Goal: Task Accomplishment & Management: Complete application form

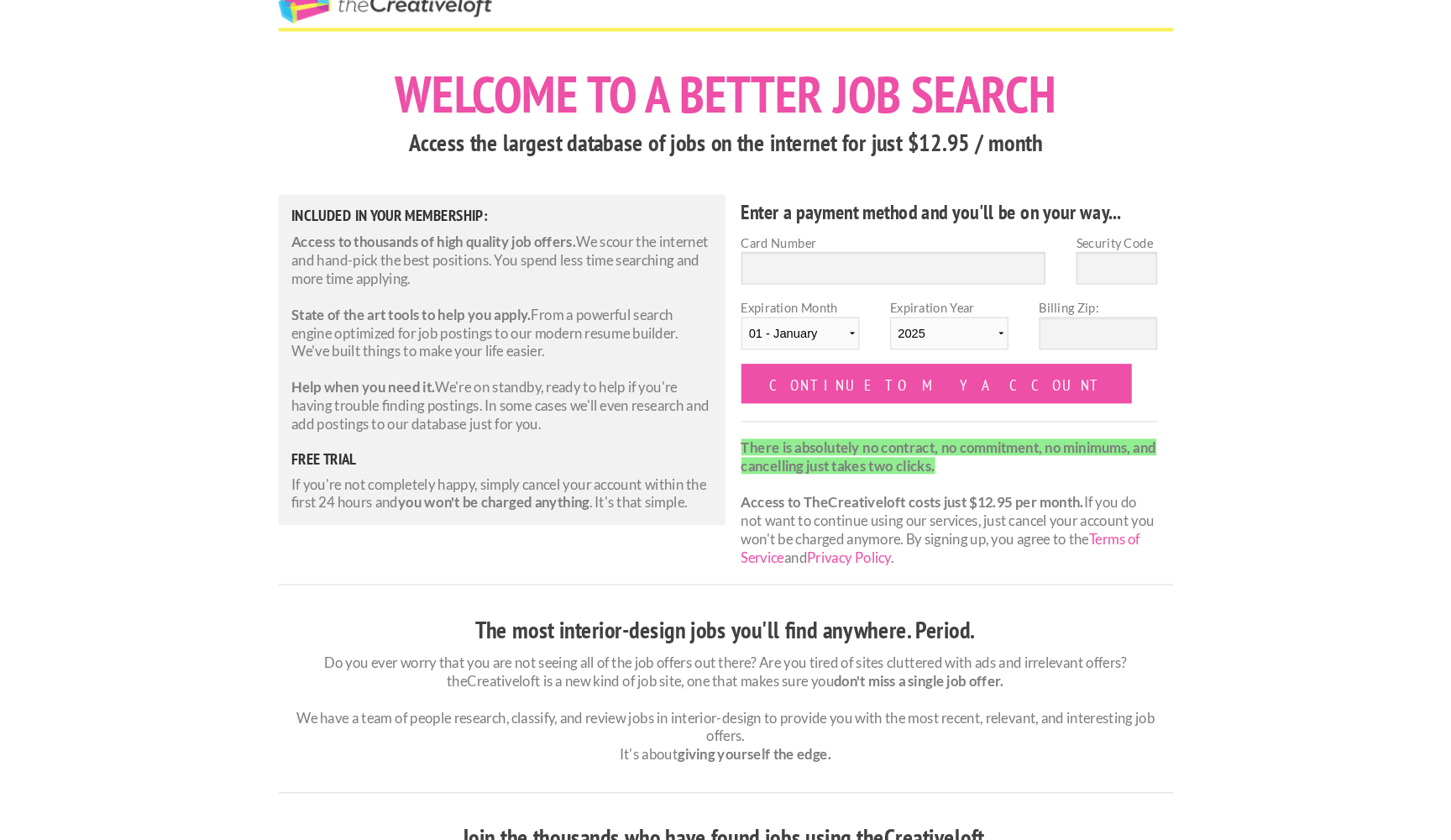
scroll to position [32, 0]
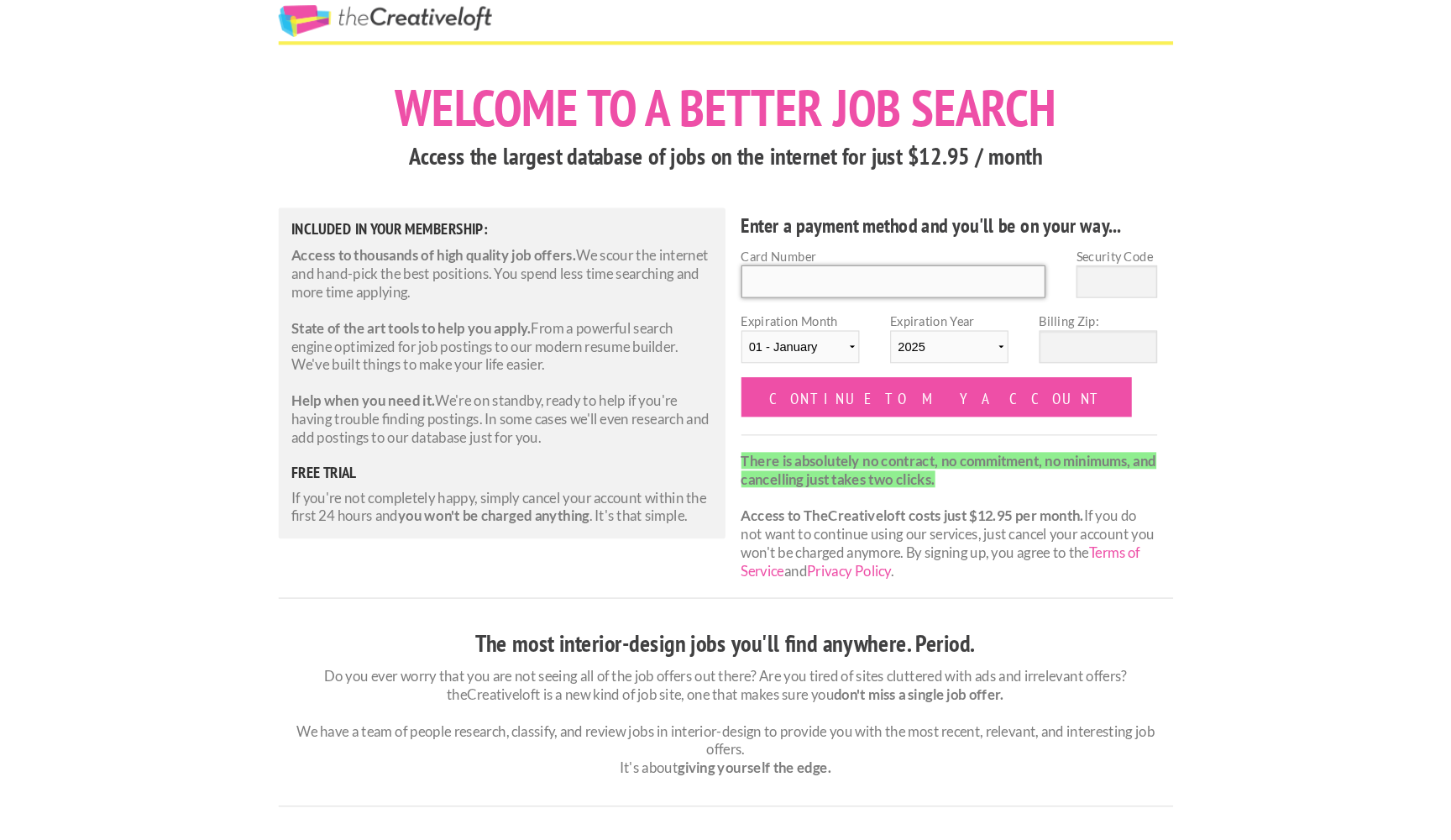
click at [830, 265] on input "Card Number" at bounding box center [886, 268] width 291 height 31
type input "4117700015514794"
select select "09"
select select "2029"
click at [1067, 276] on input "Security Code" at bounding box center [1099, 268] width 78 height 31
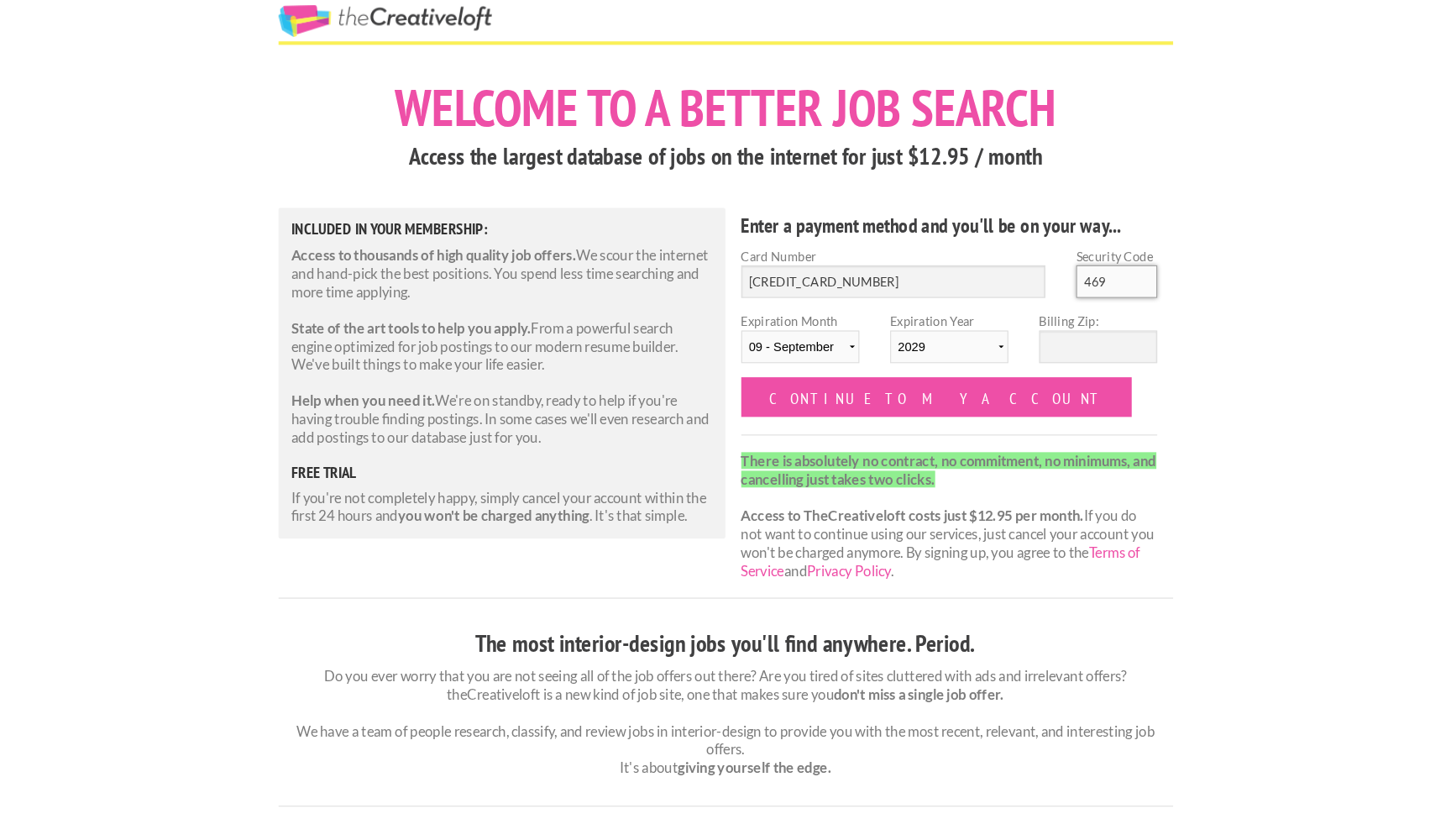
type input "469"
click at [1090, 334] on input "Billing Zip:" at bounding box center [1081, 330] width 112 height 31
type input "02903"
click at [1133, 435] on div "The Creative Loft Welcome to a better job search Access the largest database of…" at bounding box center [725, 843] width 1451 height 1750
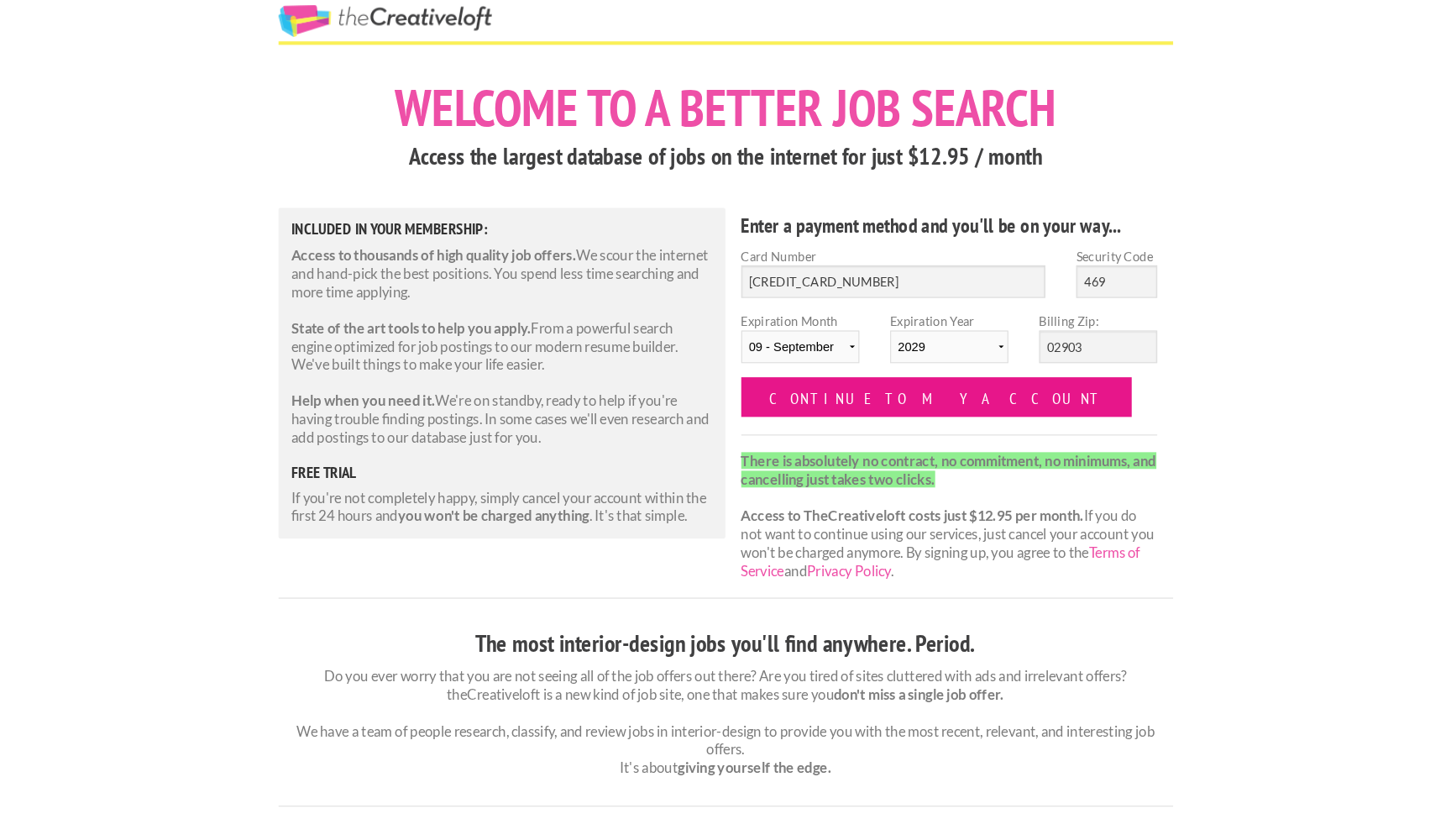
click at [803, 382] on input "Continue to my account" at bounding box center [927, 378] width 373 height 37
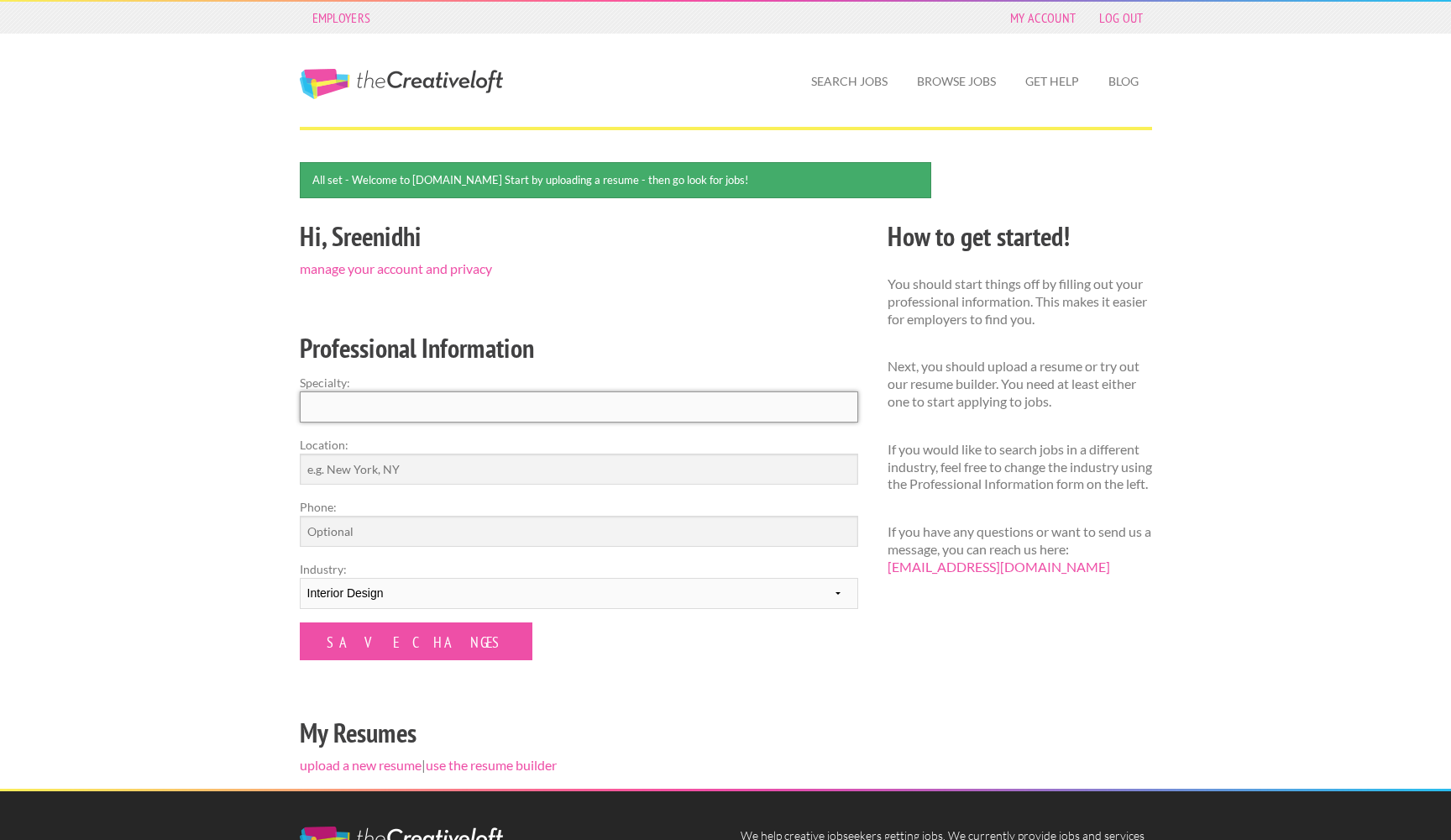
click at [326, 399] on input "Specialty:" at bounding box center [579, 407] width 558 height 31
type input "i"
type input "Interior/Staging Design"
click at [363, 472] on input "Location:" at bounding box center [579, 469] width 558 height 31
click at [342, 523] on input "Phone:" at bounding box center [579, 531] width 558 height 31
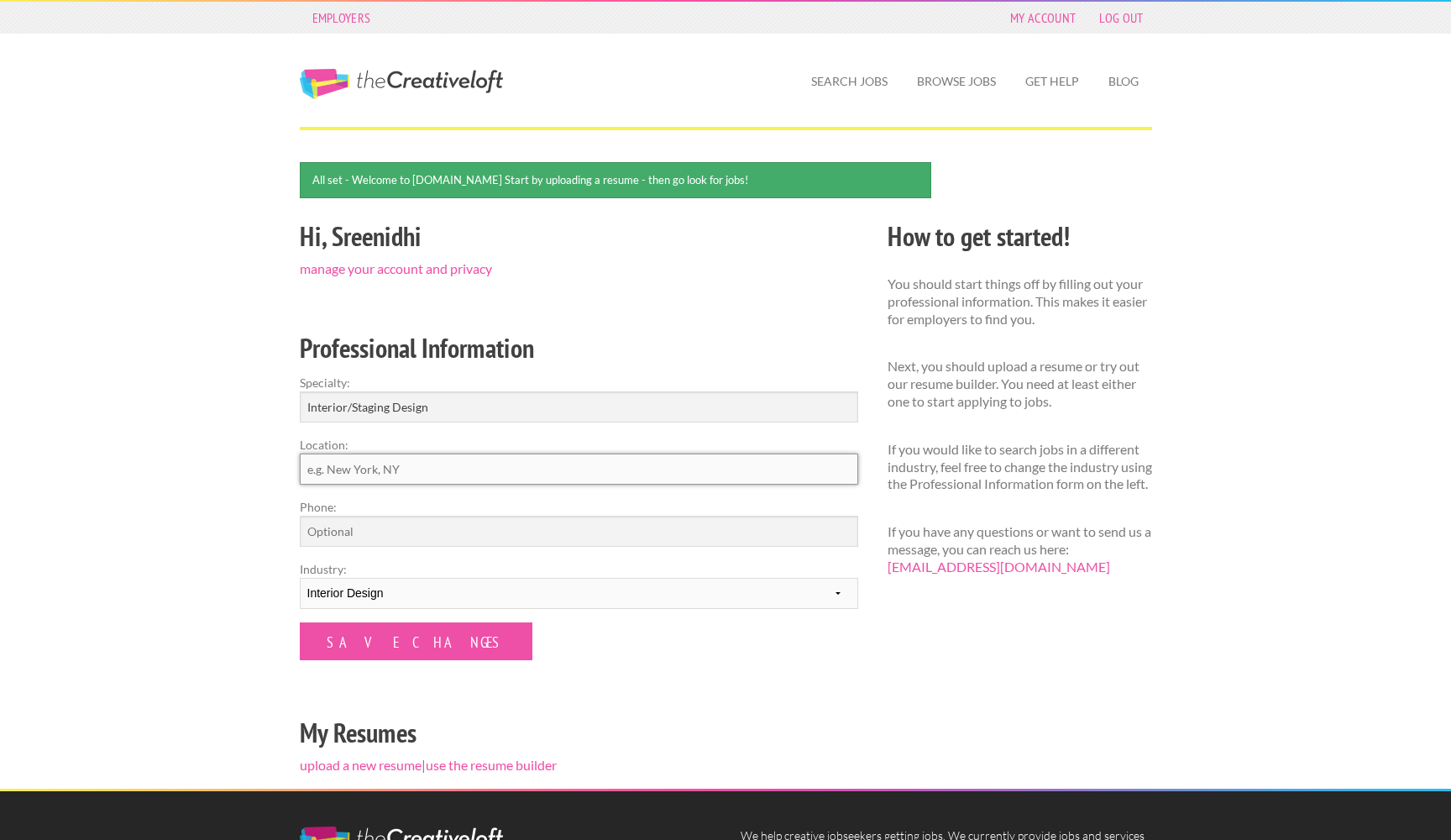
click at [350, 461] on input "Location:" at bounding box center [579, 469] width 558 height 31
type input "New York, NY"
click at [355, 540] on input "Phone:" at bounding box center [579, 531] width 558 height 31
drag, startPoint x: 411, startPoint y: 595, endPoint x: 259, endPoint y: 625, distance: 154.9
click at [227, 608] on div "Employers My Account Log Out The Creative Loft Search Jobs Browse Jobs Get Help…" at bounding box center [725, 548] width 1451 height 1096
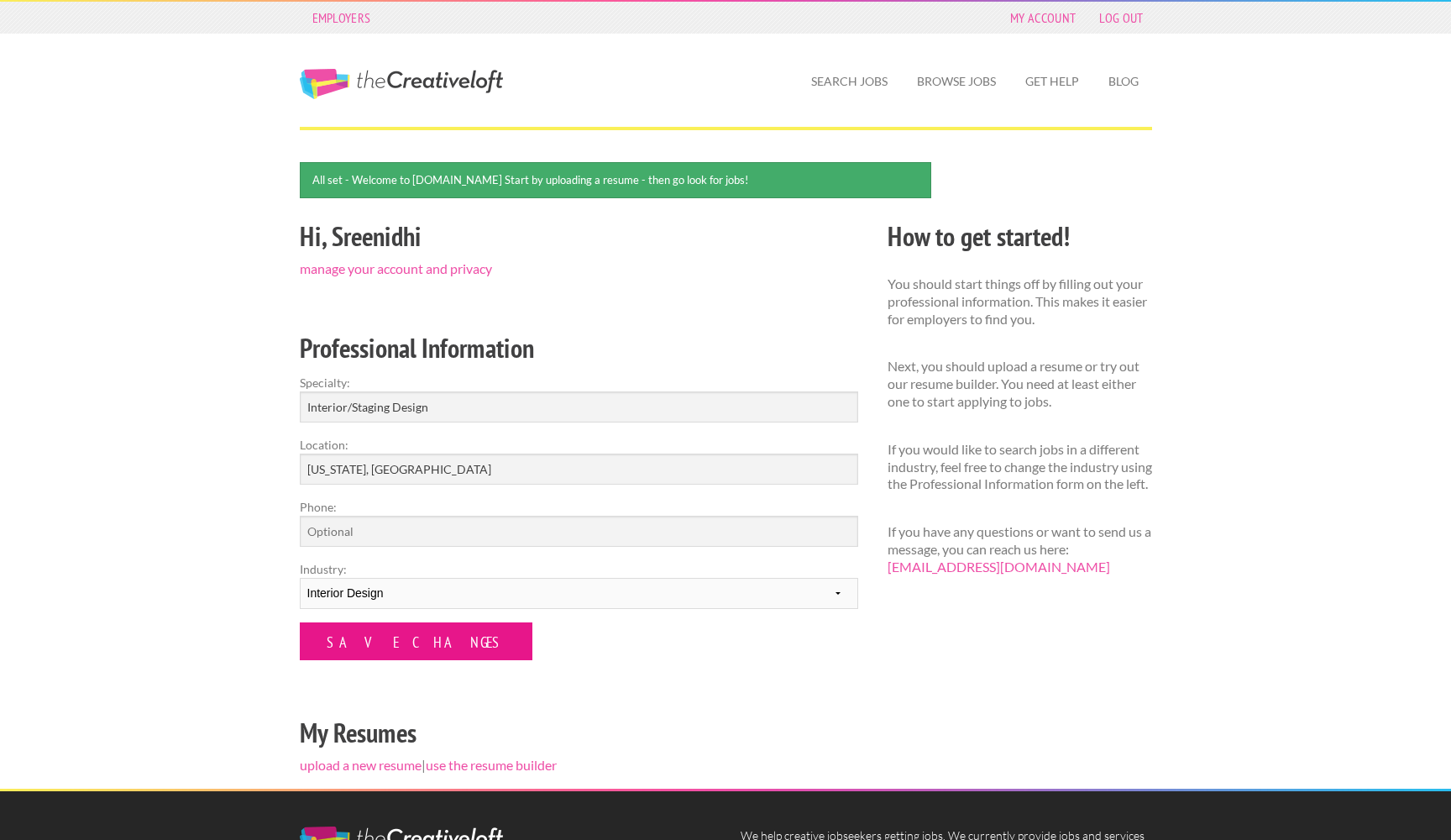
click at [338, 634] on input "Save Changes" at bounding box center [416, 641] width 233 height 37
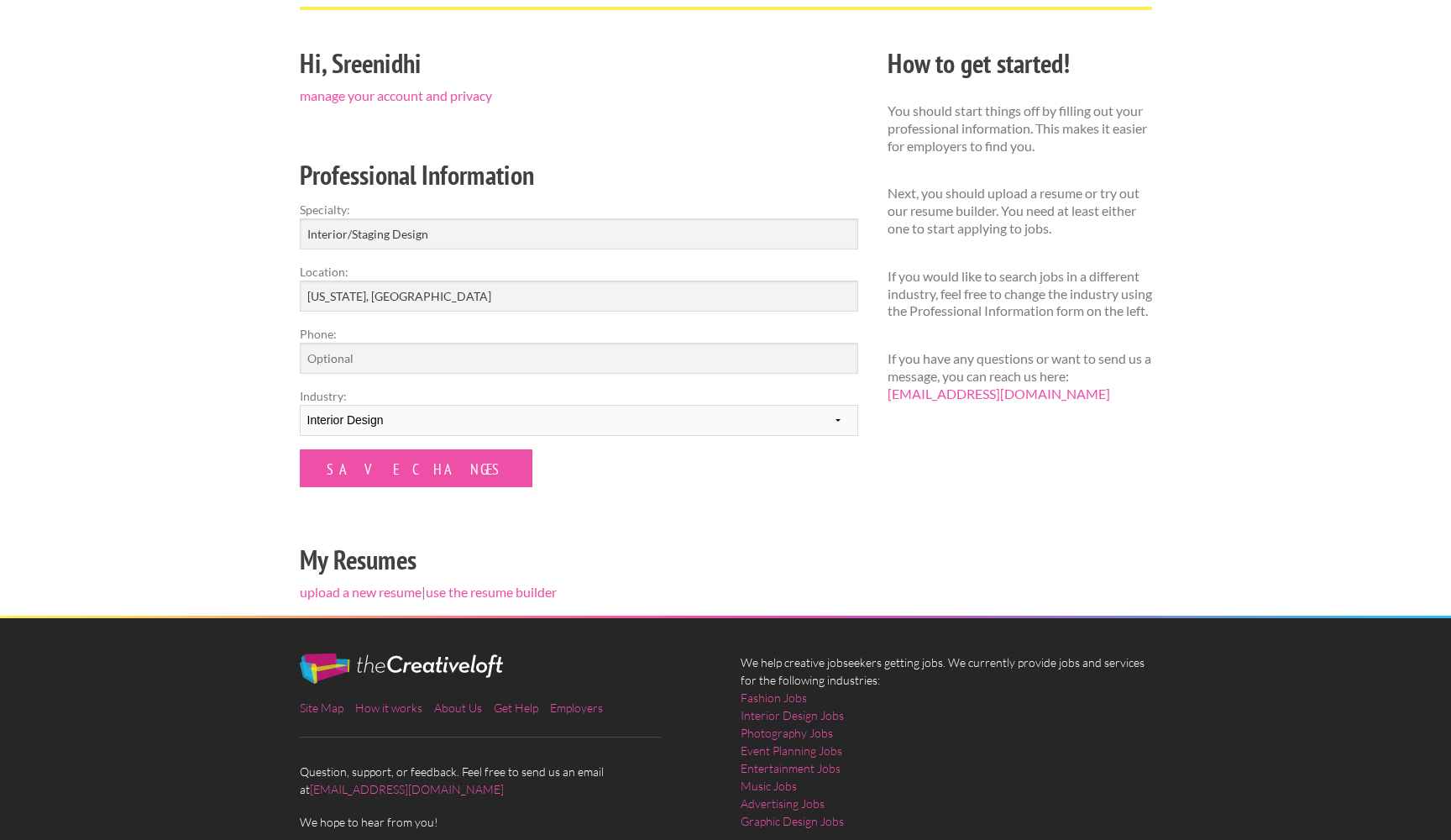
scroll to position [118, 0]
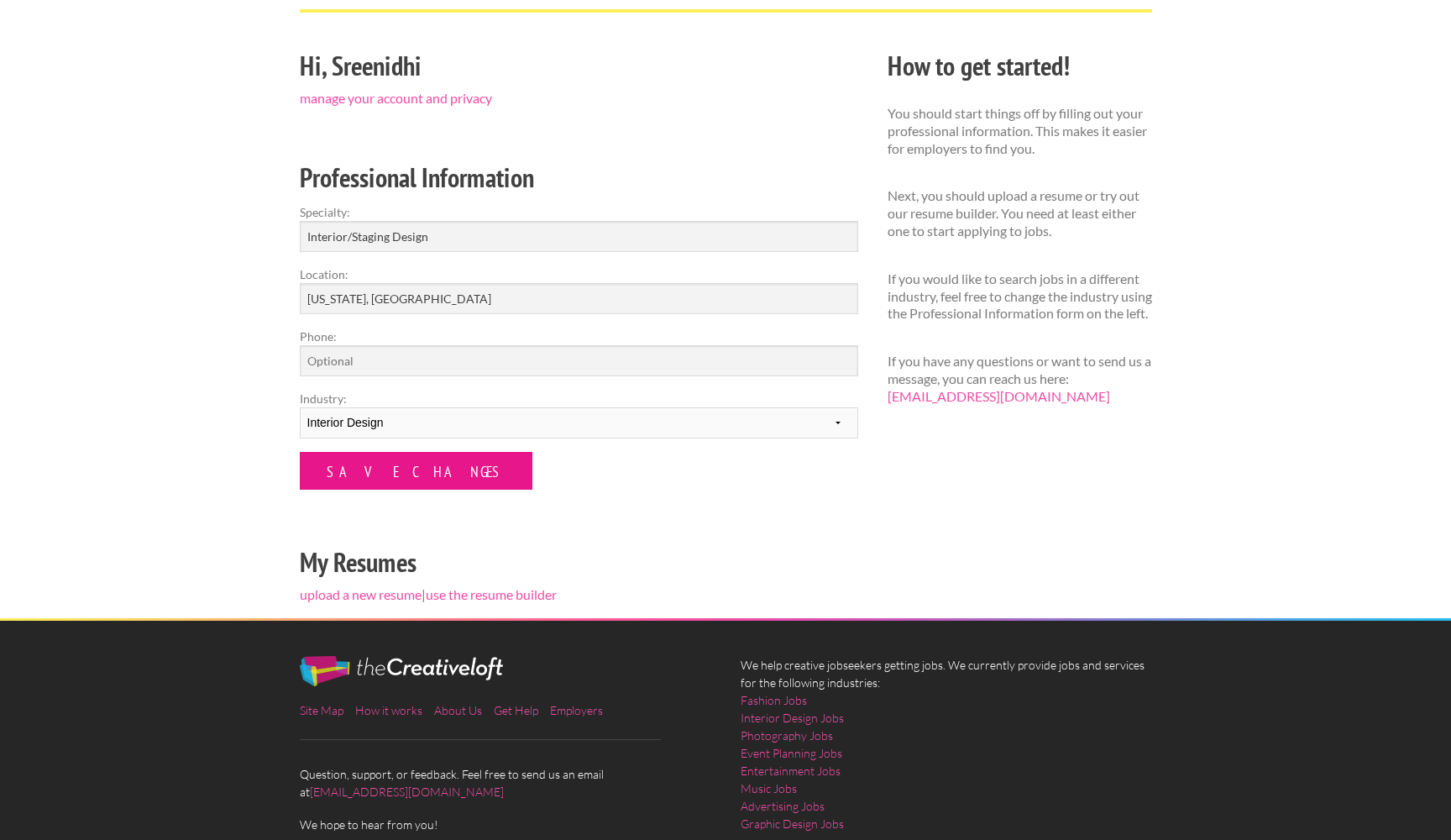
click at [325, 474] on input "Save Changes" at bounding box center [416, 471] width 233 height 37
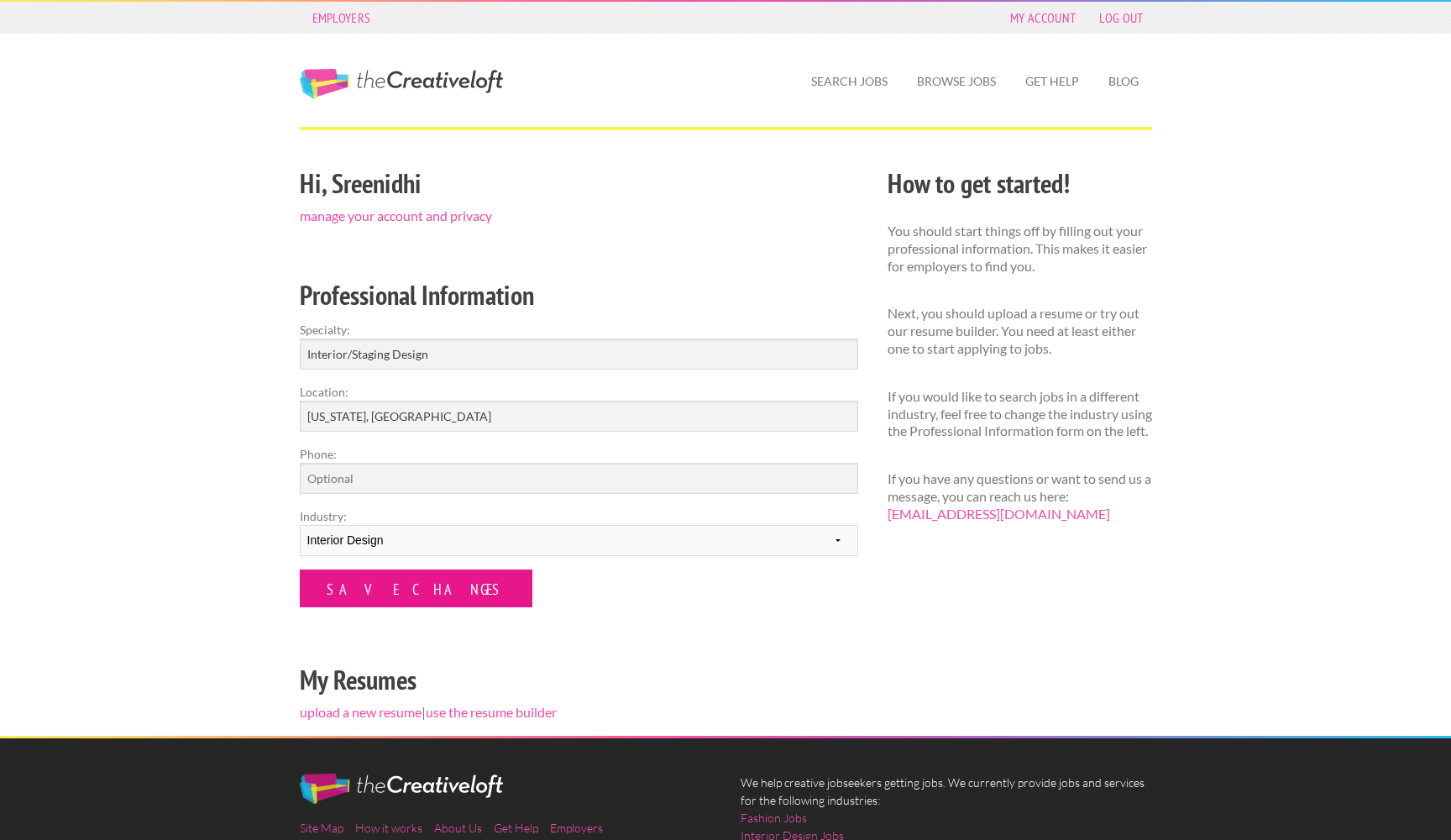
click at [412, 591] on input "Save Changes" at bounding box center [416, 589] width 233 height 37
click at [711, 606] on div "Hi, Sreenidhi manage your account and privacy Professional Information Specialt…" at bounding box center [578, 449] width 588 height 573
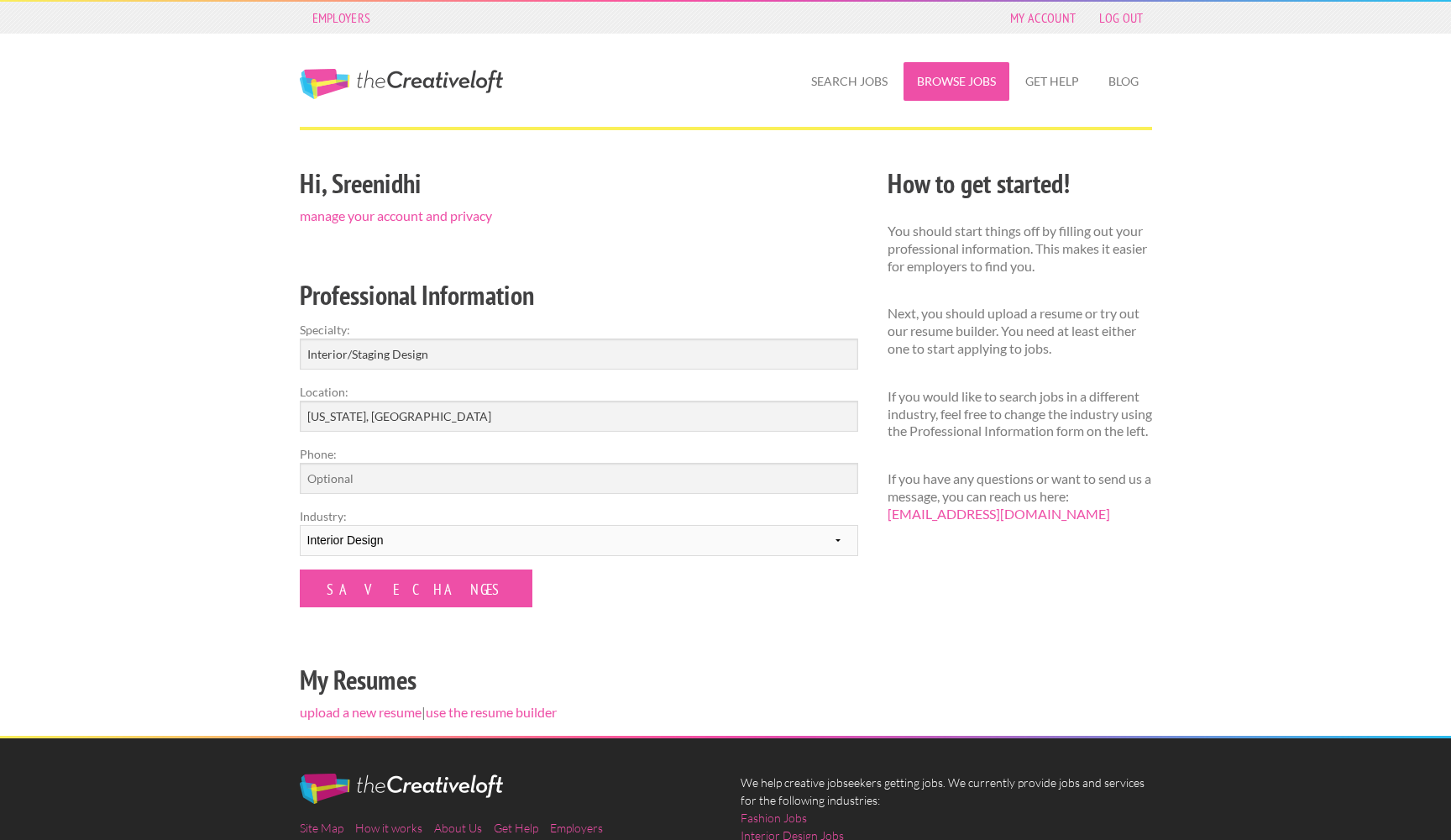
click at [940, 83] on link "Browse Jobs" at bounding box center [956, 81] width 106 height 38
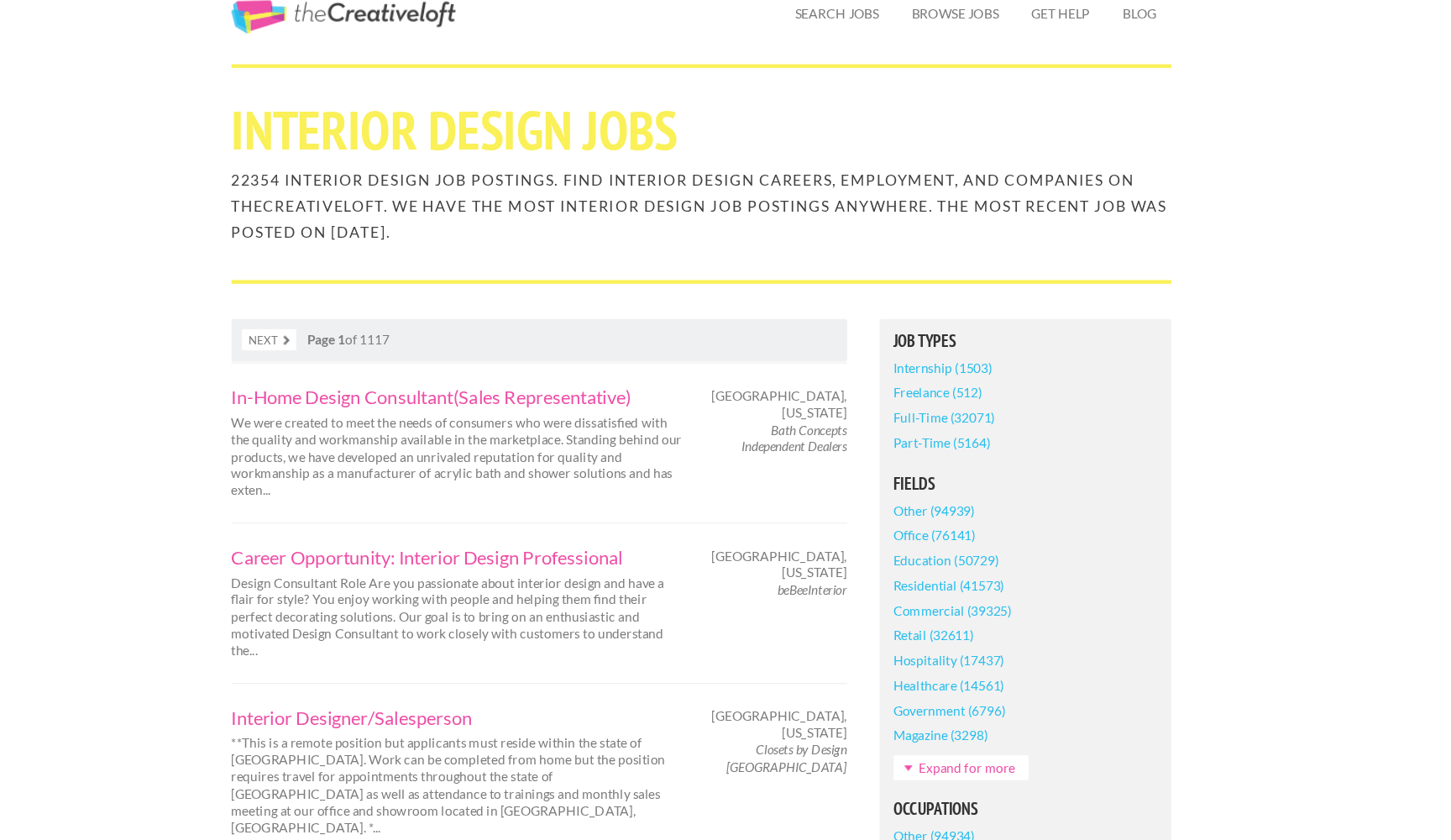
click at [901, 391] on link "Internship (1503)" at bounding box center [945, 401] width 90 height 22
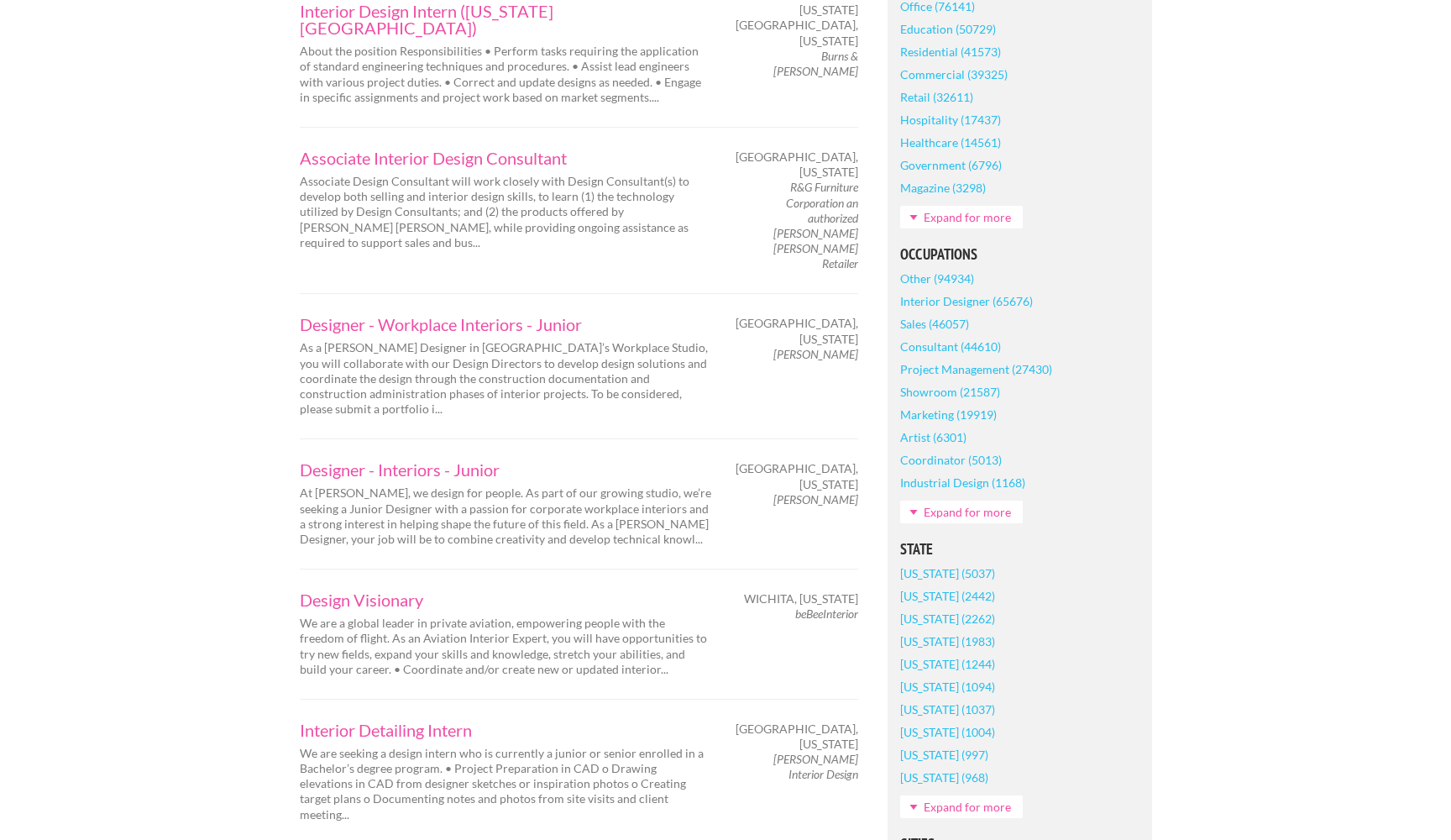
scroll to position [614, 0]
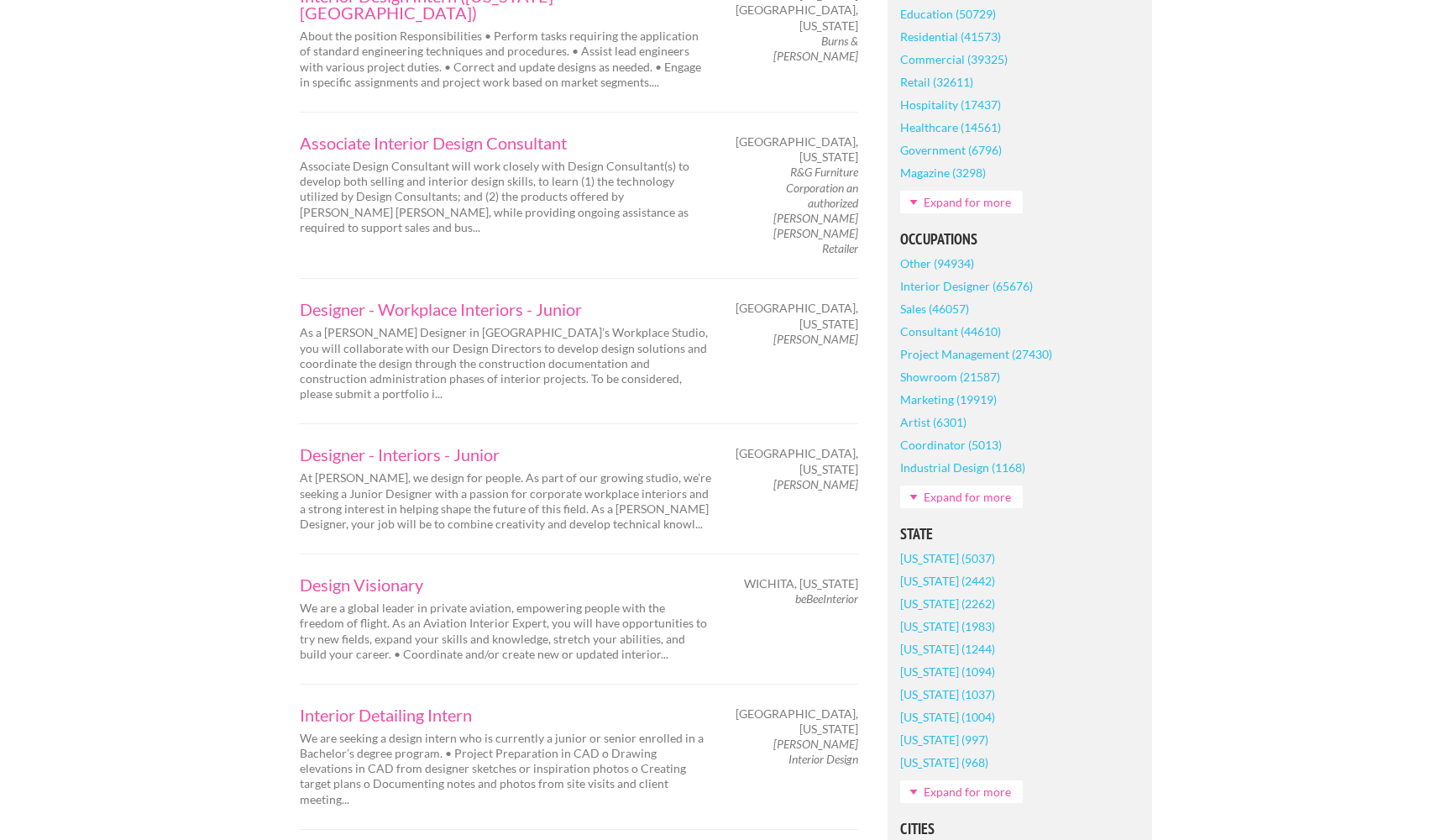
click at [938, 605] on link "New York (2262)" at bounding box center [948, 603] width 95 height 22
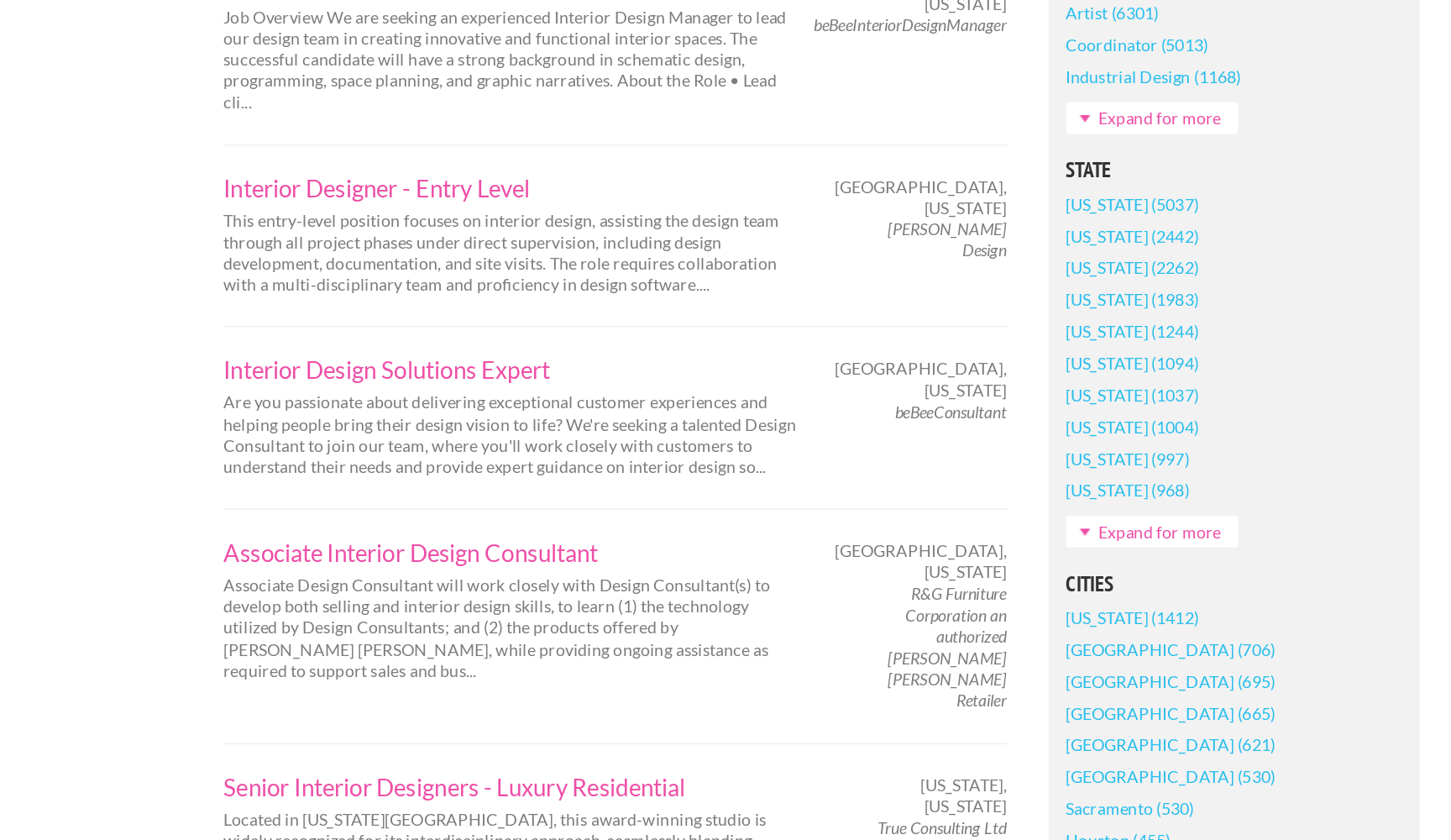
scroll to position [825, 0]
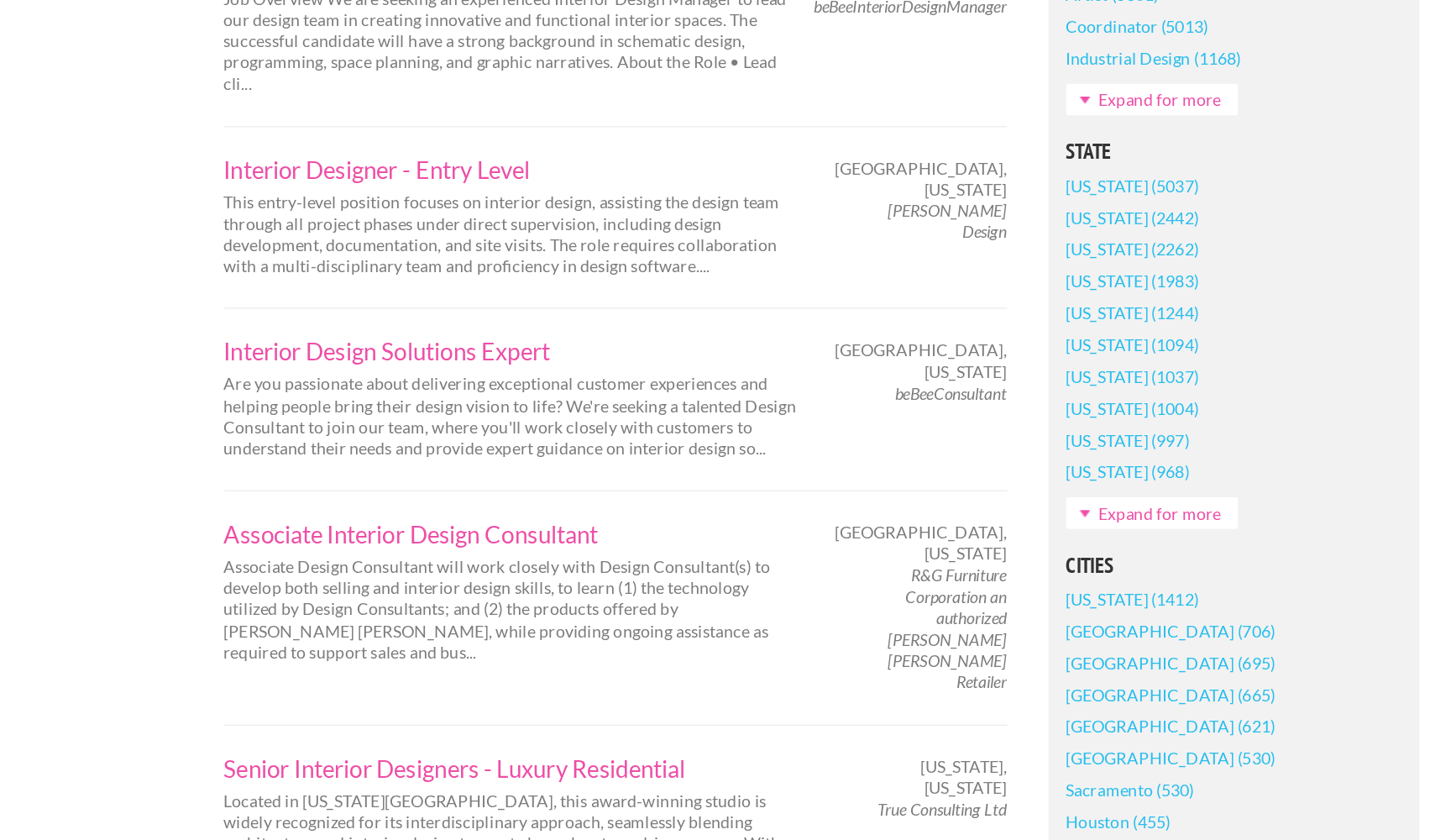
click at [901, 656] on link "[US_STATE] (1412)" at bounding box center [948, 667] width 95 height 22
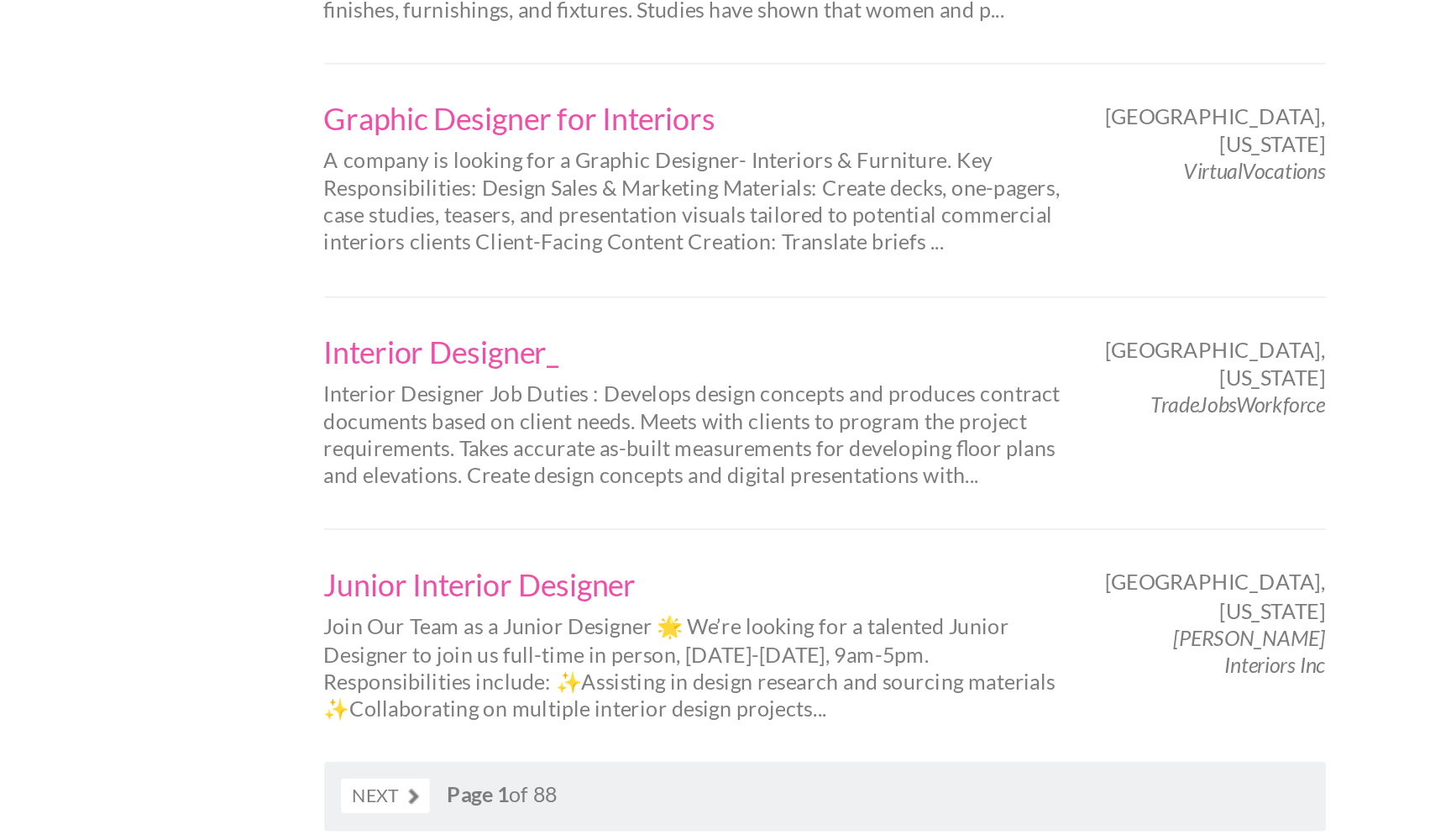
scroll to position [2409, 0]
click at [309, 804] on link "Next" at bounding box center [334, 814] width 50 height 20
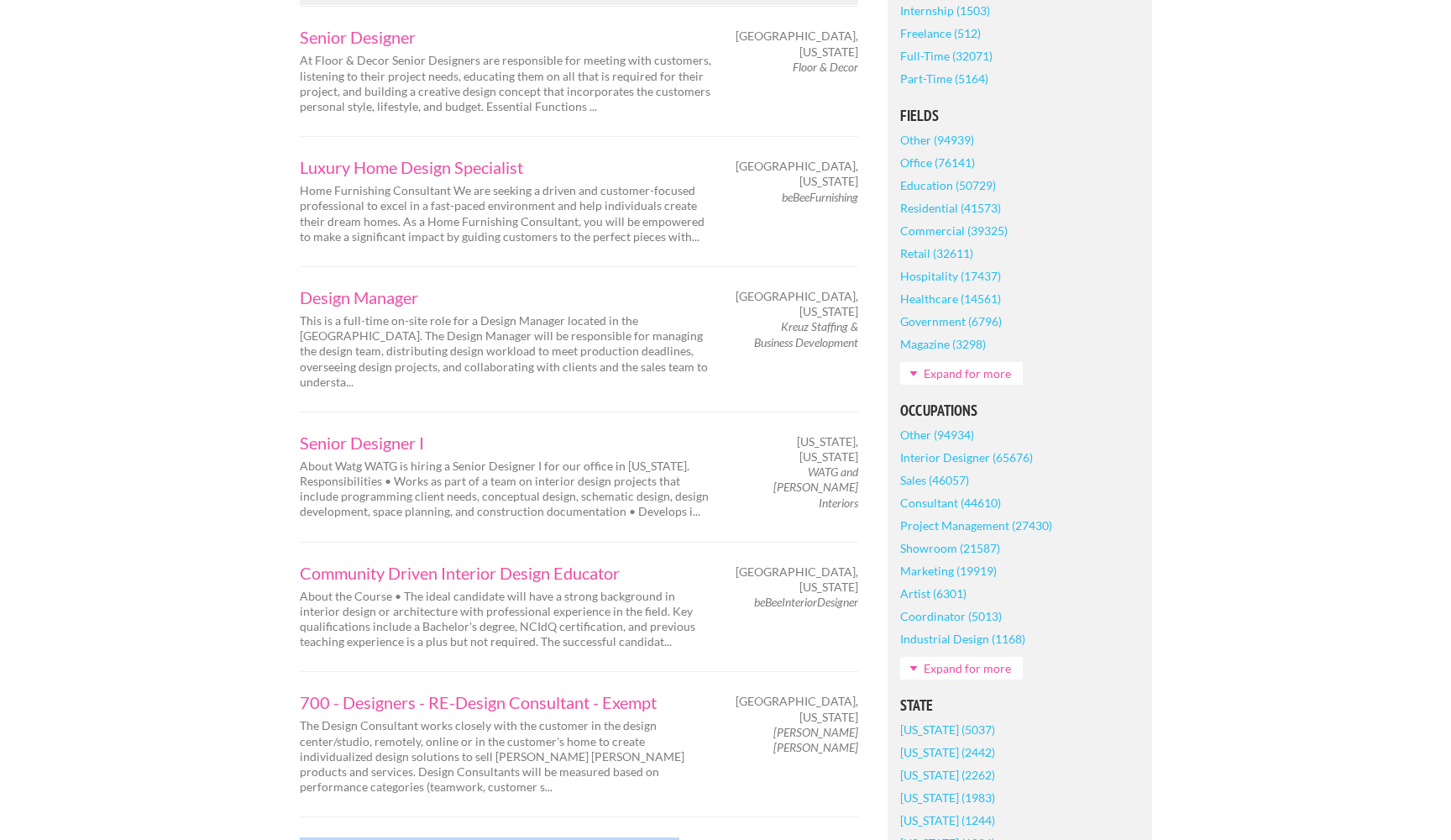
scroll to position [477, 0]
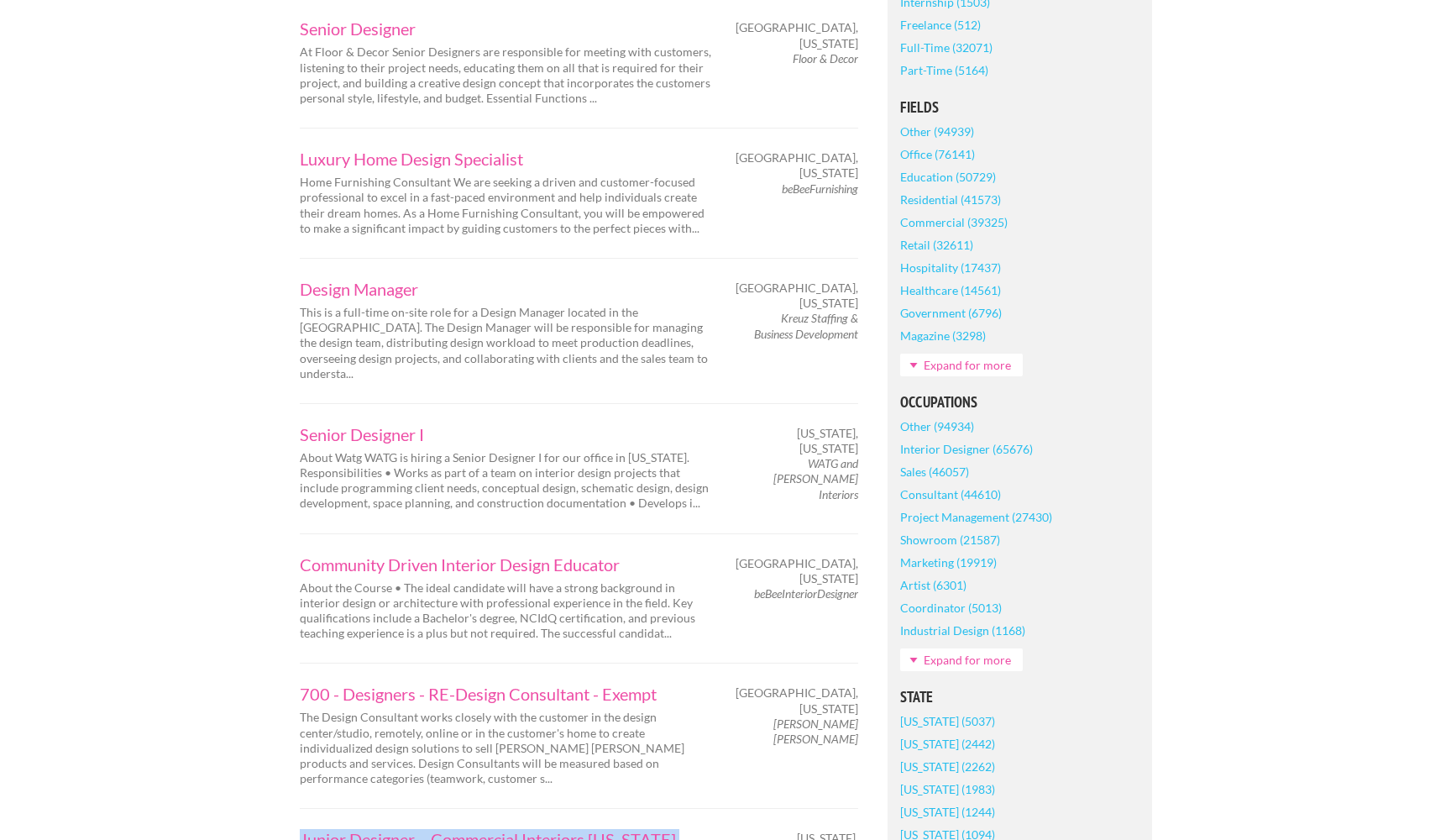
click at [942, 630] on link "Industrial Design (1168)" at bounding box center [963, 630] width 125 height 22
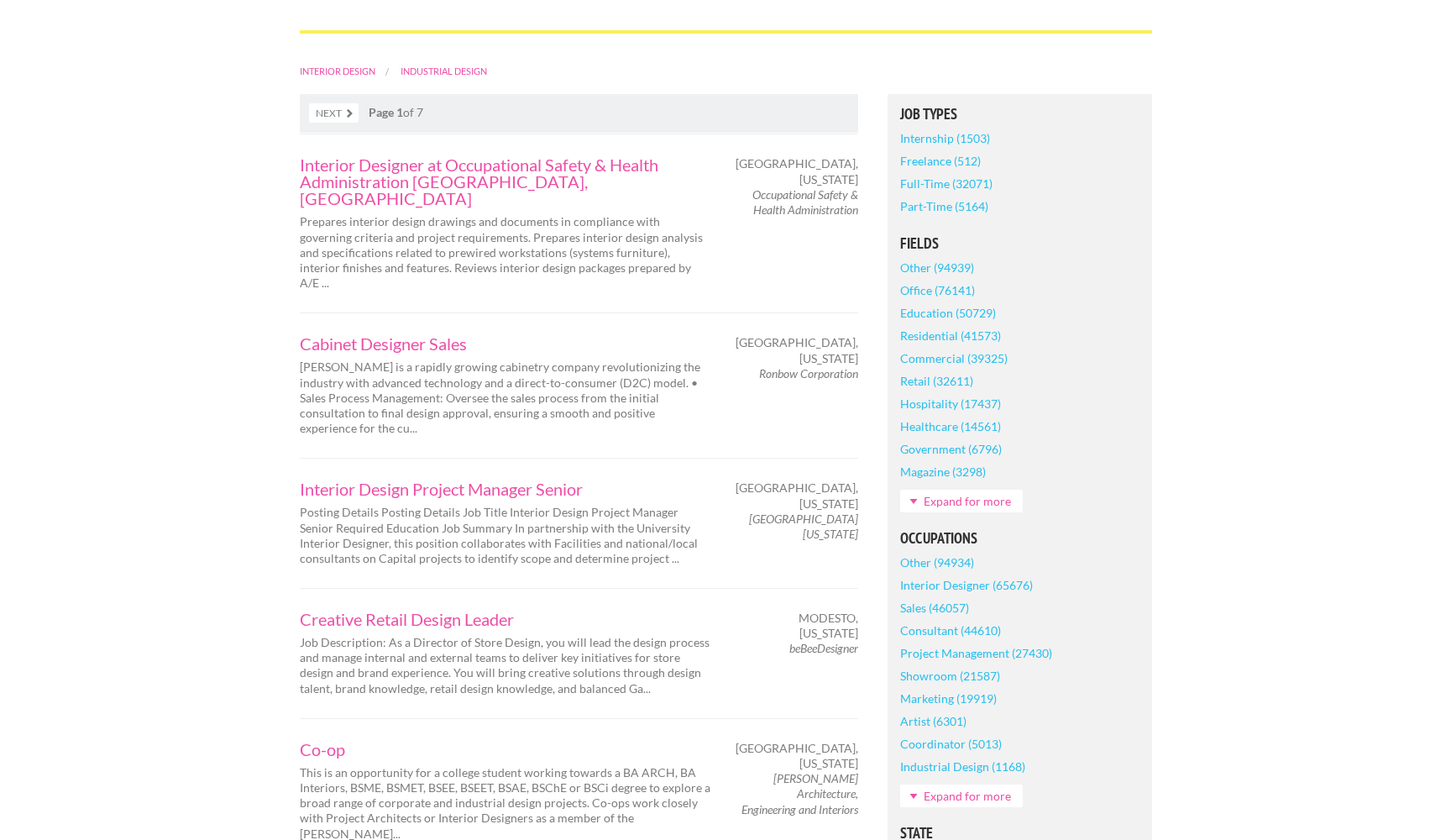
scroll to position [326, 0]
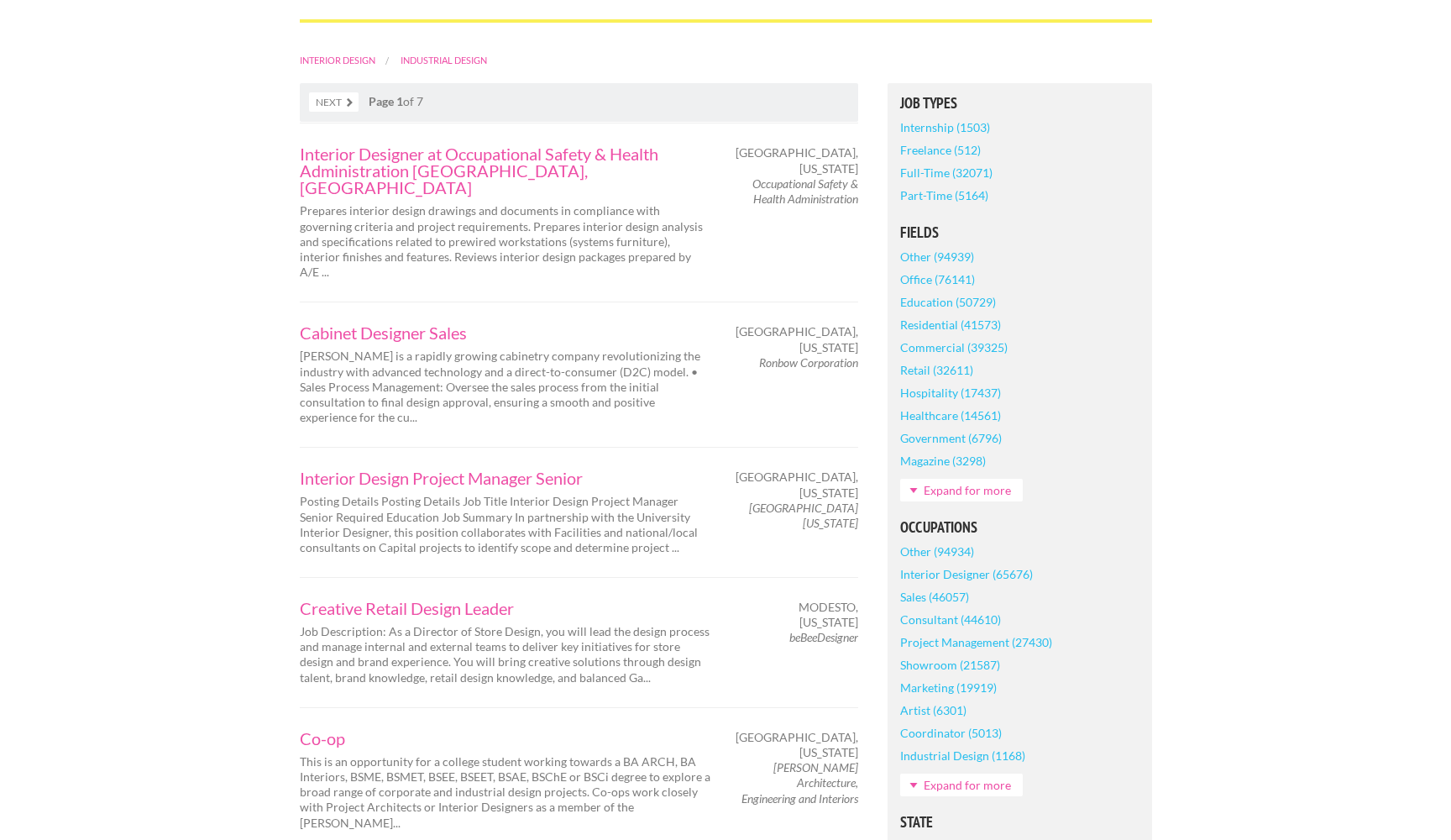
click at [934, 755] on link "Industrial Design (1168)" at bounding box center [963, 754] width 125 height 22
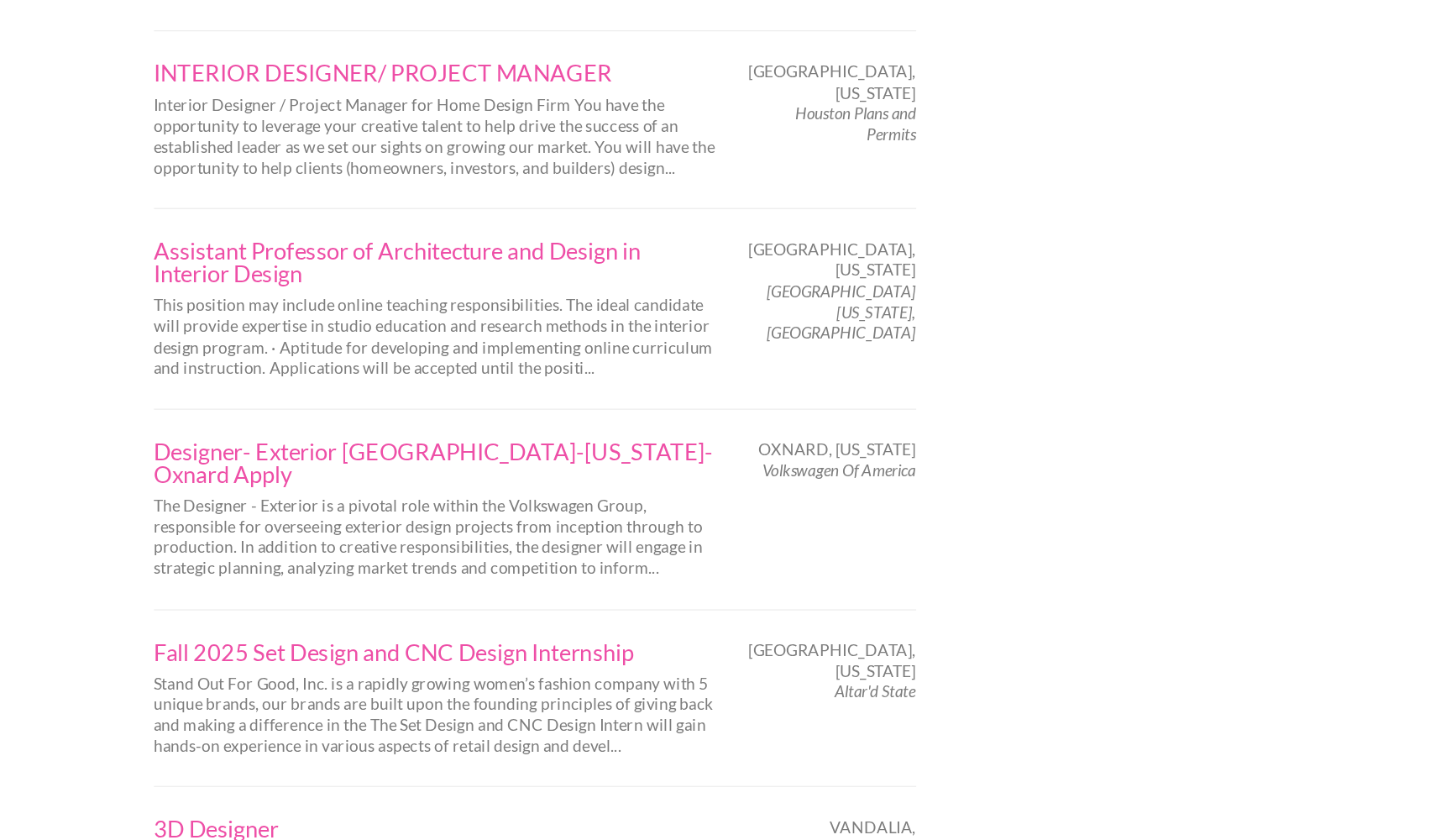
scroll to position [2359, 0]
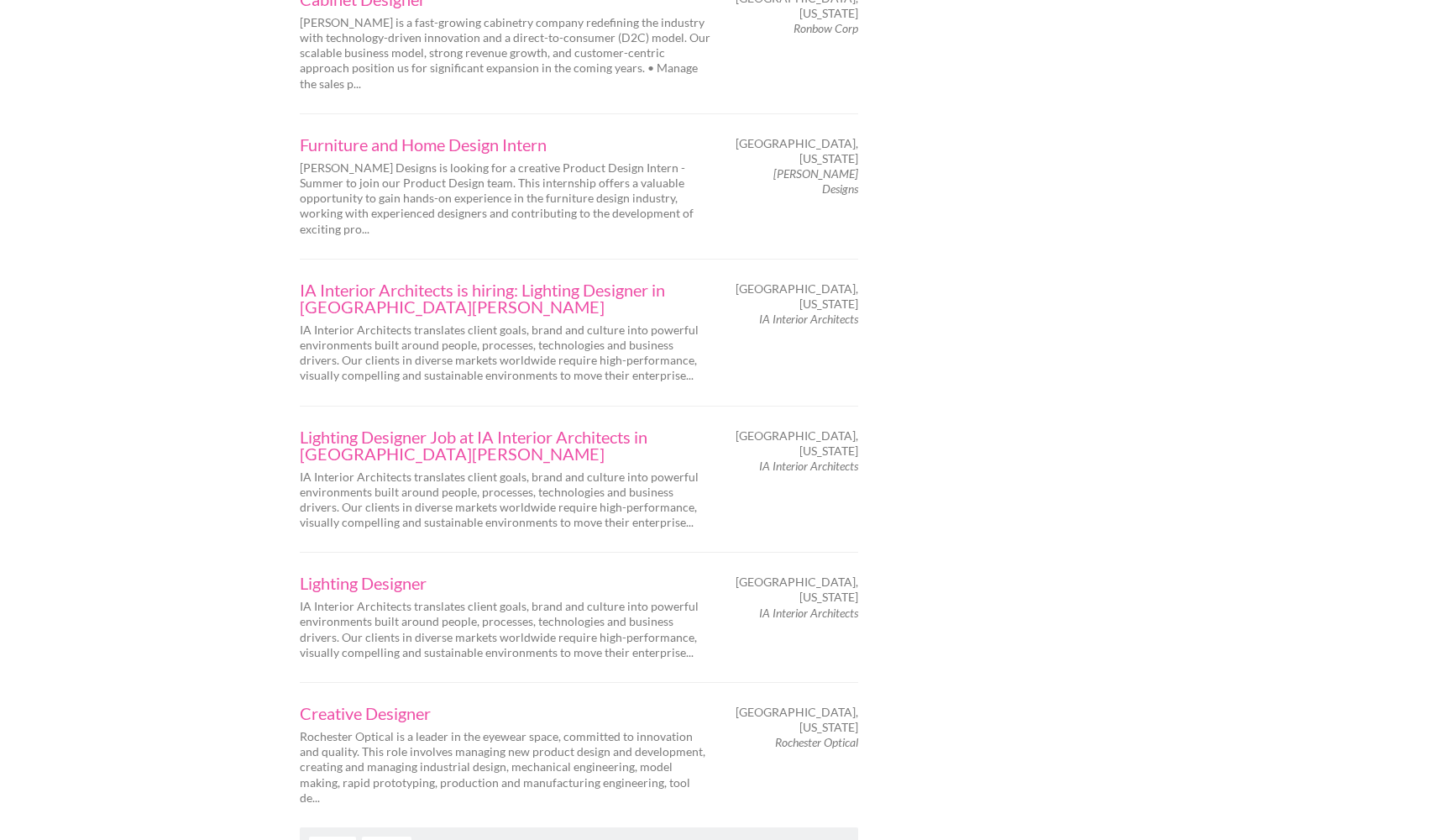
scroll to position [2502, 0]
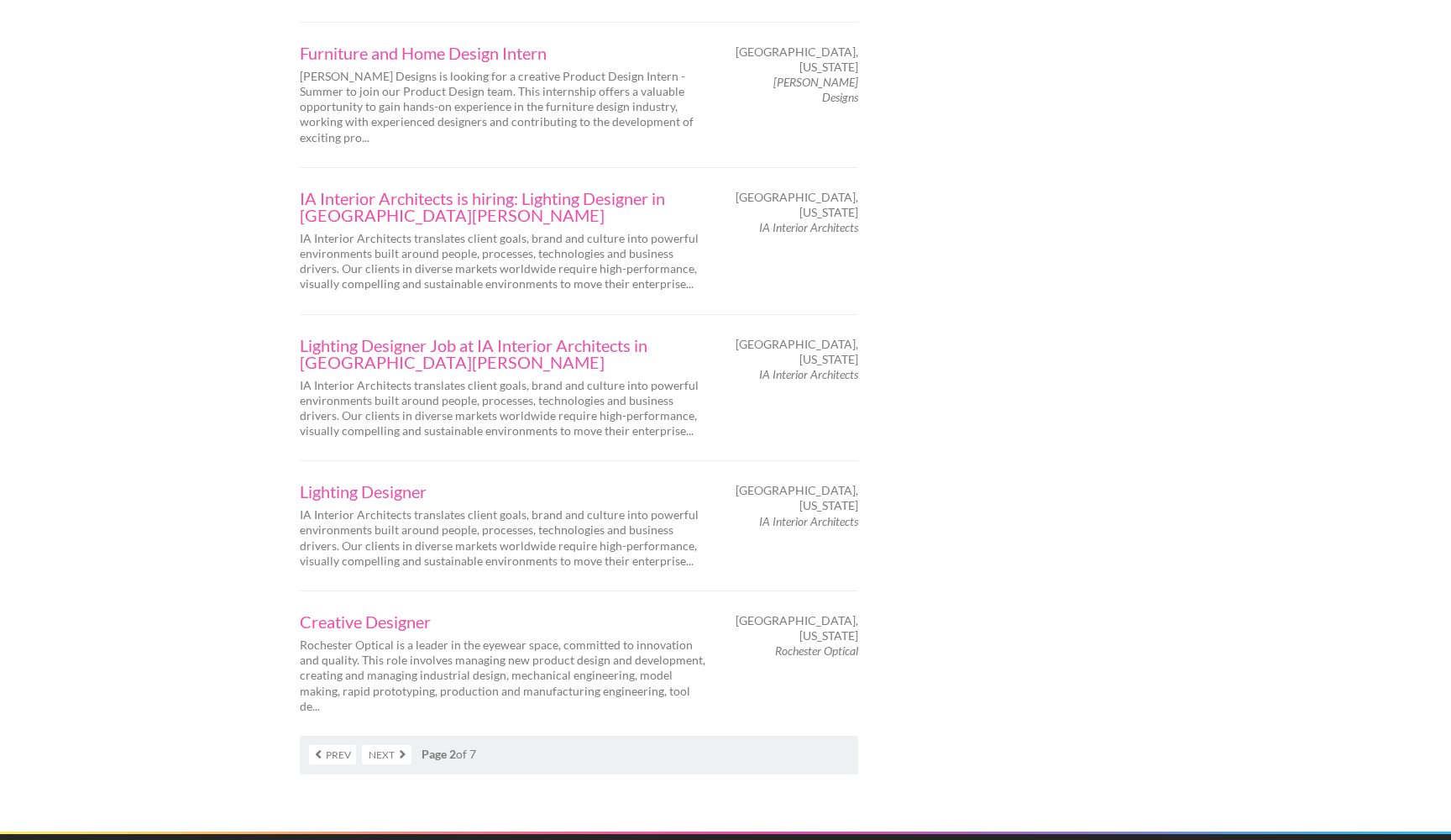
click at [397, 745] on link "Next" at bounding box center [387, 754] width 50 height 20
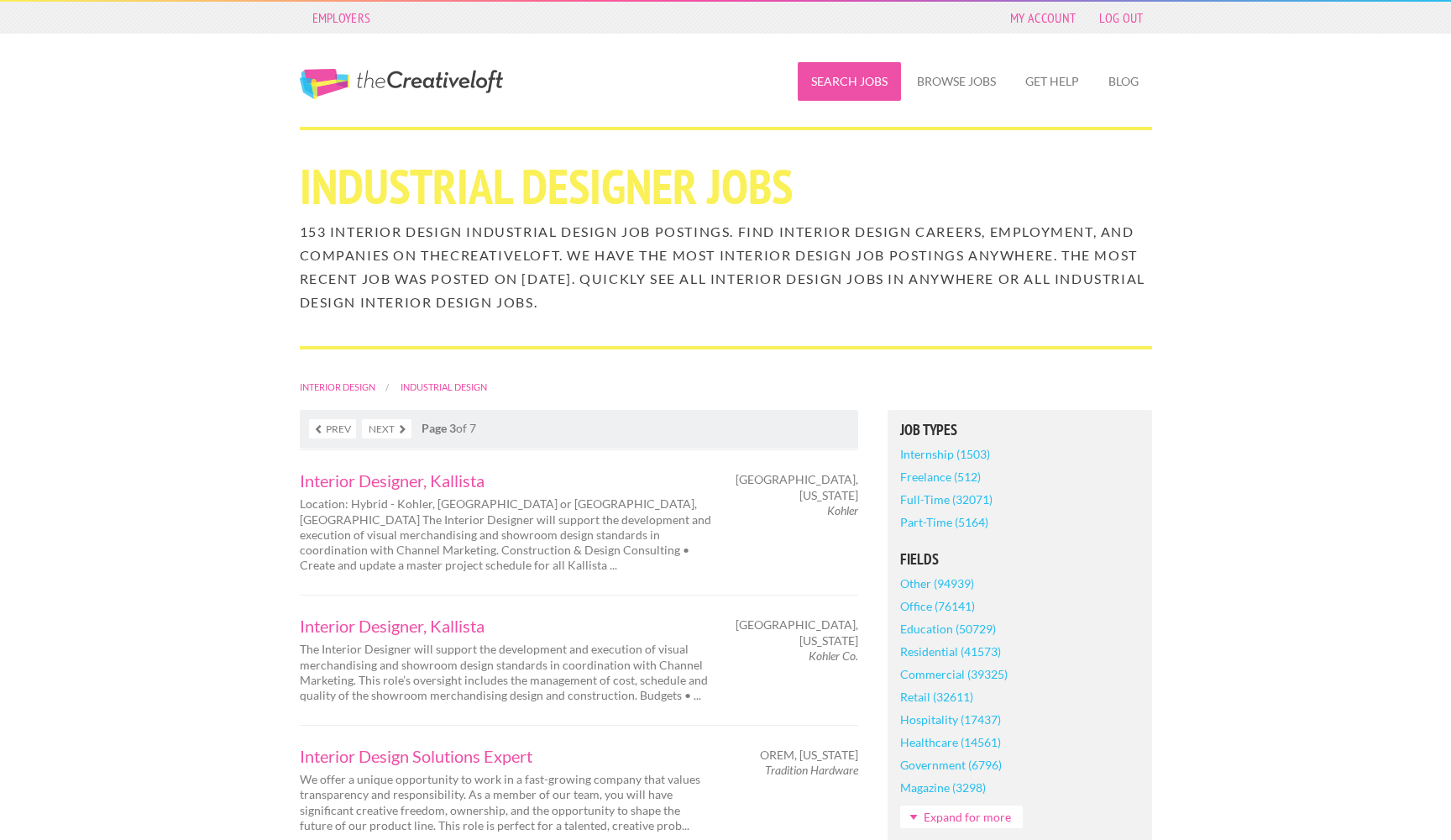
click at [827, 82] on link "Search Jobs" at bounding box center [850, 81] width 103 height 38
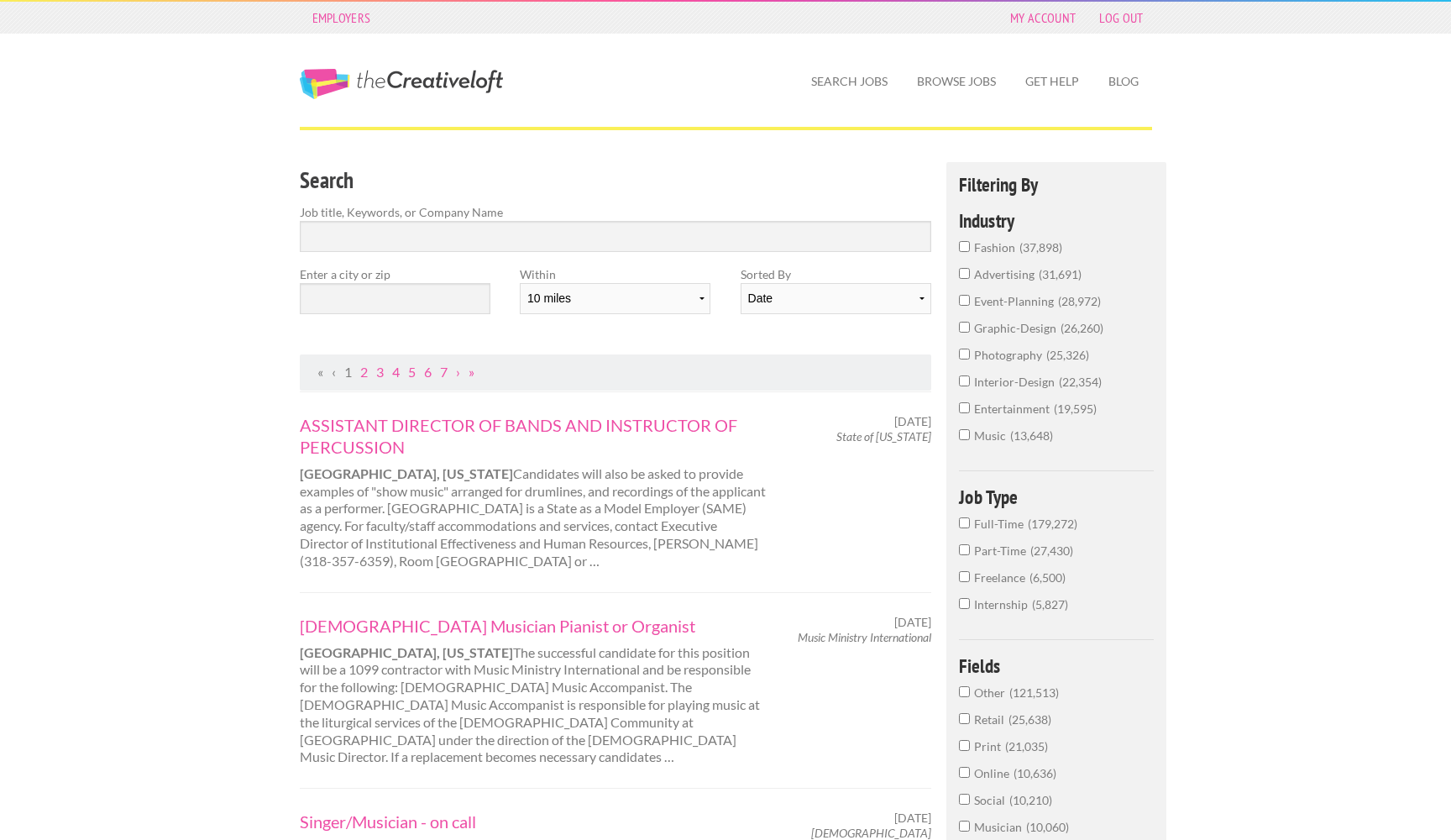
click at [965, 386] on input "interior-design 22,354" at bounding box center [964, 381] width 11 height 11
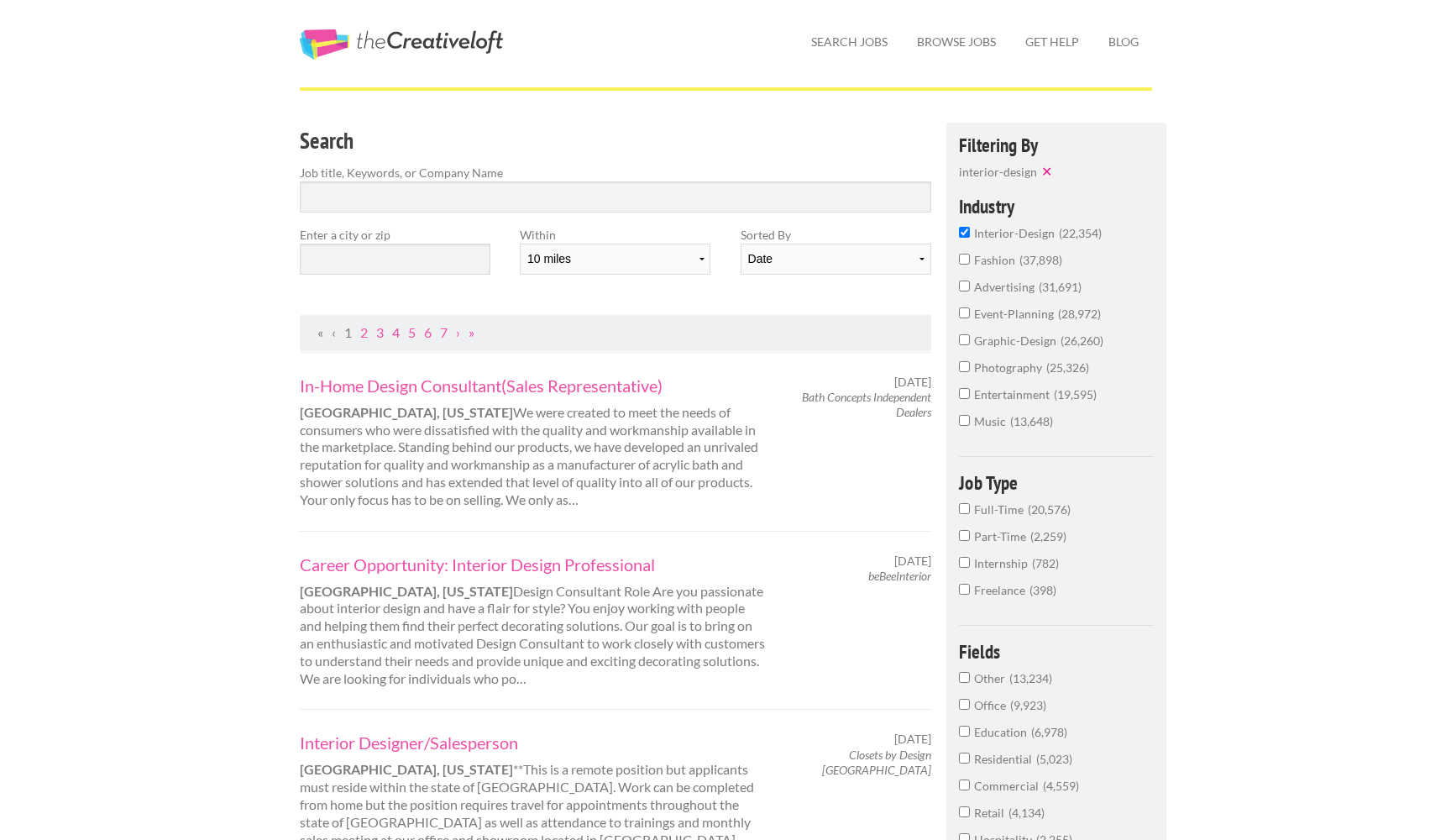
scroll to position [52, 0]
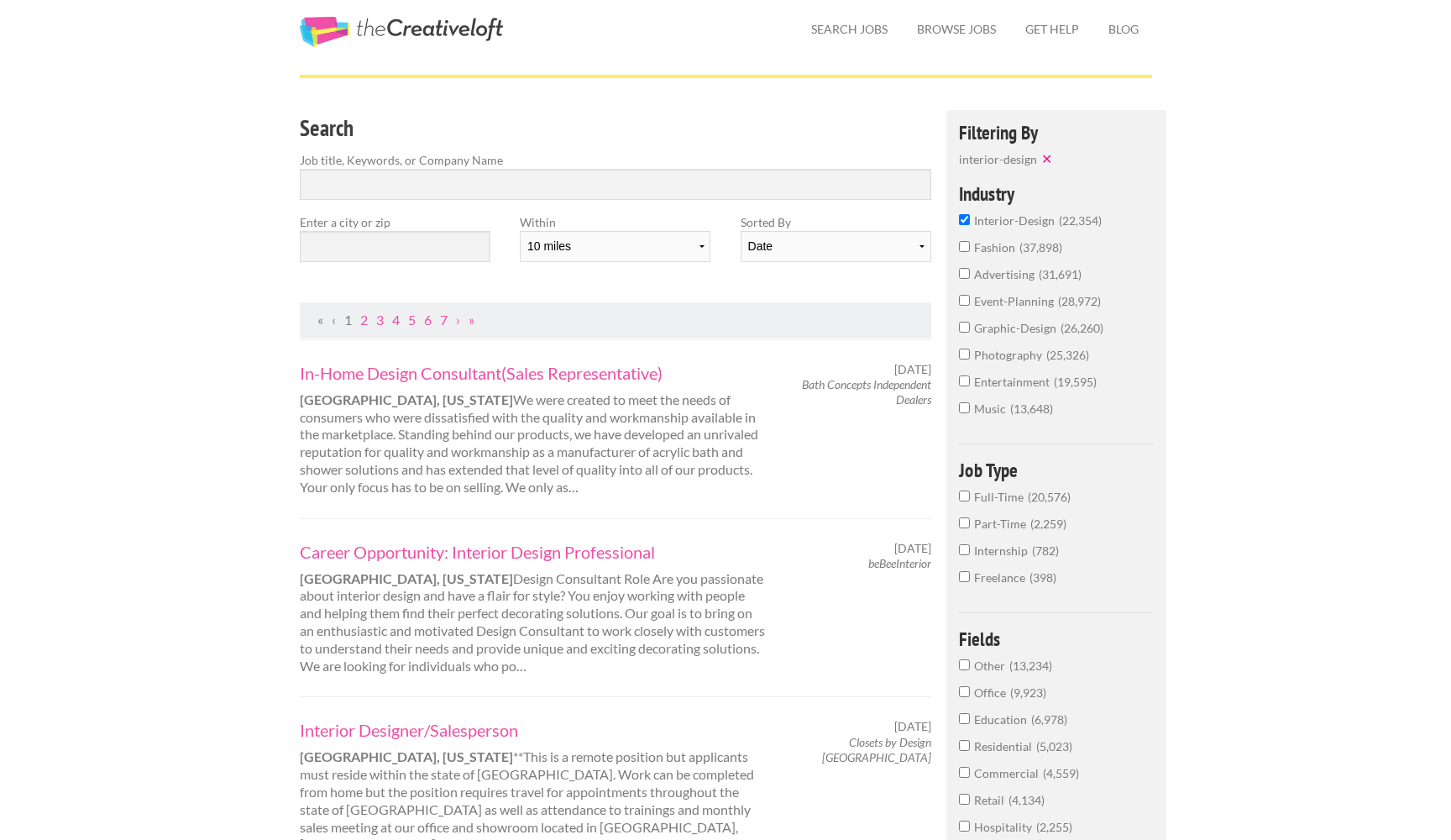
click at [961, 501] on input "Full-Time 20,576" at bounding box center [964, 496] width 11 height 11
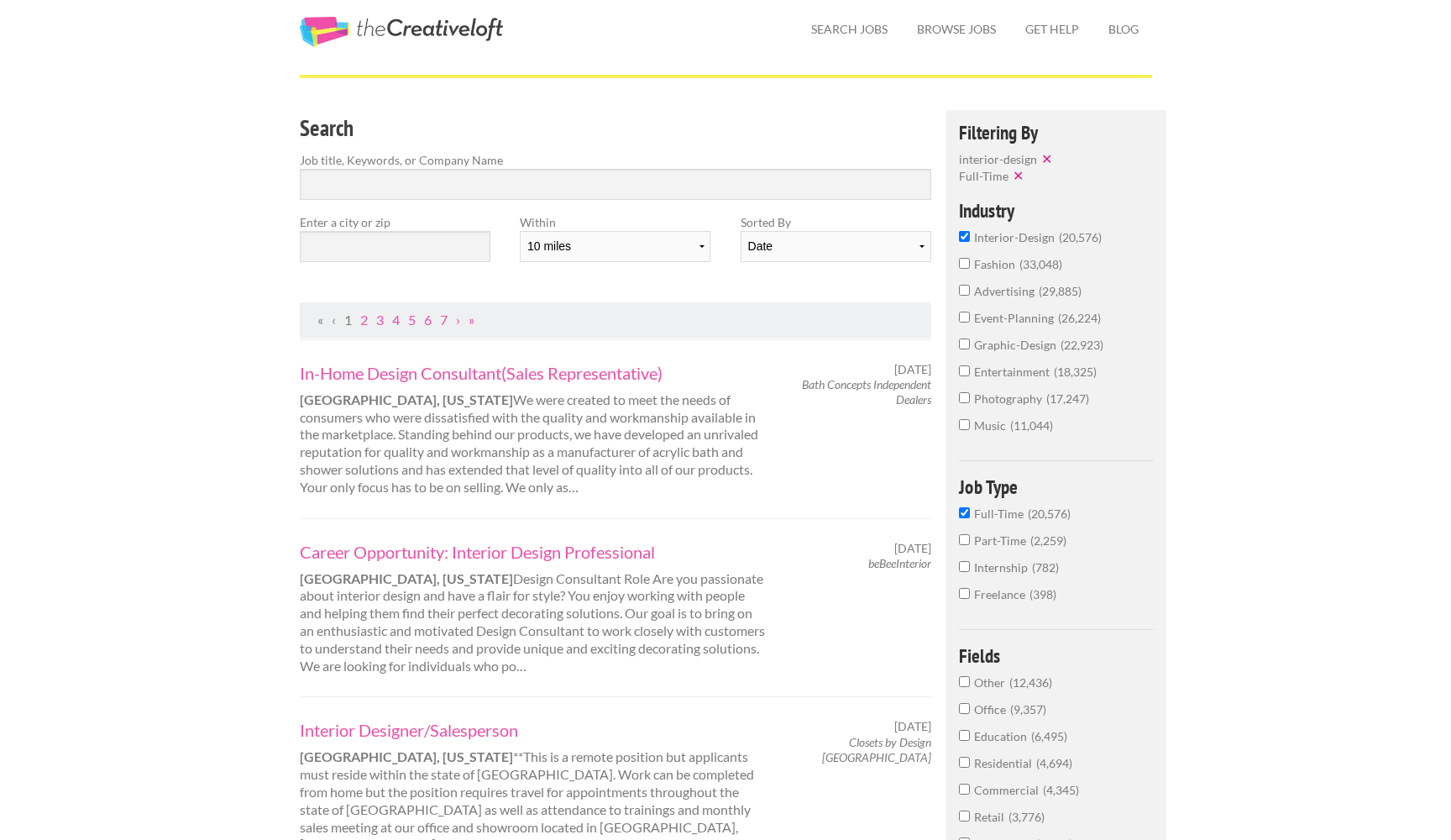
click at [964, 572] on input "Internship 782" at bounding box center [964, 566] width 11 height 11
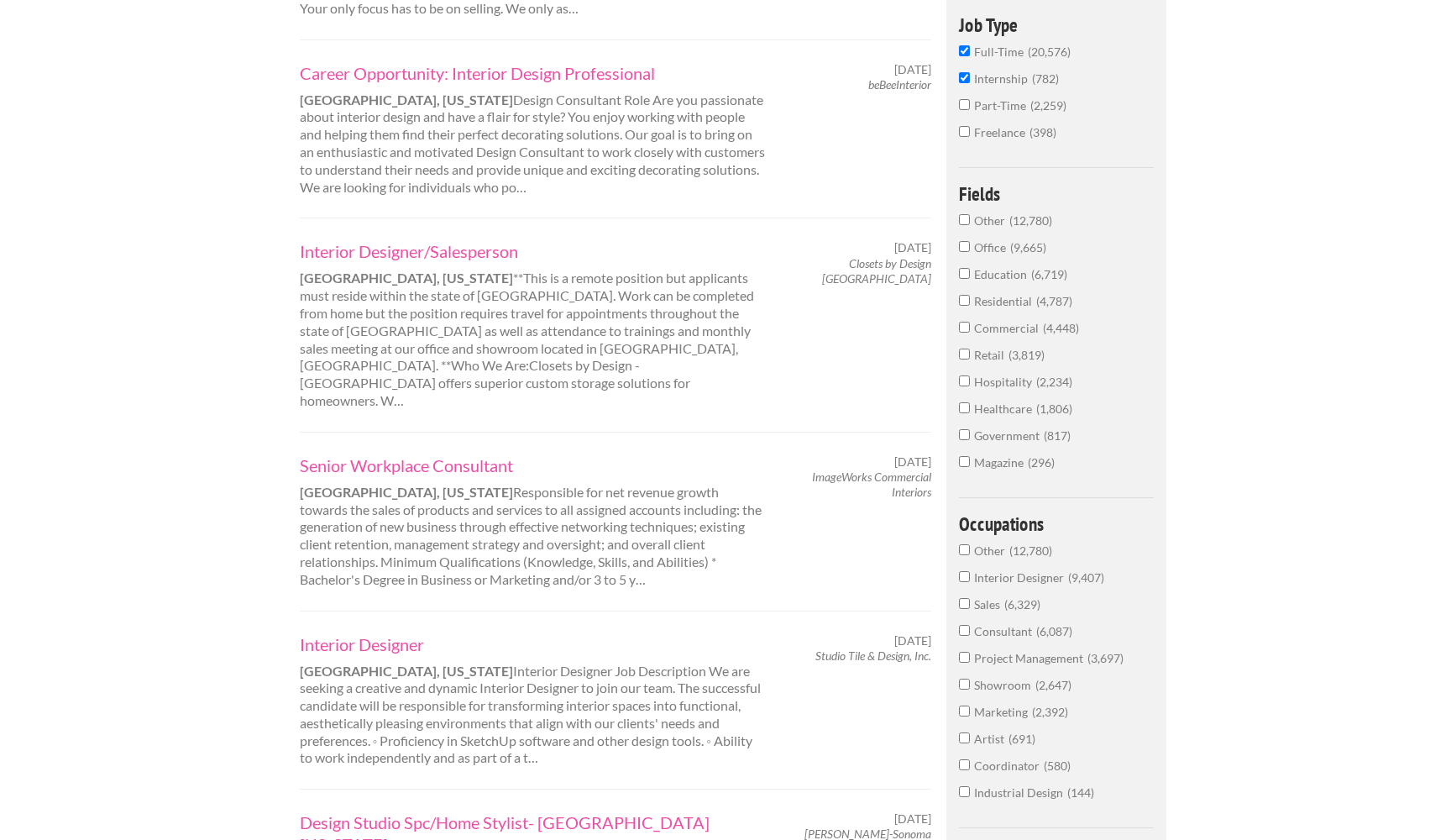
scroll to position [567, 0]
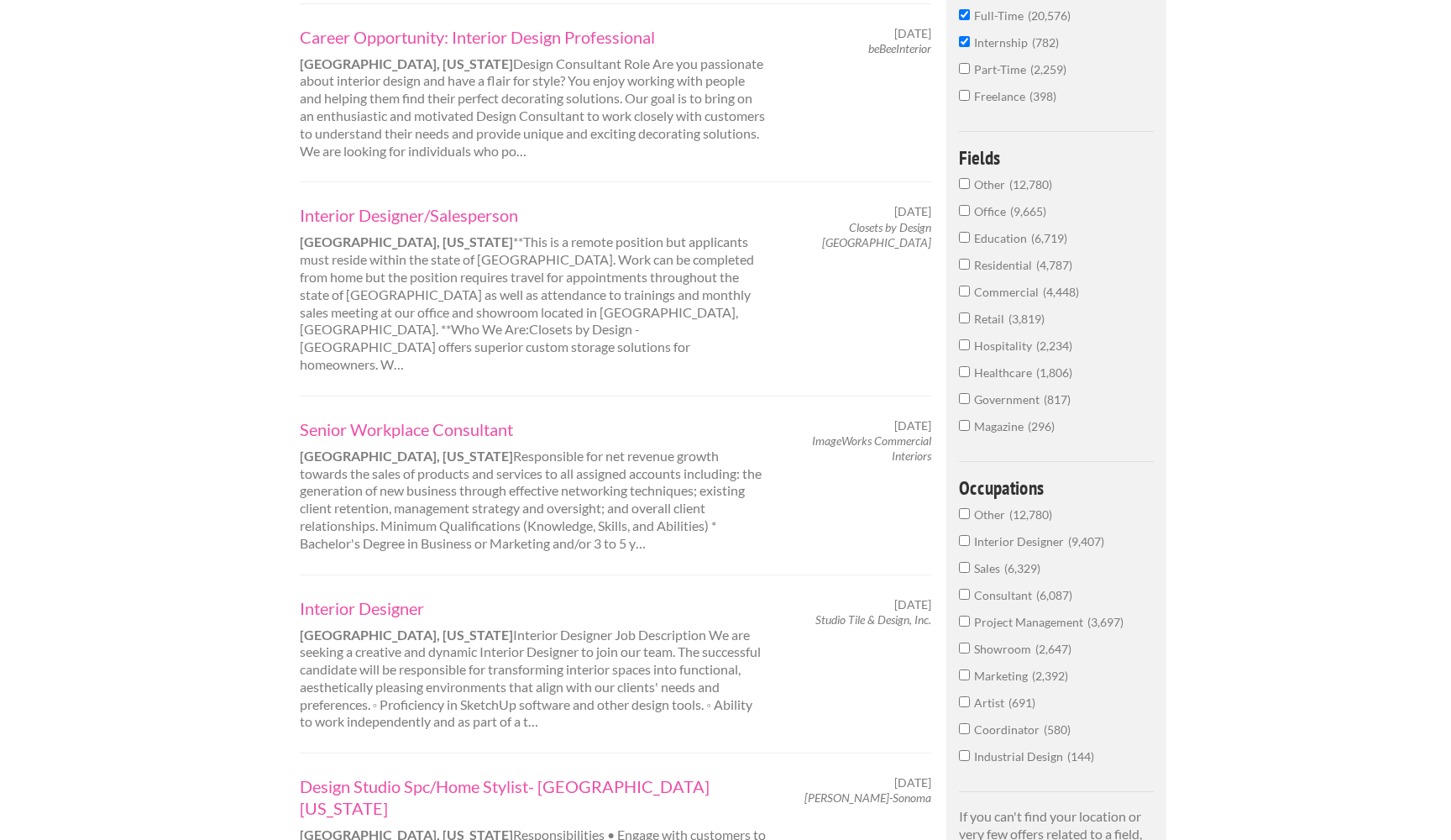
click at [966, 546] on input "Interior Designer 9,407" at bounding box center [964, 540] width 11 height 11
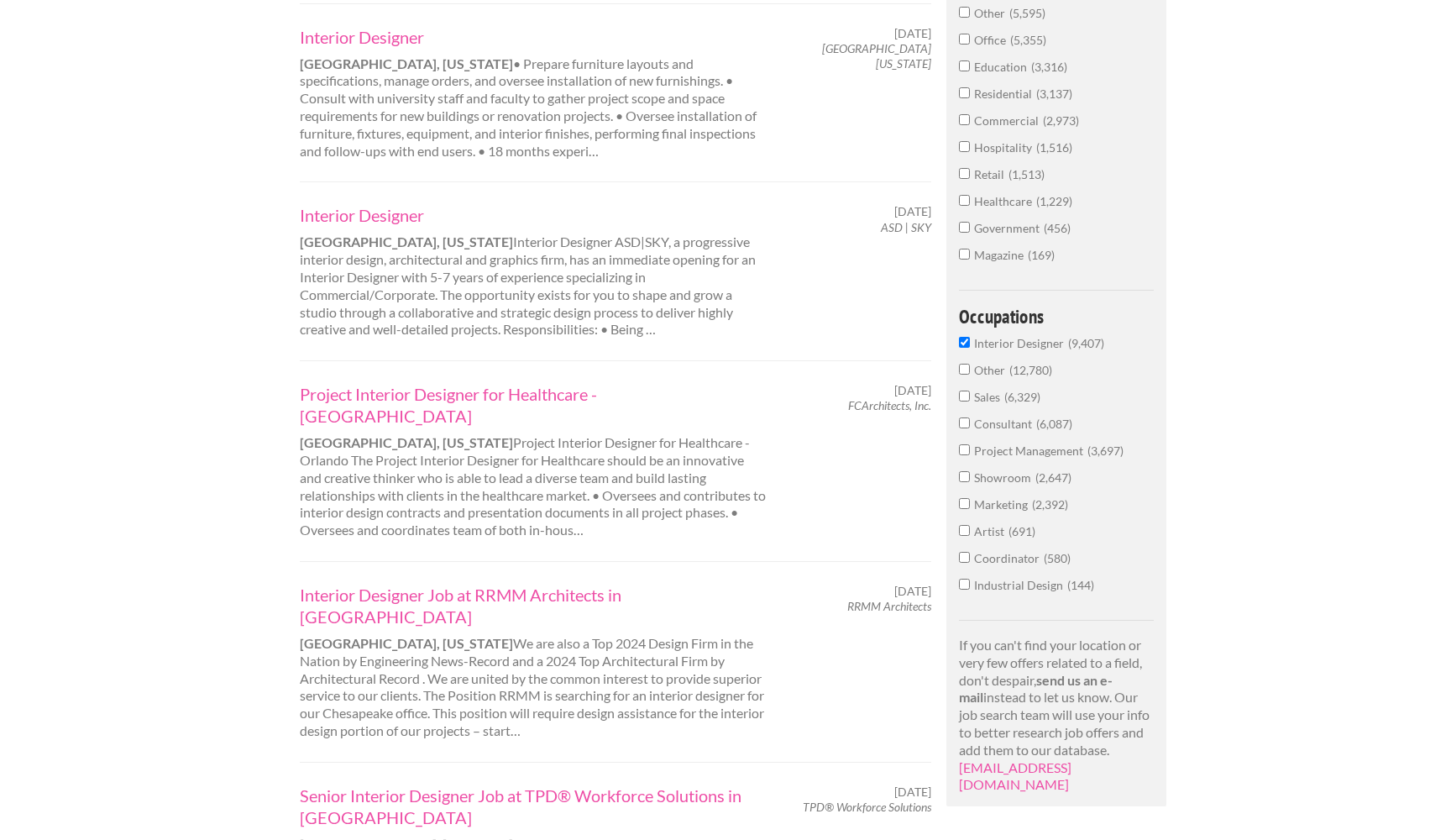
click at [960, 589] on input "Industrial Design 144" at bounding box center [964, 584] width 11 height 11
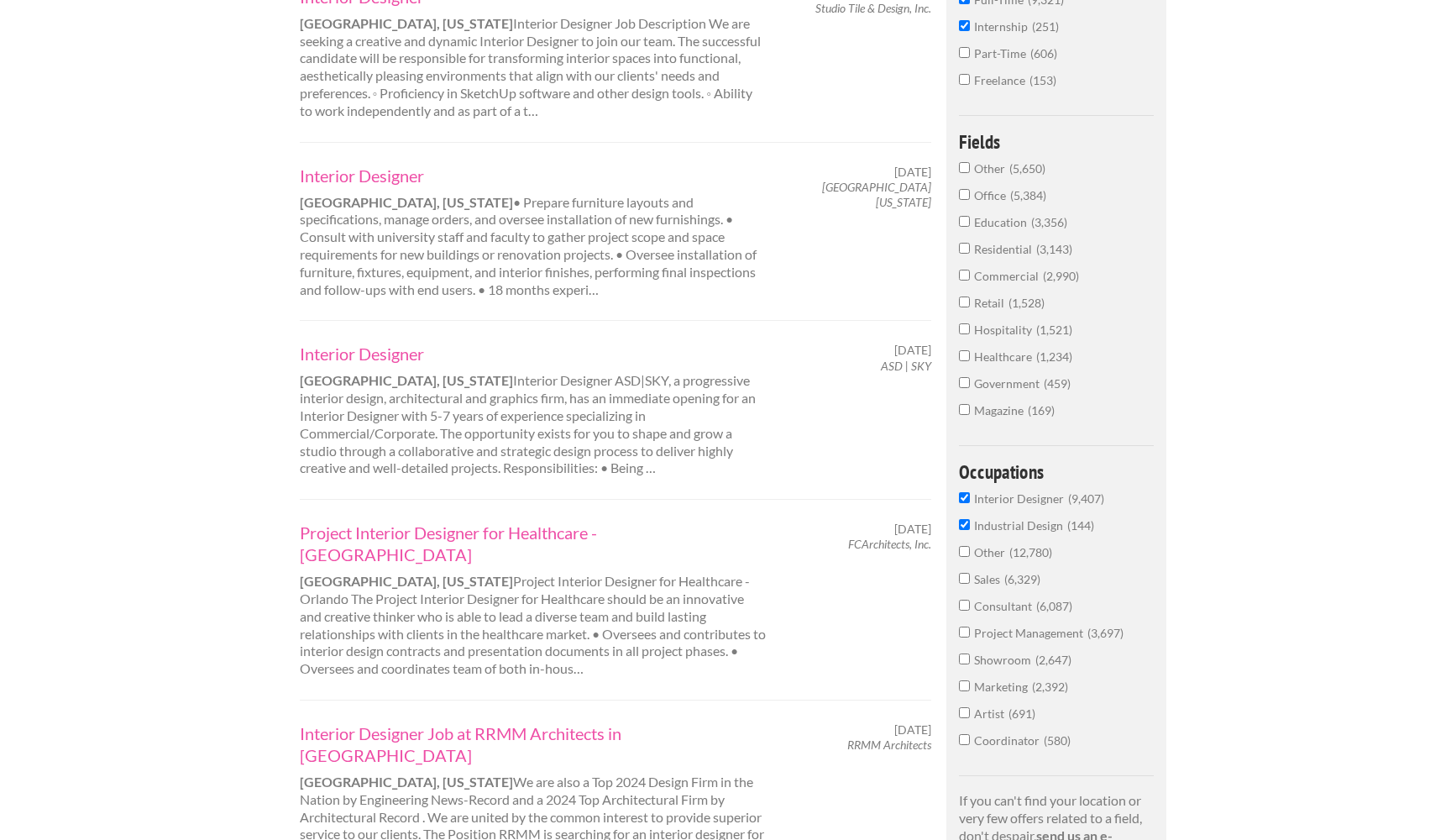
scroll to position [442, 0]
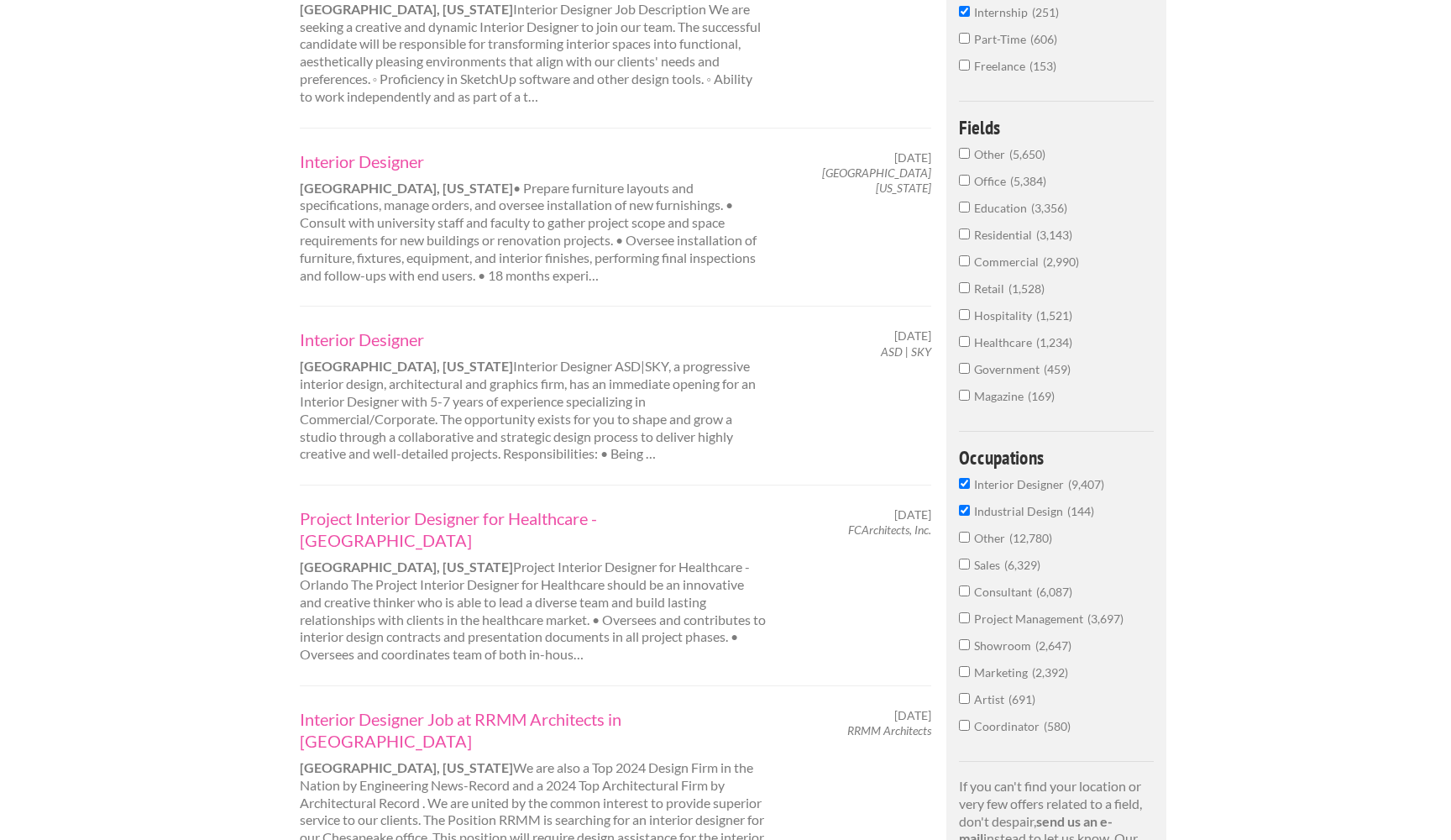
click at [964, 650] on input "Showroom 2,647" at bounding box center [964, 645] width 11 height 11
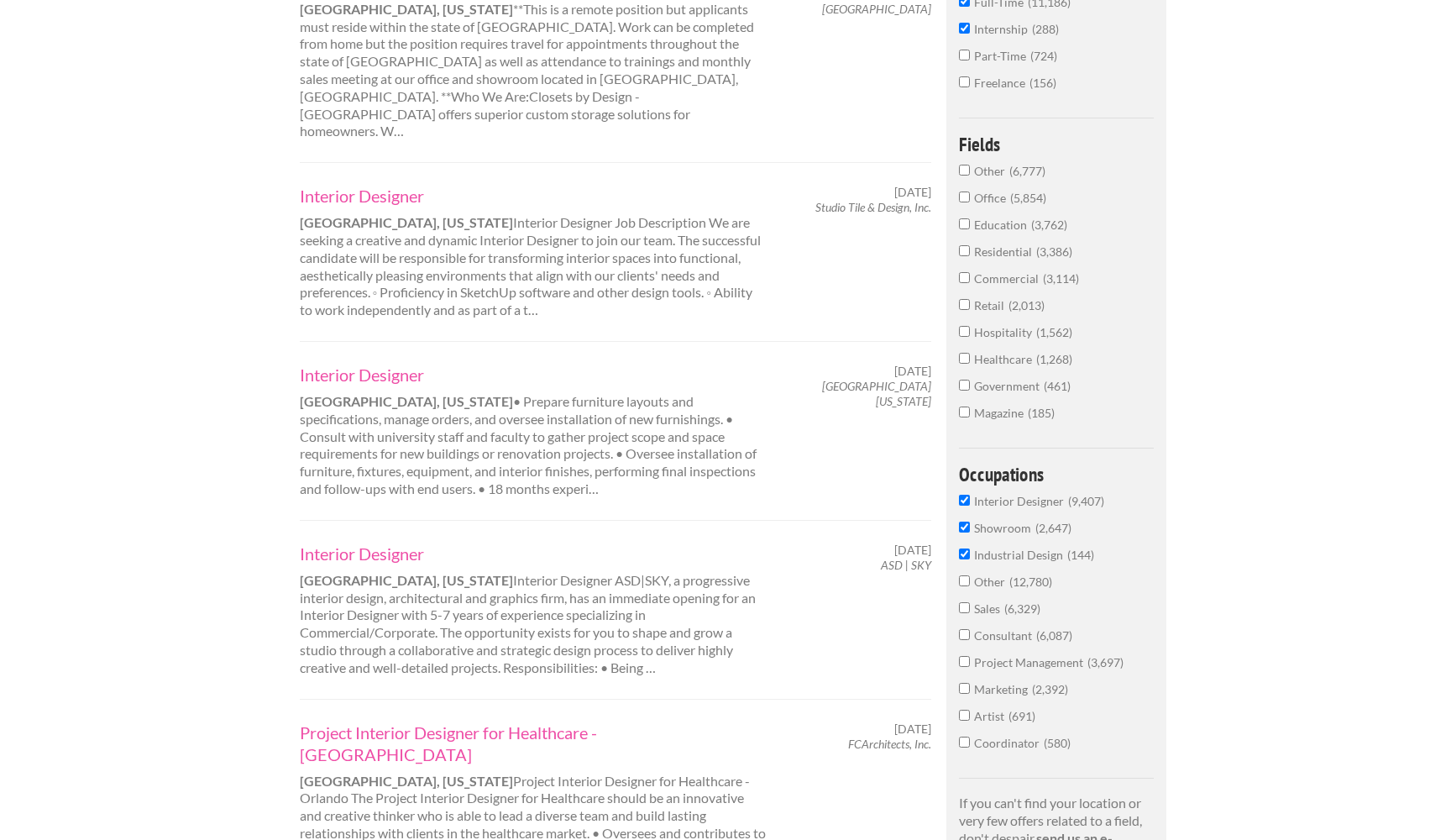
click at [961, 586] on input "Other 12,780" at bounding box center [964, 581] width 11 height 11
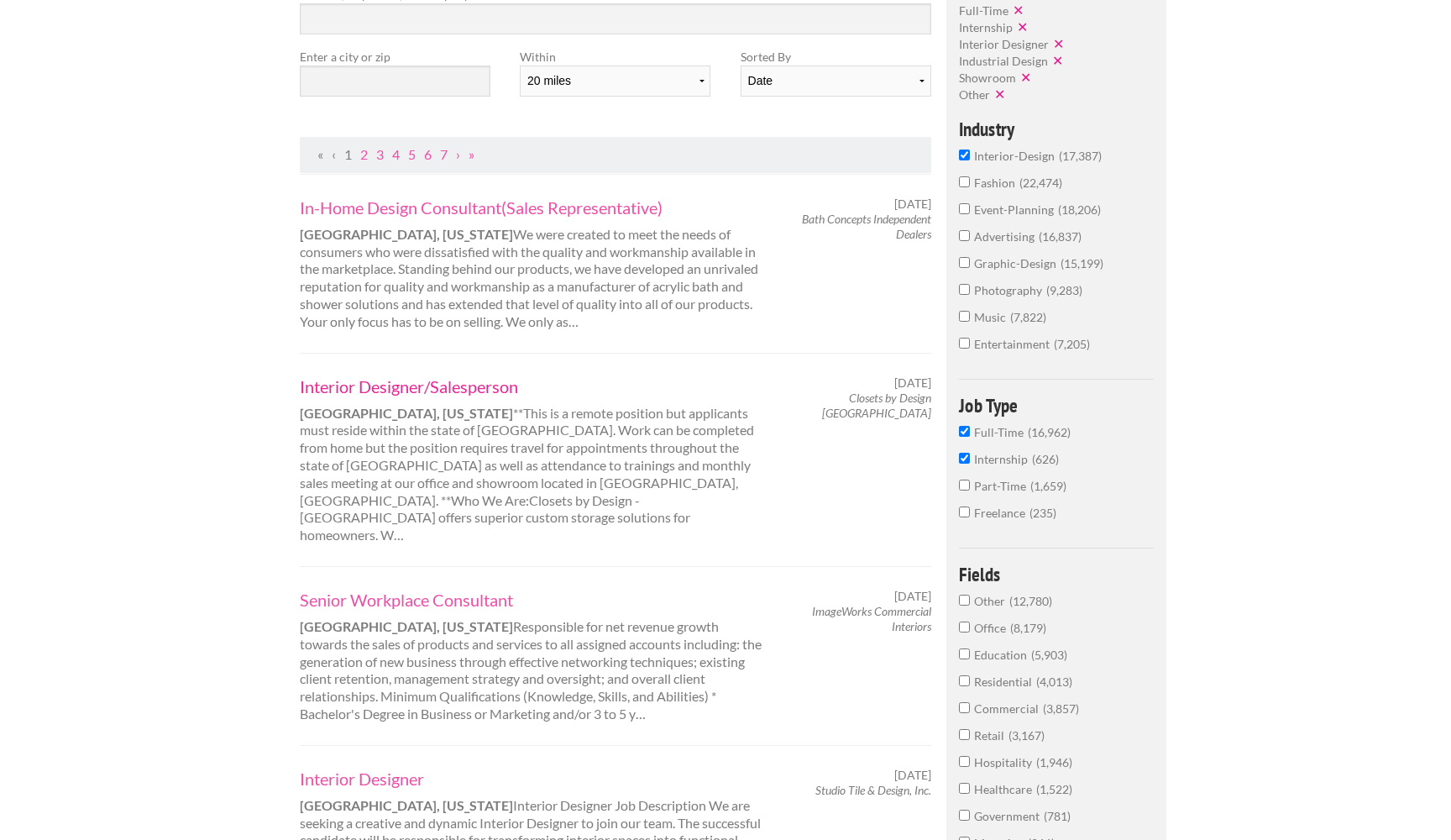
scroll to position [193, 0]
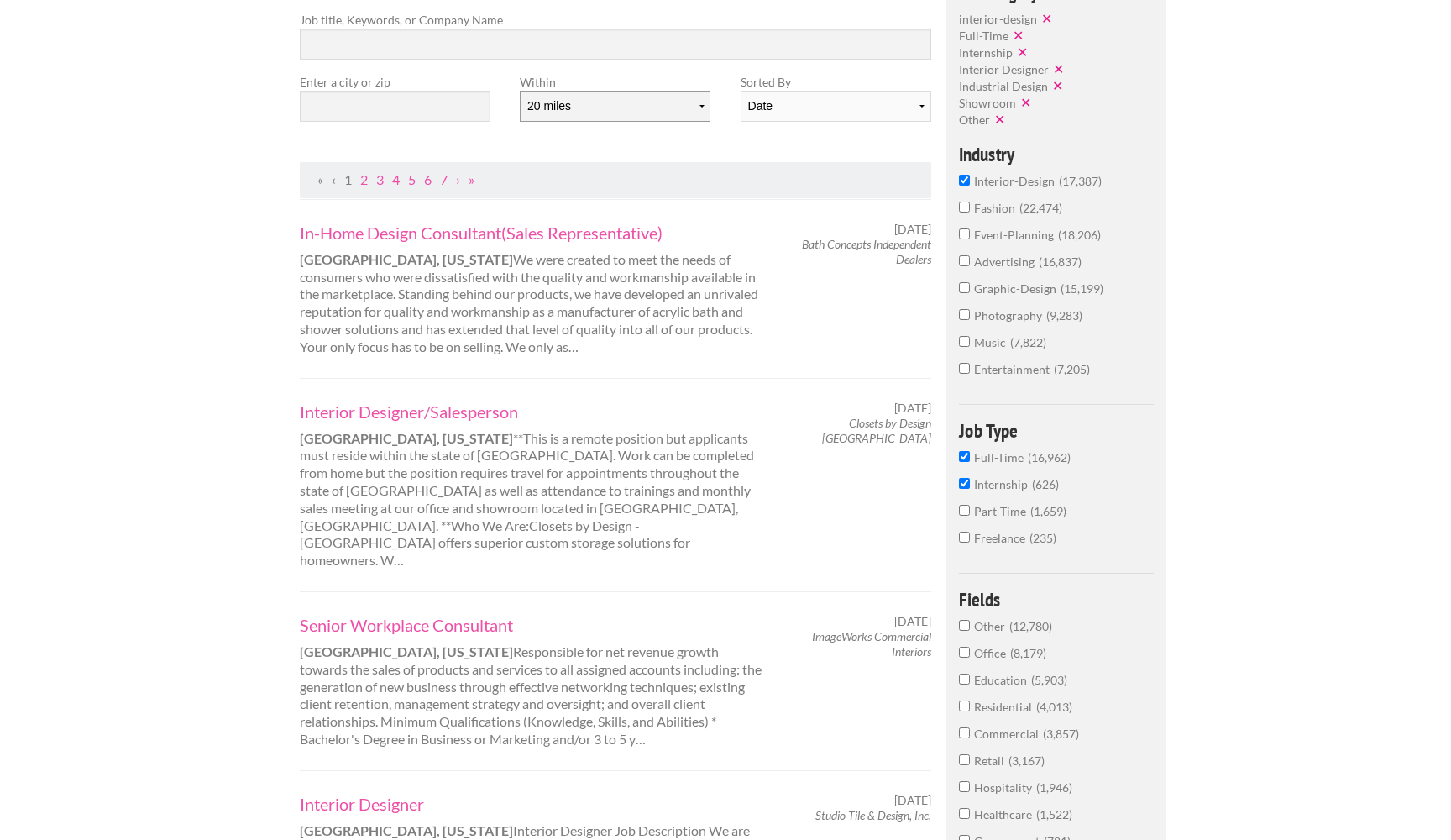
select select "10"
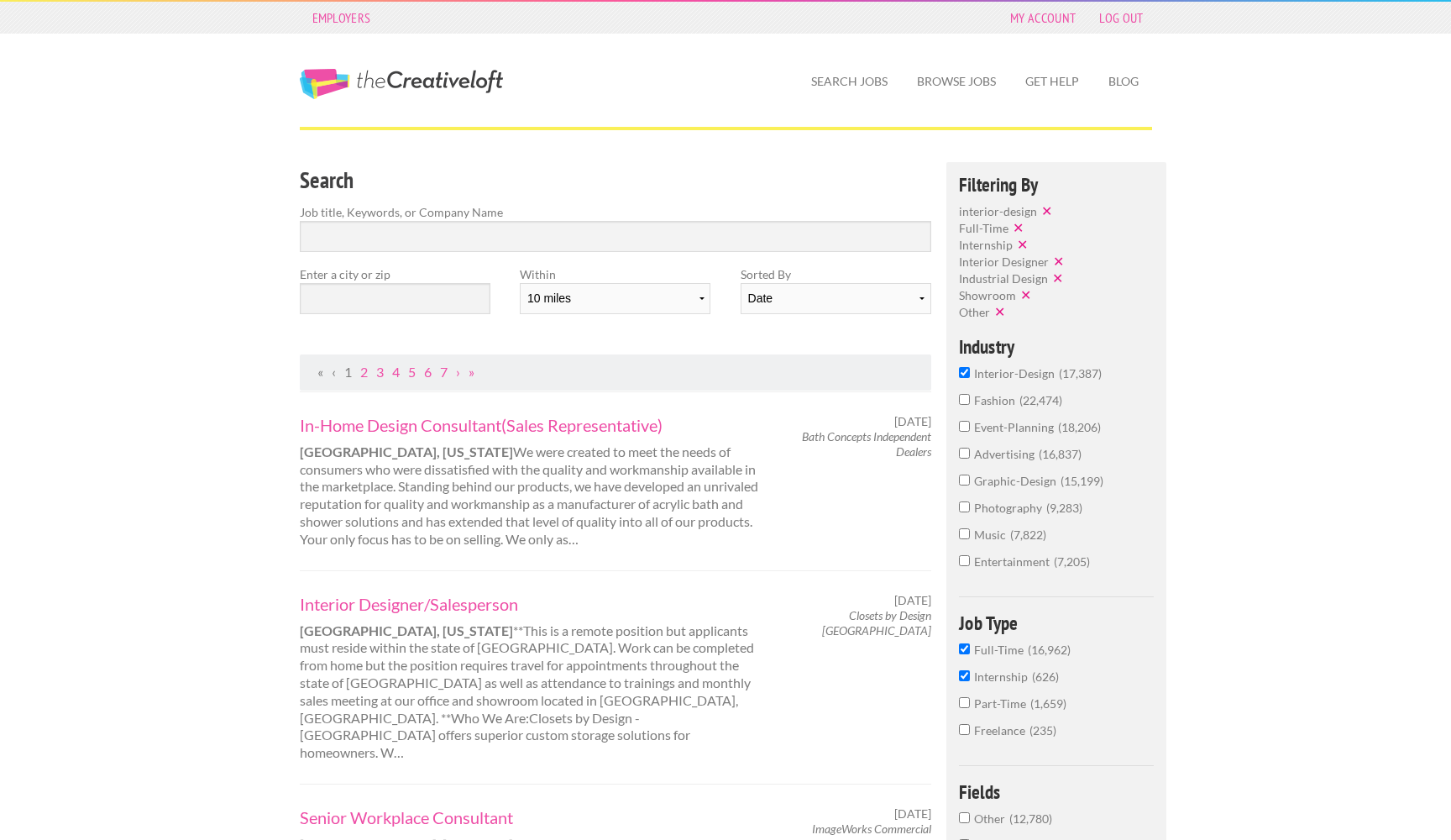
scroll to position [0, 0]
click at [741, 323] on div "Date Relevance" at bounding box center [837, 305] width 191 height 45
click at [622, 259] on div "Search Job title, Keywords, or Company Name" at bounding box center [615, 214] width 662 height 103
click at [617, 238] on input "Search" at bounding box center [615, 236] width 632 height 31
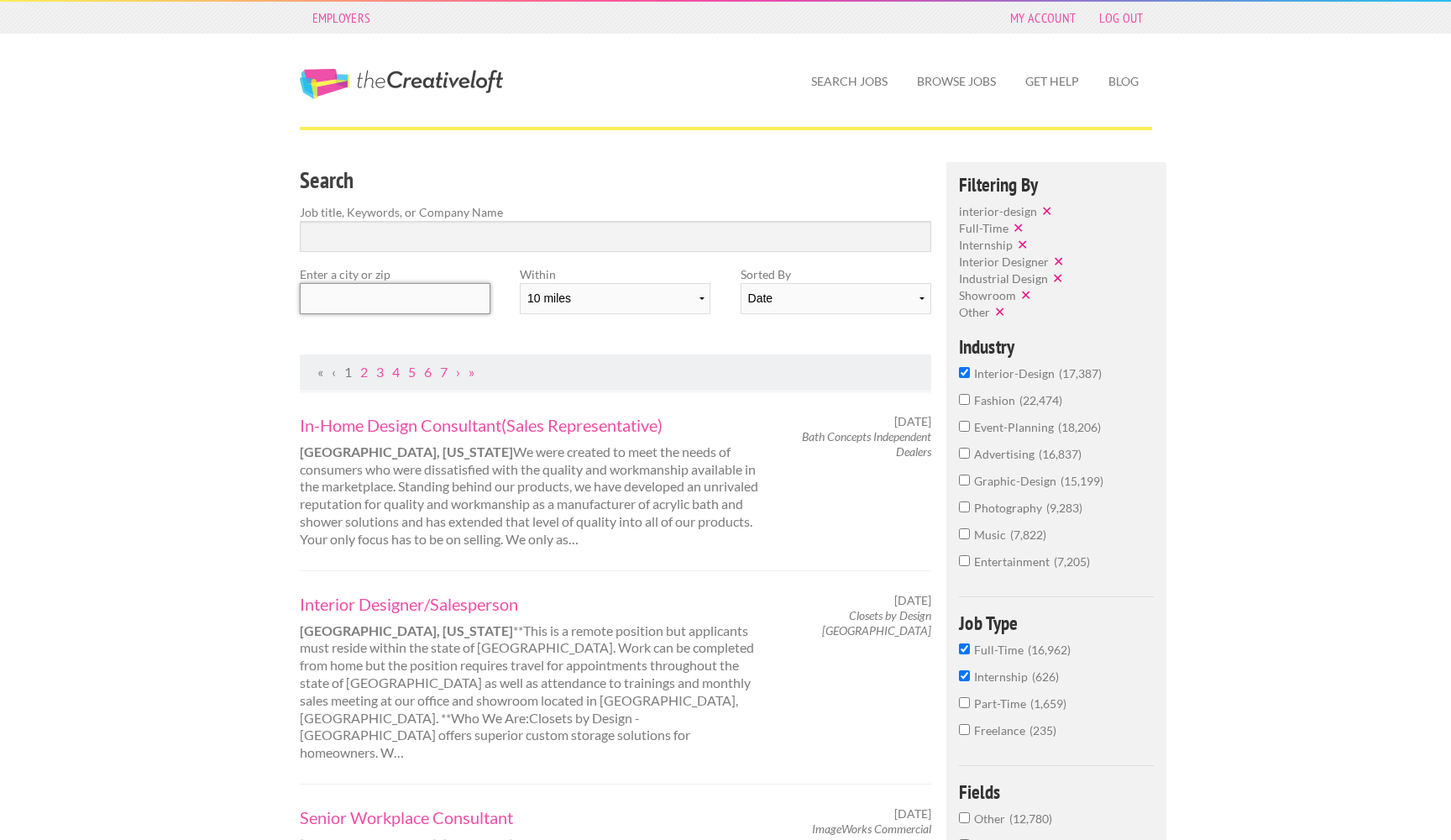
click at [456, 292] on input "text" at bounding box center [395, 298] width 191 height 31
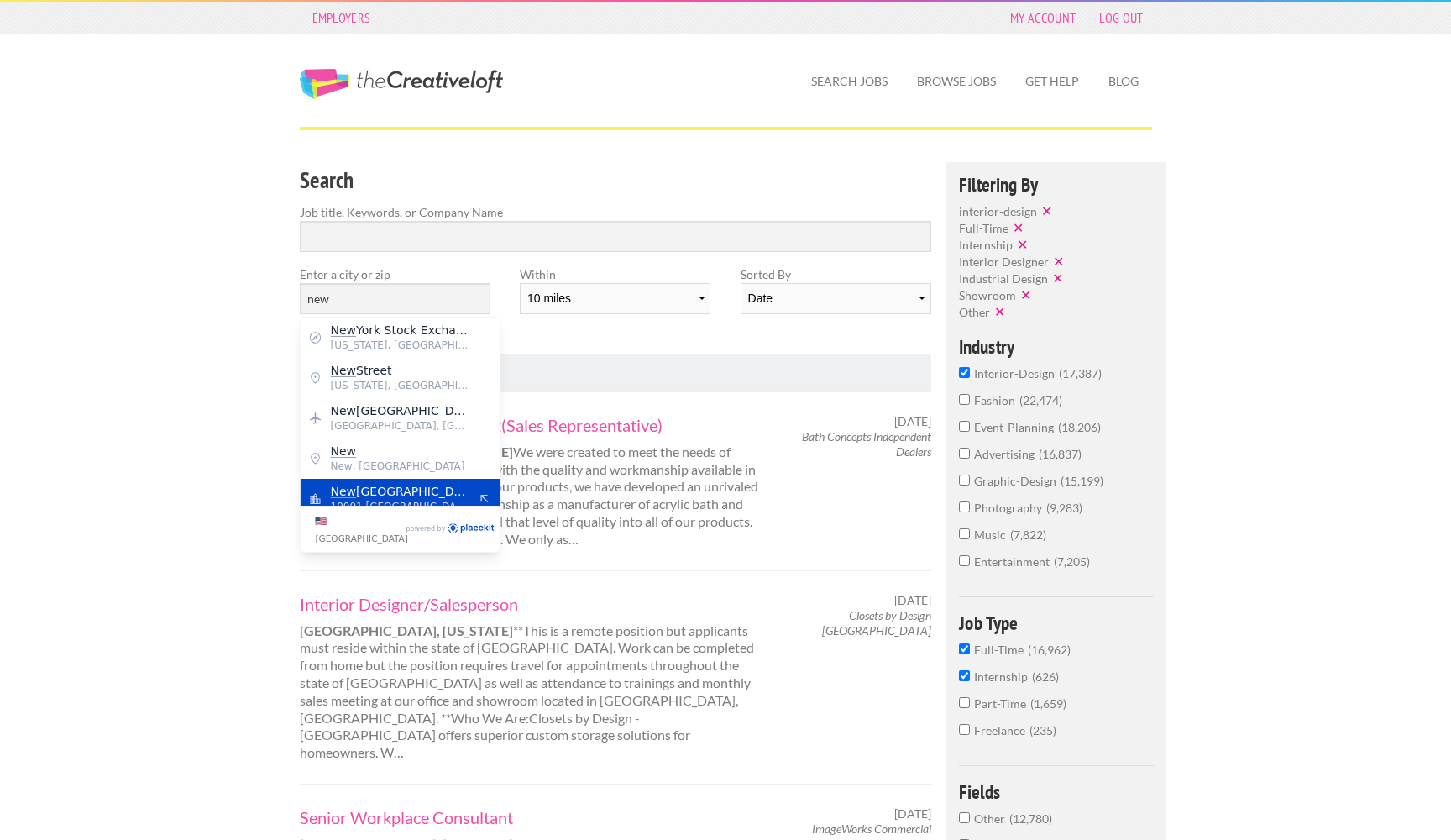
click at [433, 493] on span "New York" at bounding box center [400, 490] width 137 height 15
type input "New York"
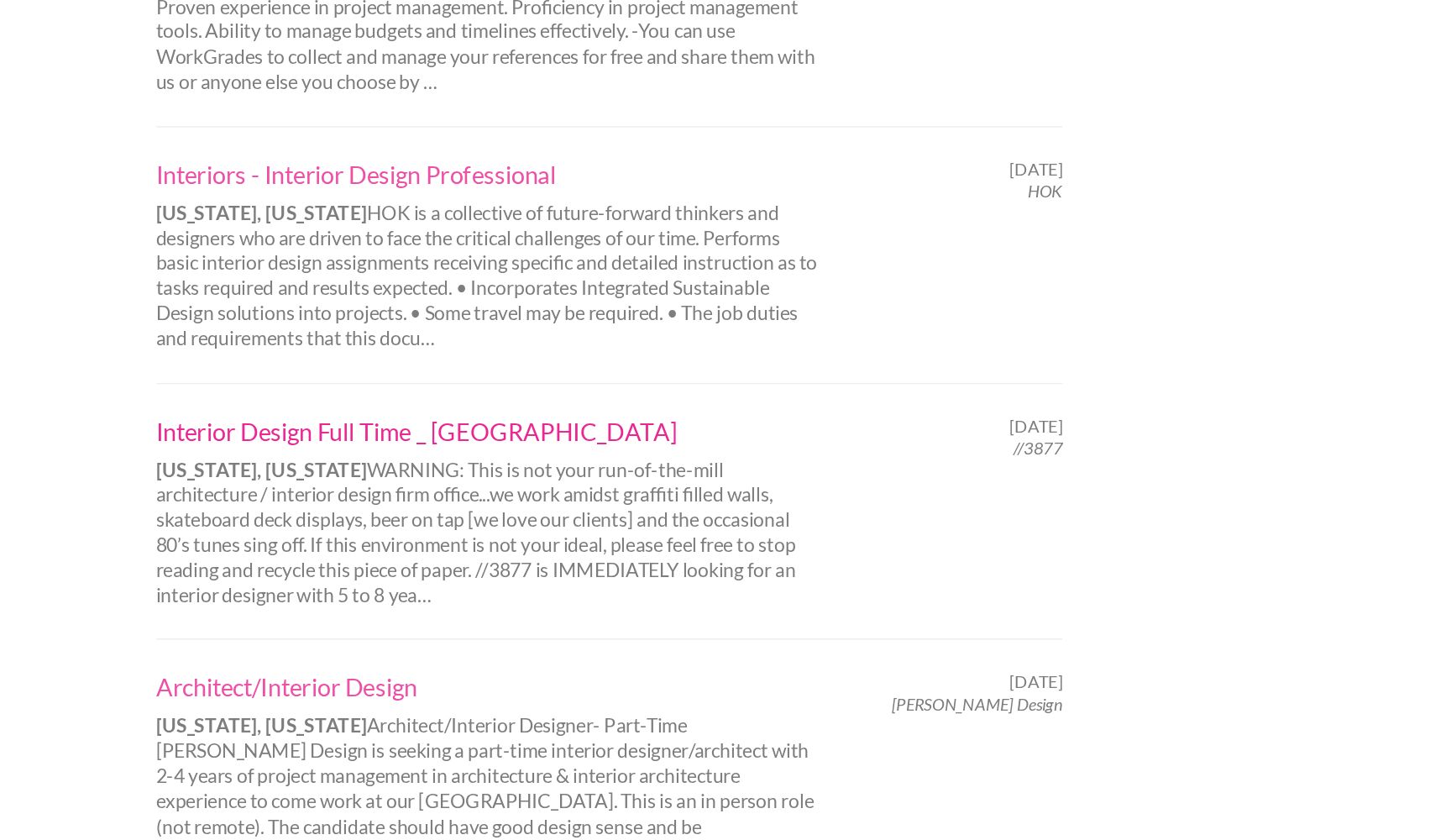
scroll to position [1474, 0]
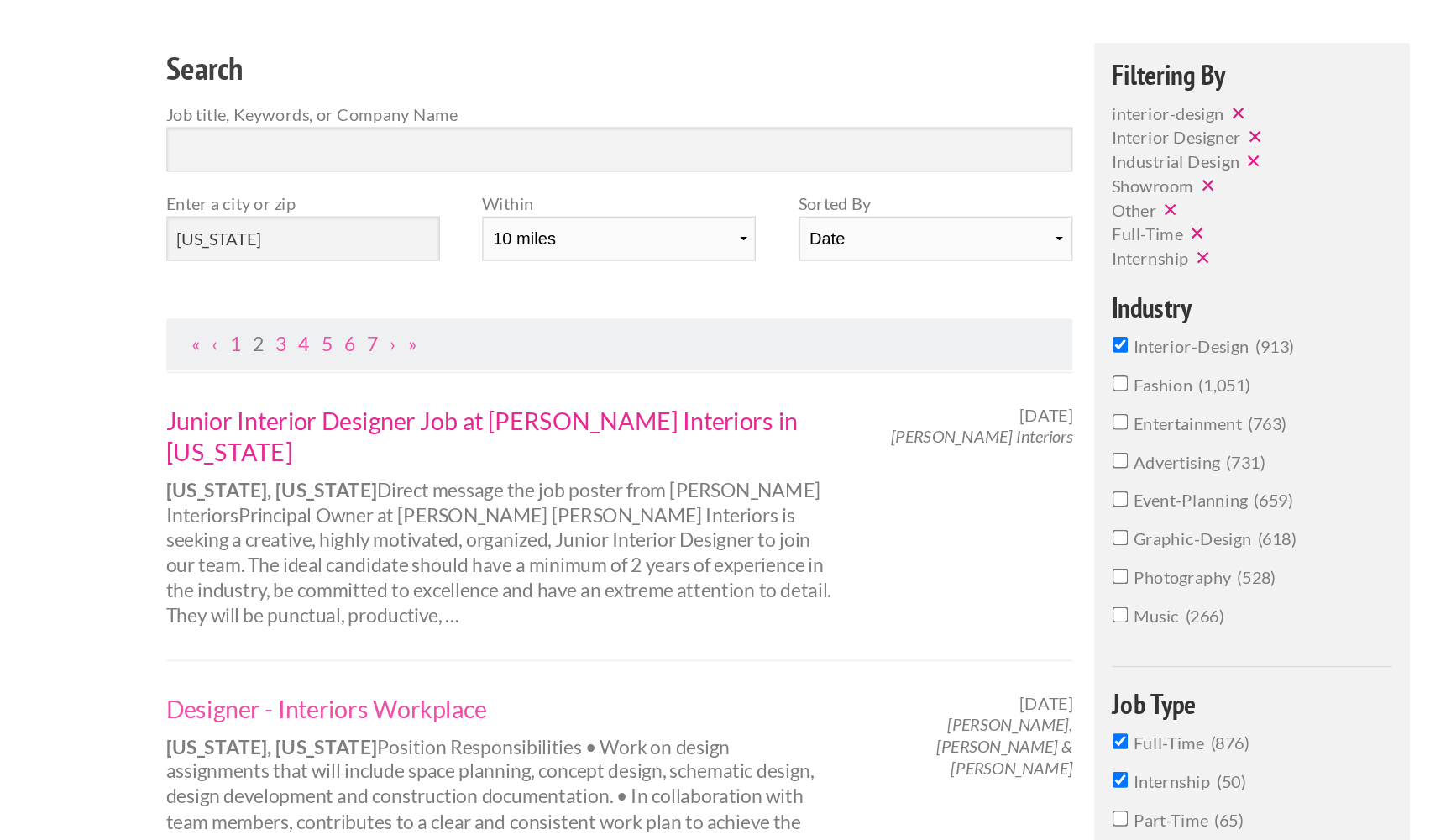
click at [425, 414] on link "Junior Interior Designer Job at Lisa Frantz Interiors in New York" at bounding box center [533, 435] width 467 height 44
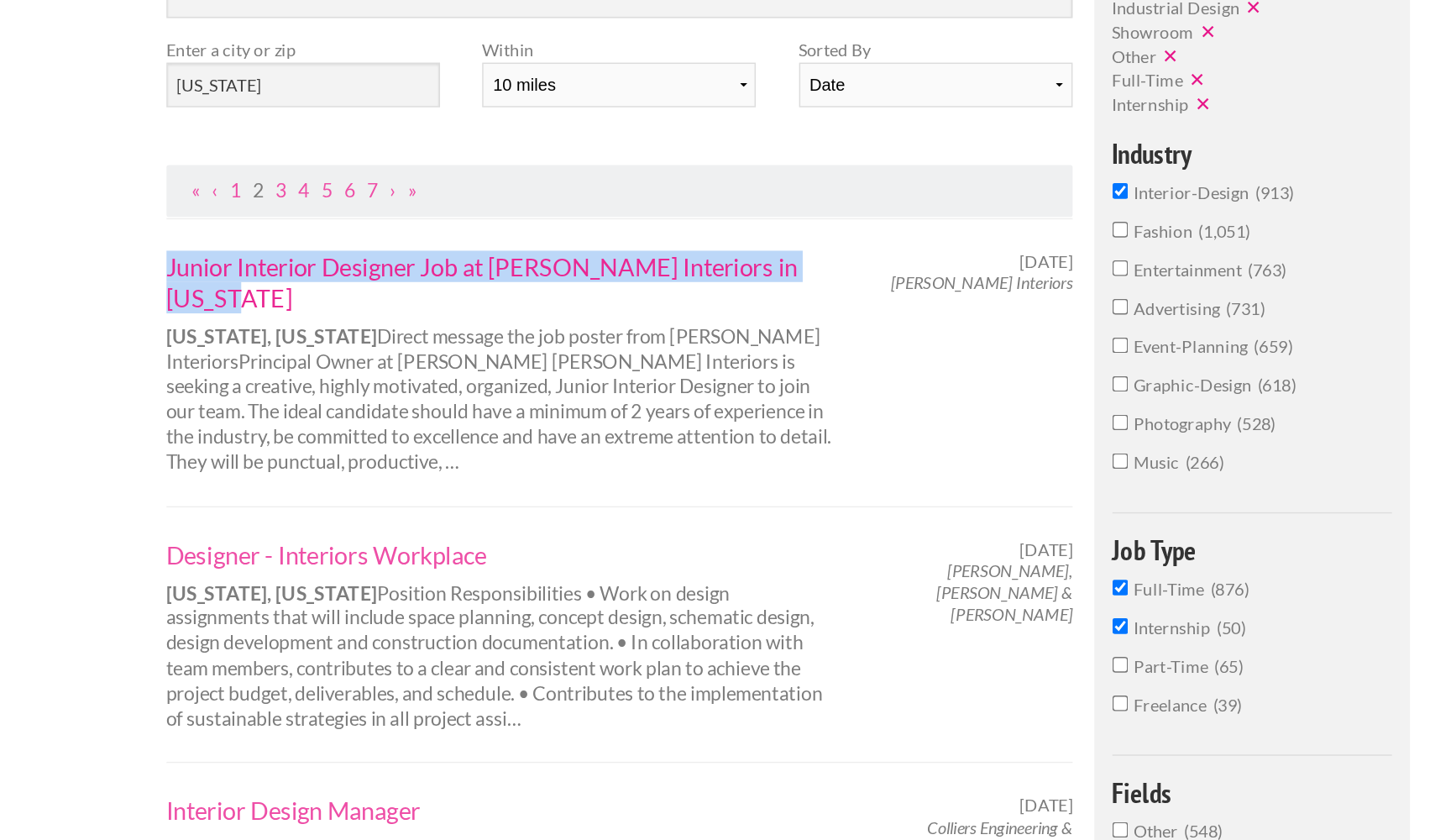
scroll to position [11, 0]
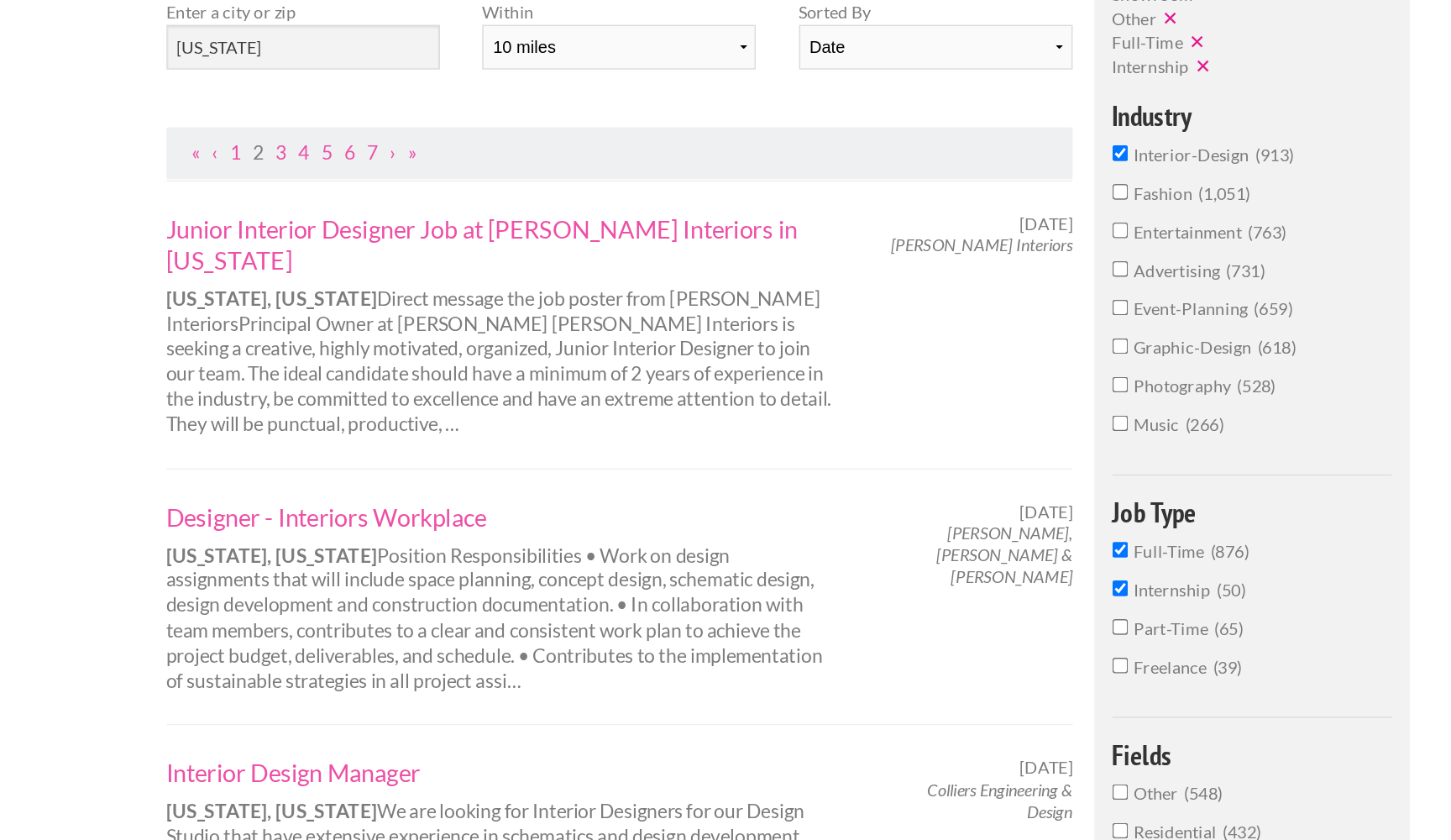
click at [573, 581] on div "Designer - Interiors Workplace New York, New York Position Responsibilities • W…" at bounding box center [615, 671] width 632 height 179
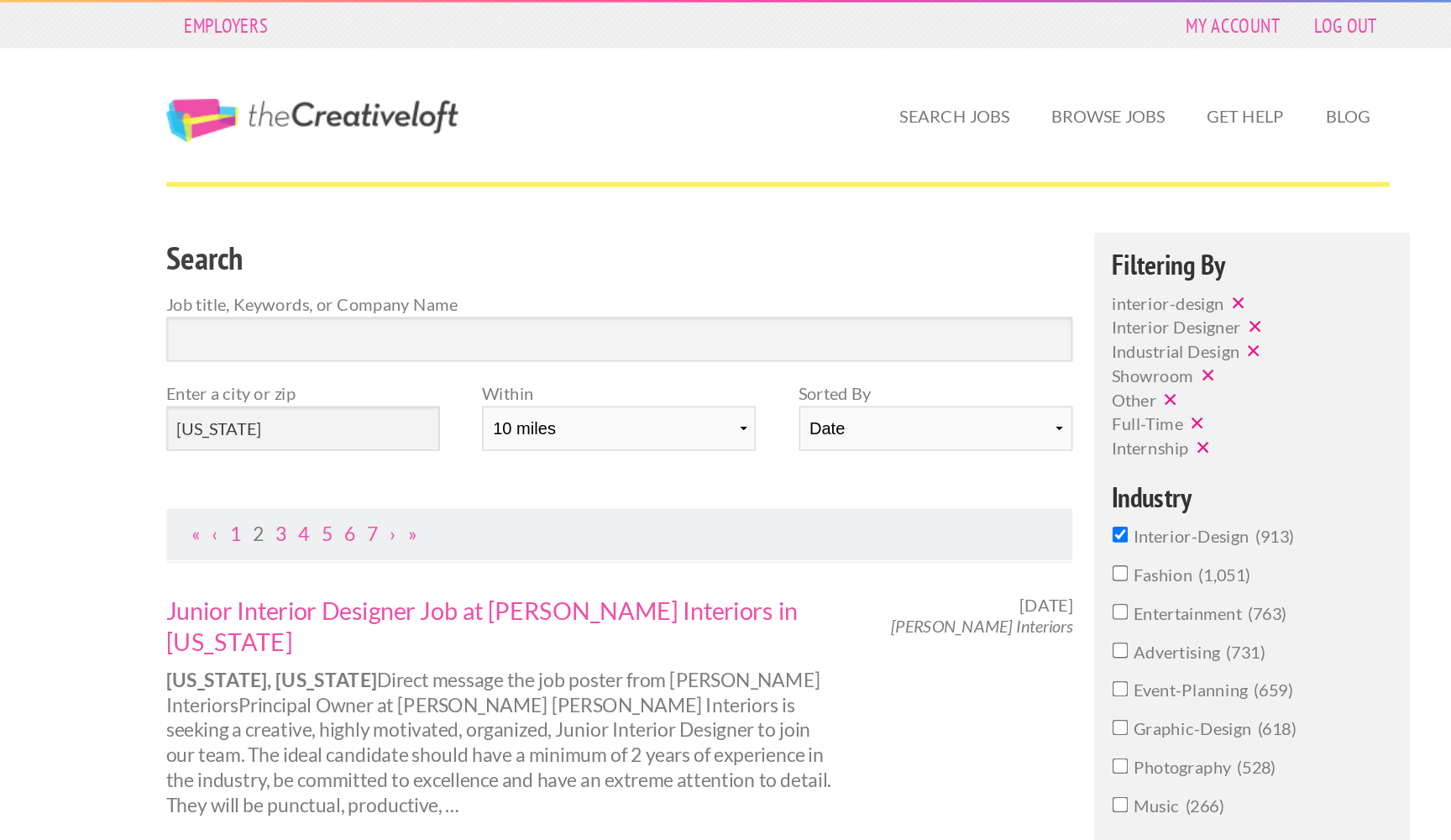
scroll to position [0, 0]
click at [300, 234] on input "Search" at bounding box center [615, 236] width 632 height 31
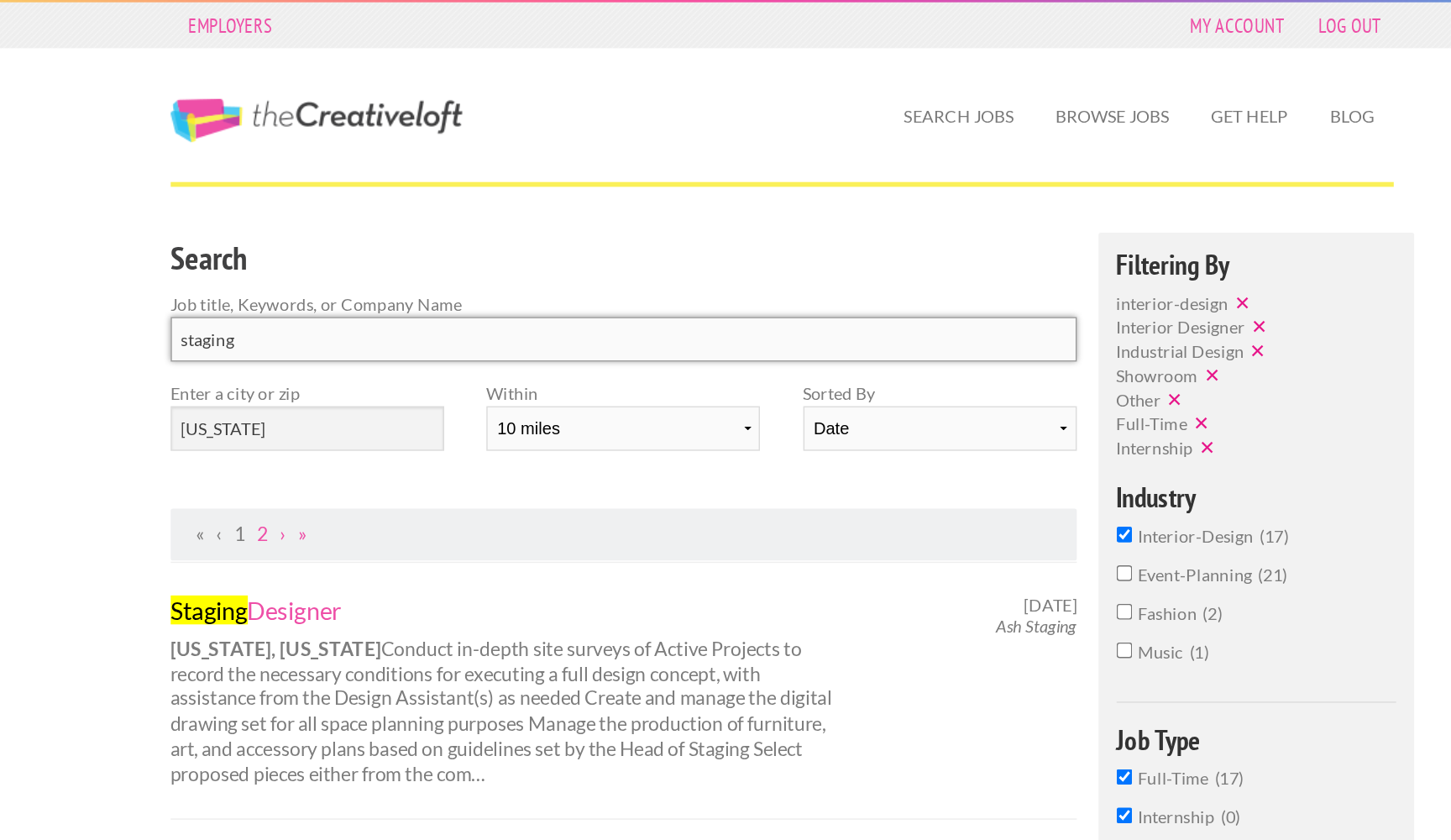
drag, startPoint x: 183, startPoint y: 225, endPoint x: 106, endPoint y: 228, distance: 77.1
click at [284, 227] on div "Search Job title, Keywords, or Company Name staging" at bounding box center [615, 214] width 662 height 103
click at [300, 229] on input "staging" at bounding box center [615, 236] width 632 height 31
click at [300, 230] on input "staging" at bounding box center [615, 236] width 632 height 31
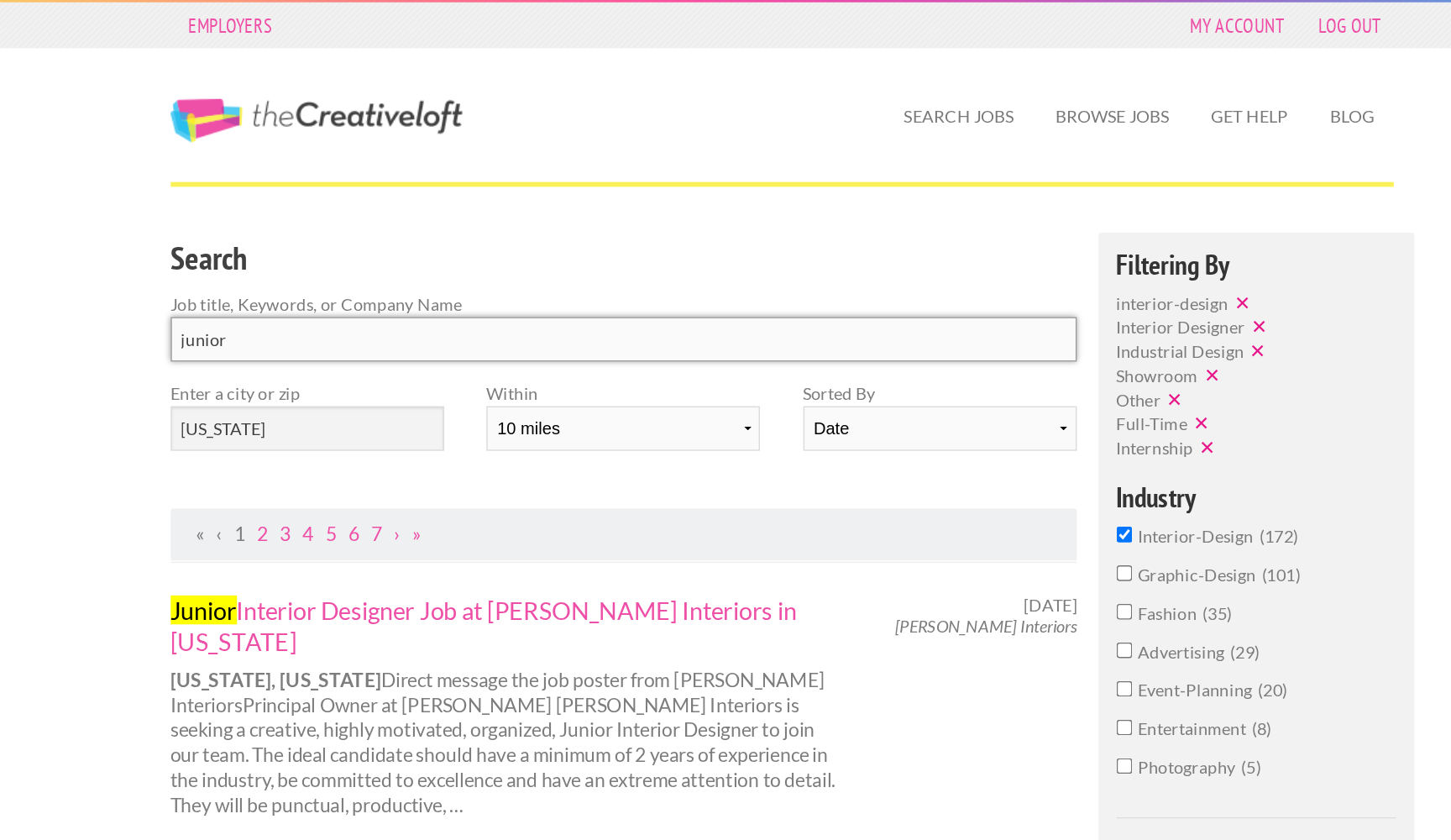
type input "junior"
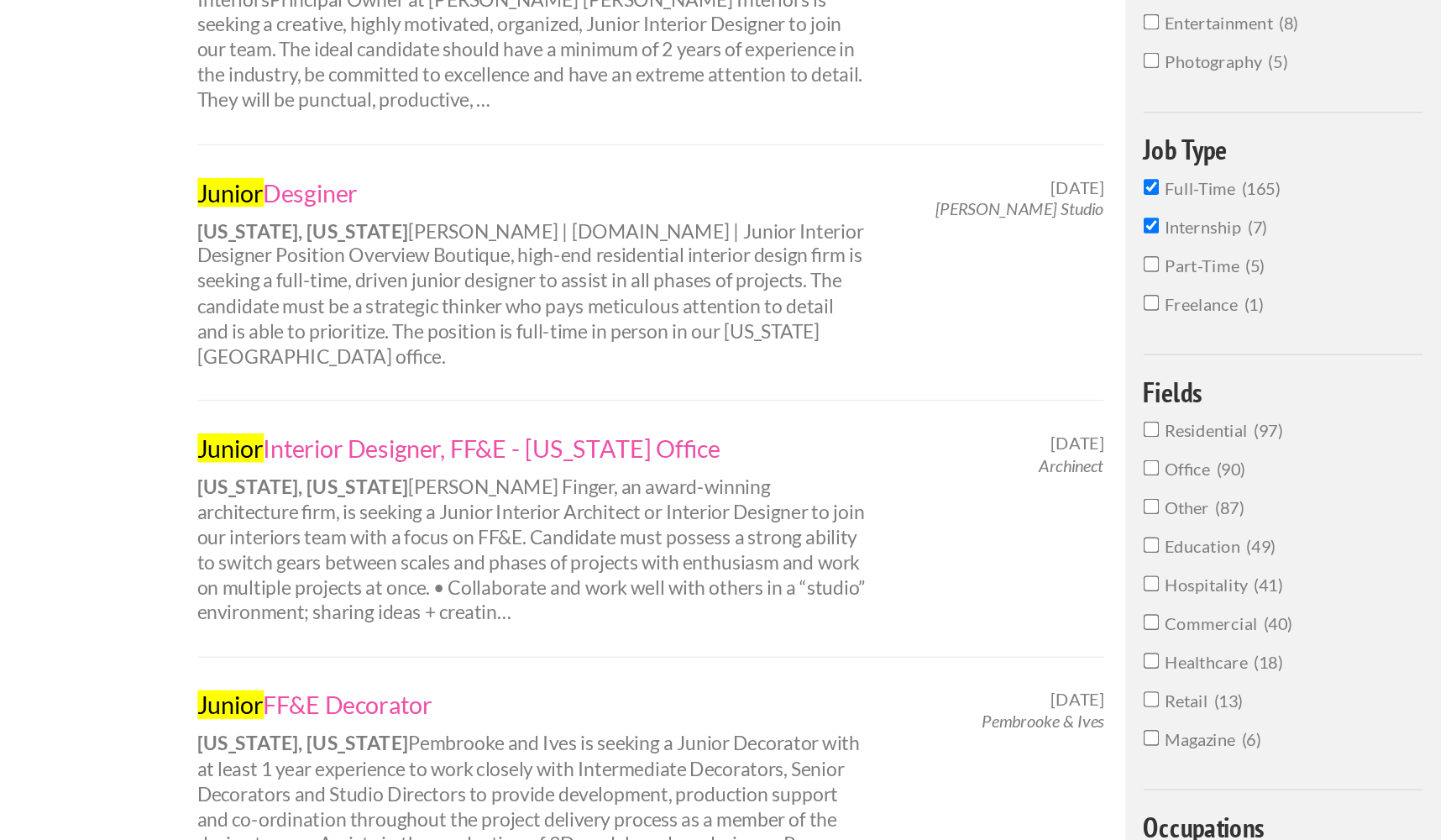
scroll to position [445, 0]
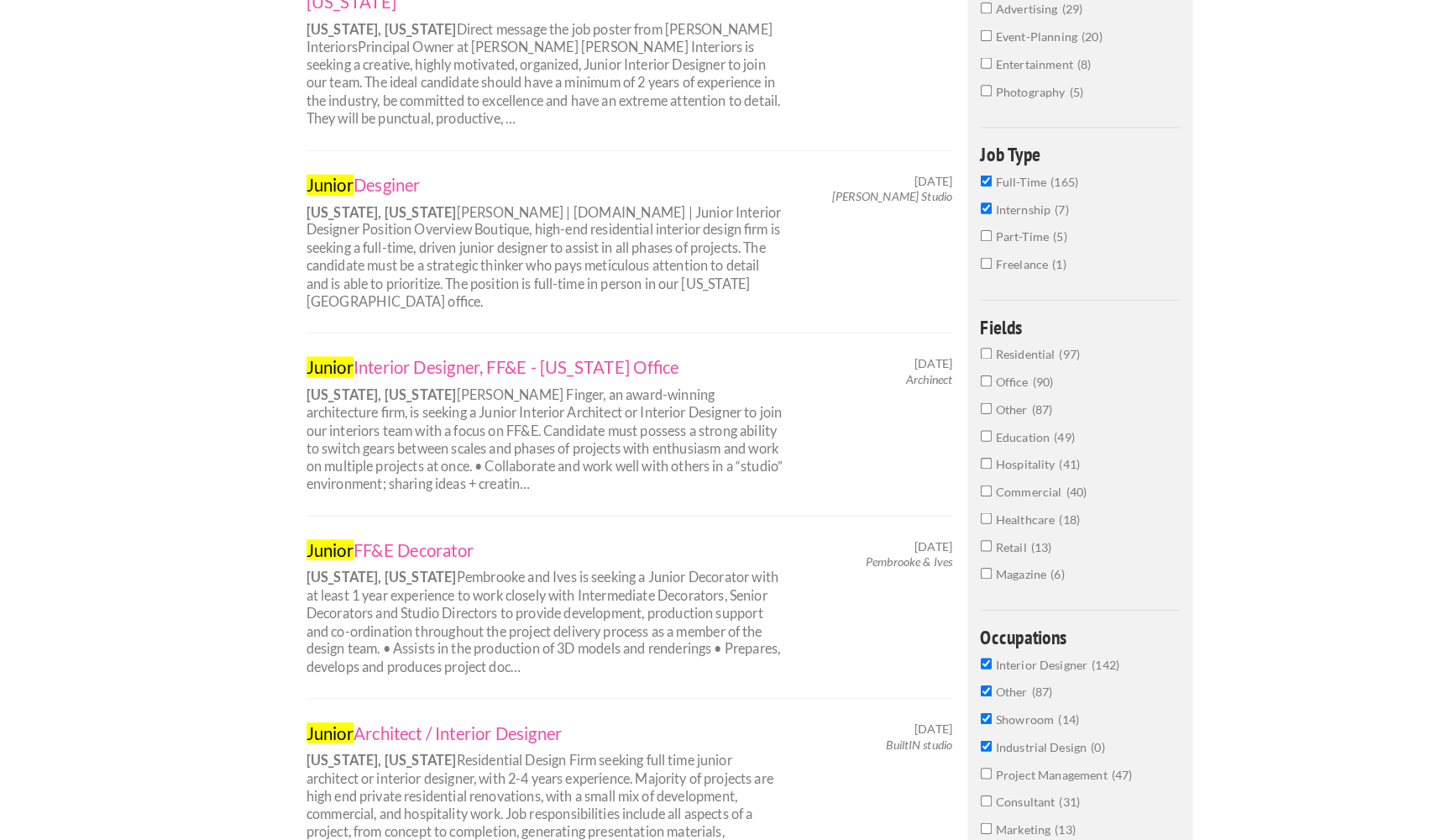
click at [429, 213] on div "Junior Desginer New York, New York Lucy Harris | www.lucyharrisstudio.com | Jun…" at bounding box center [532, 236] width 497 height 135
drag, startPoint x: 399, startPoint y: 330, endPoint x: 301, endPoint y: 348, distance: 99.6
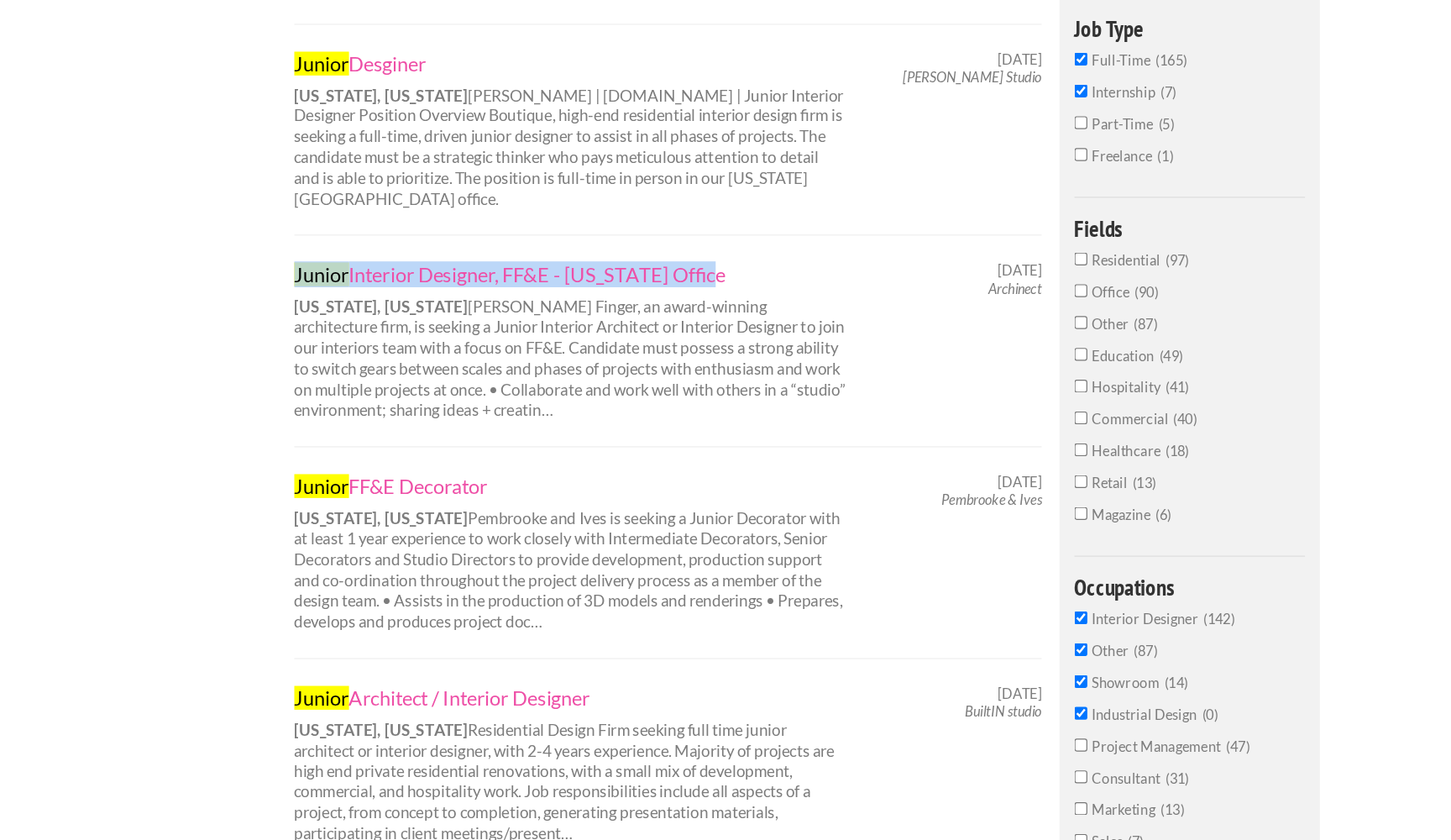
scroll to position [447, 0]
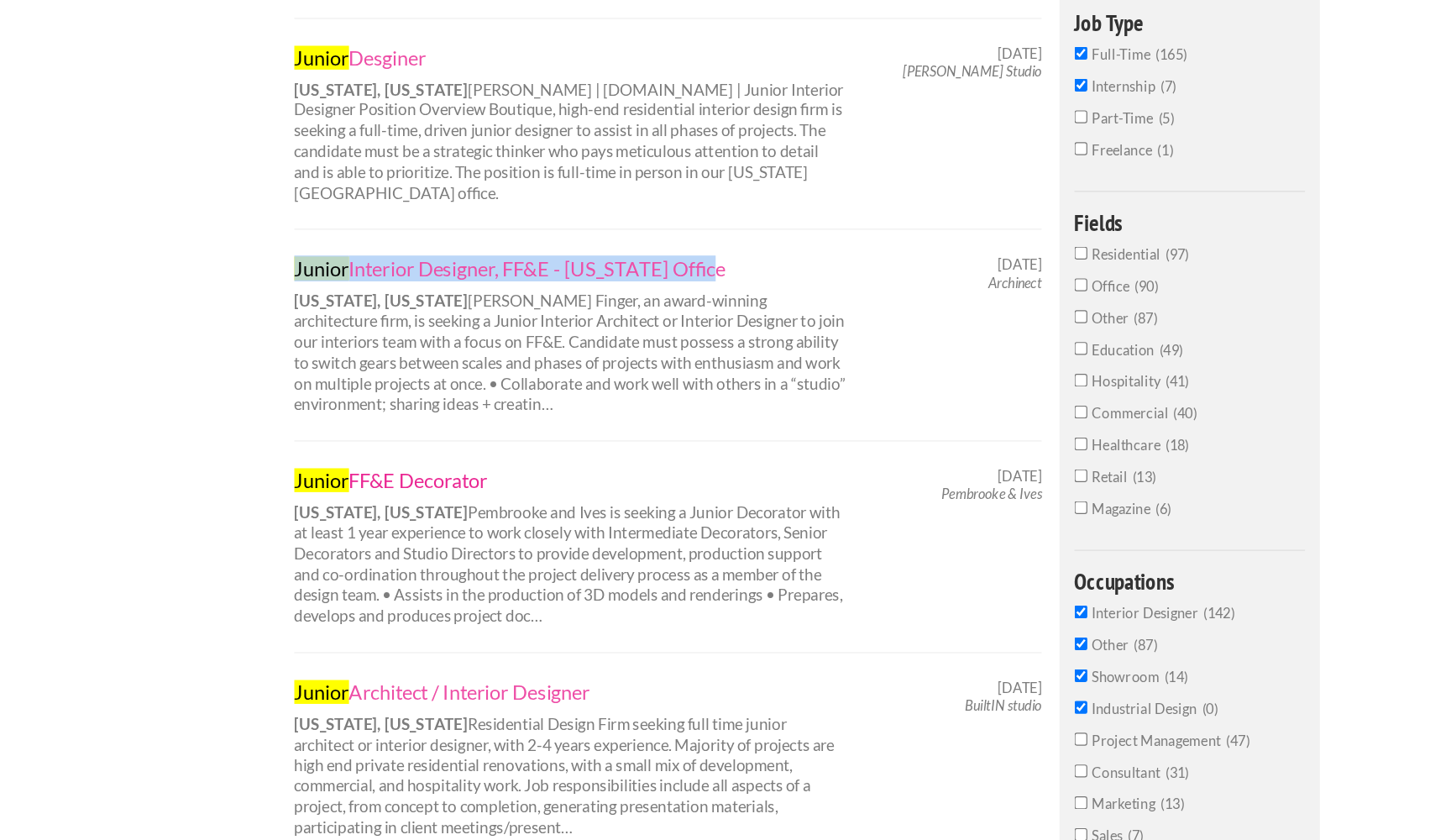
click at [591, 525] on link "Junior FF&E Decorator" at bounding box center [533, 536] width 467 height 21
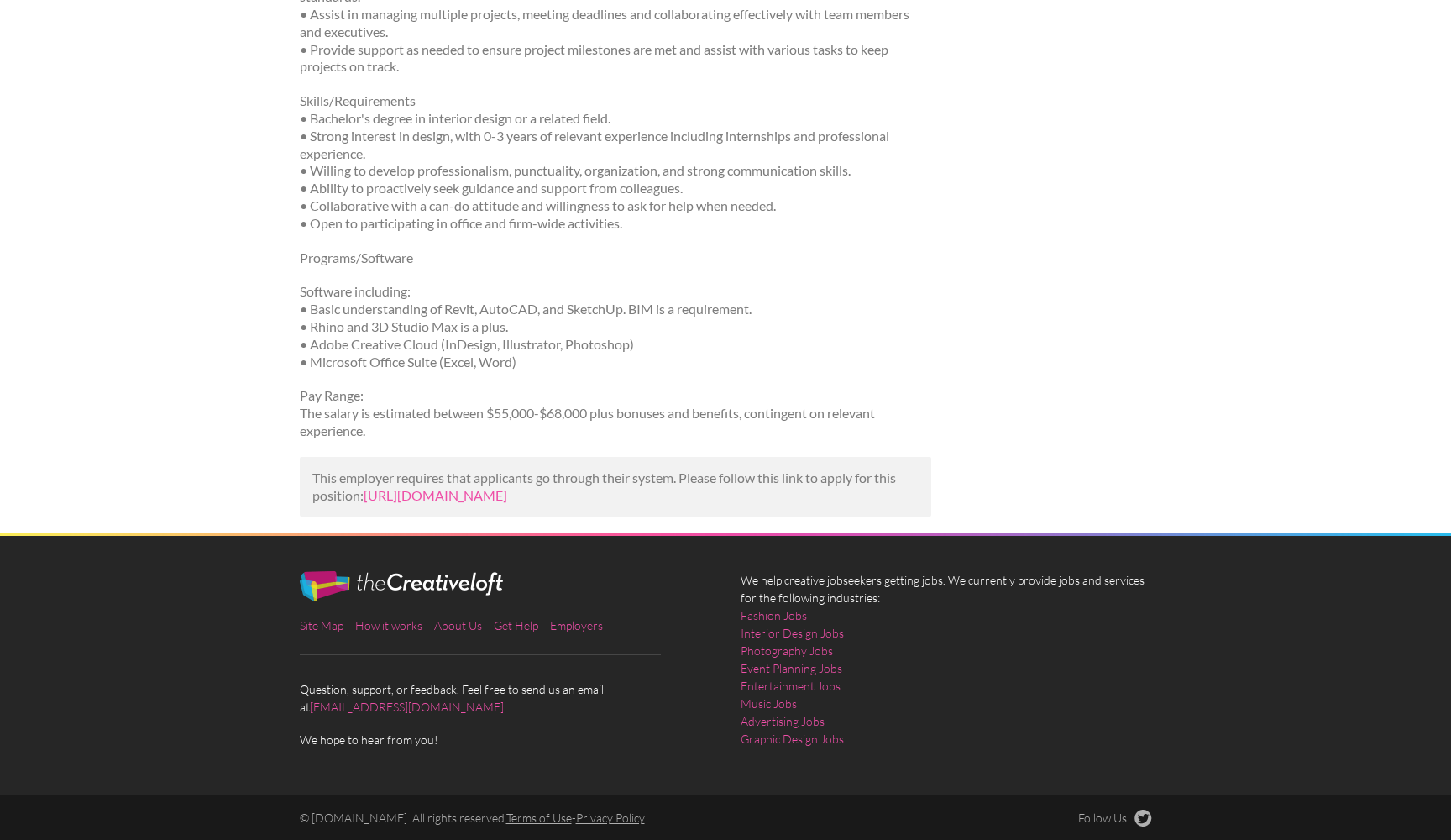
scroll to position [873, 0]
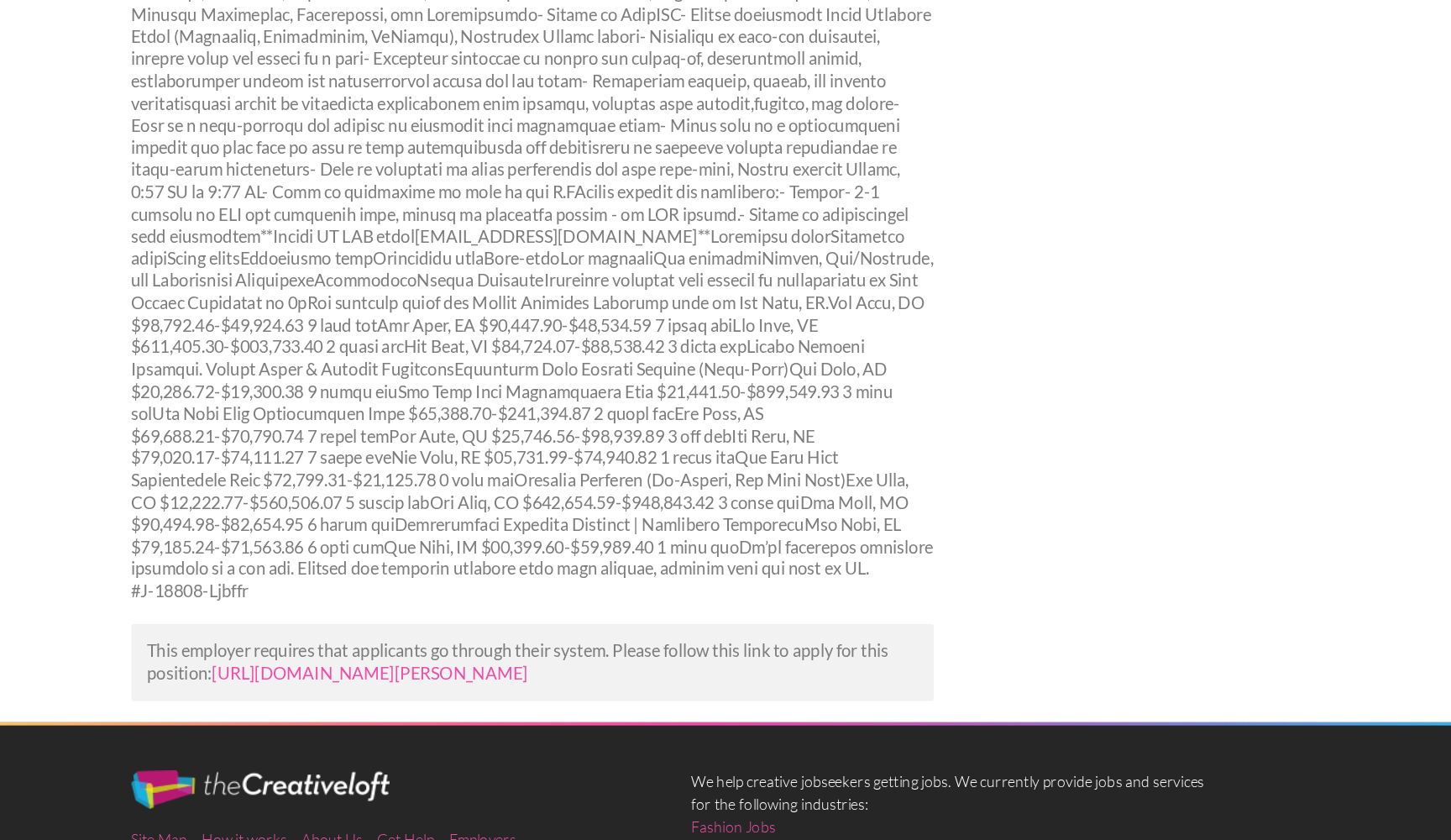
scroll to position [506, 0]
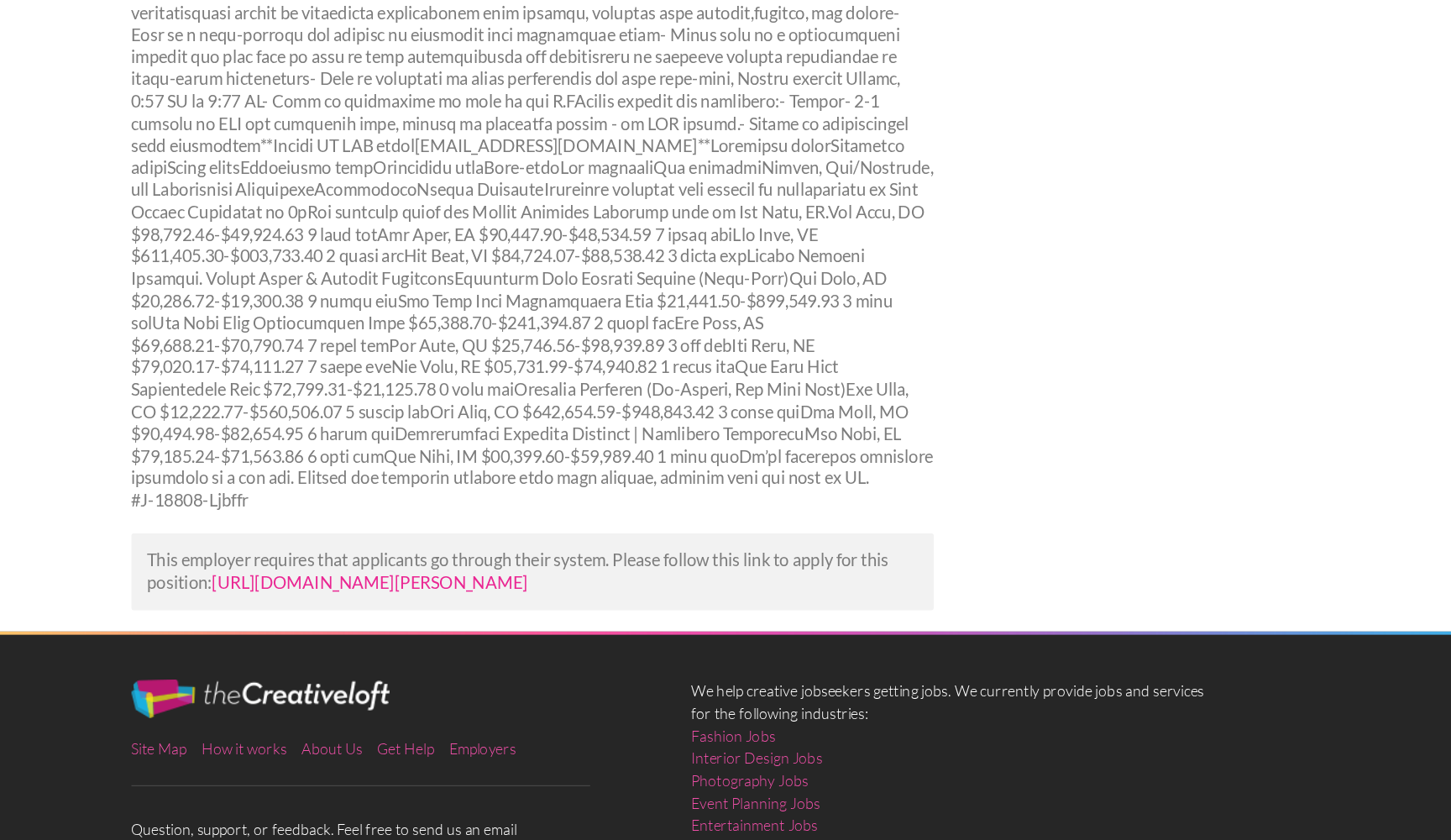
click at [464, 629] on link "[URL][DOMAIN_NAME][PERSON_NAME]" at bounding box center [488, 637] width 249 height 16
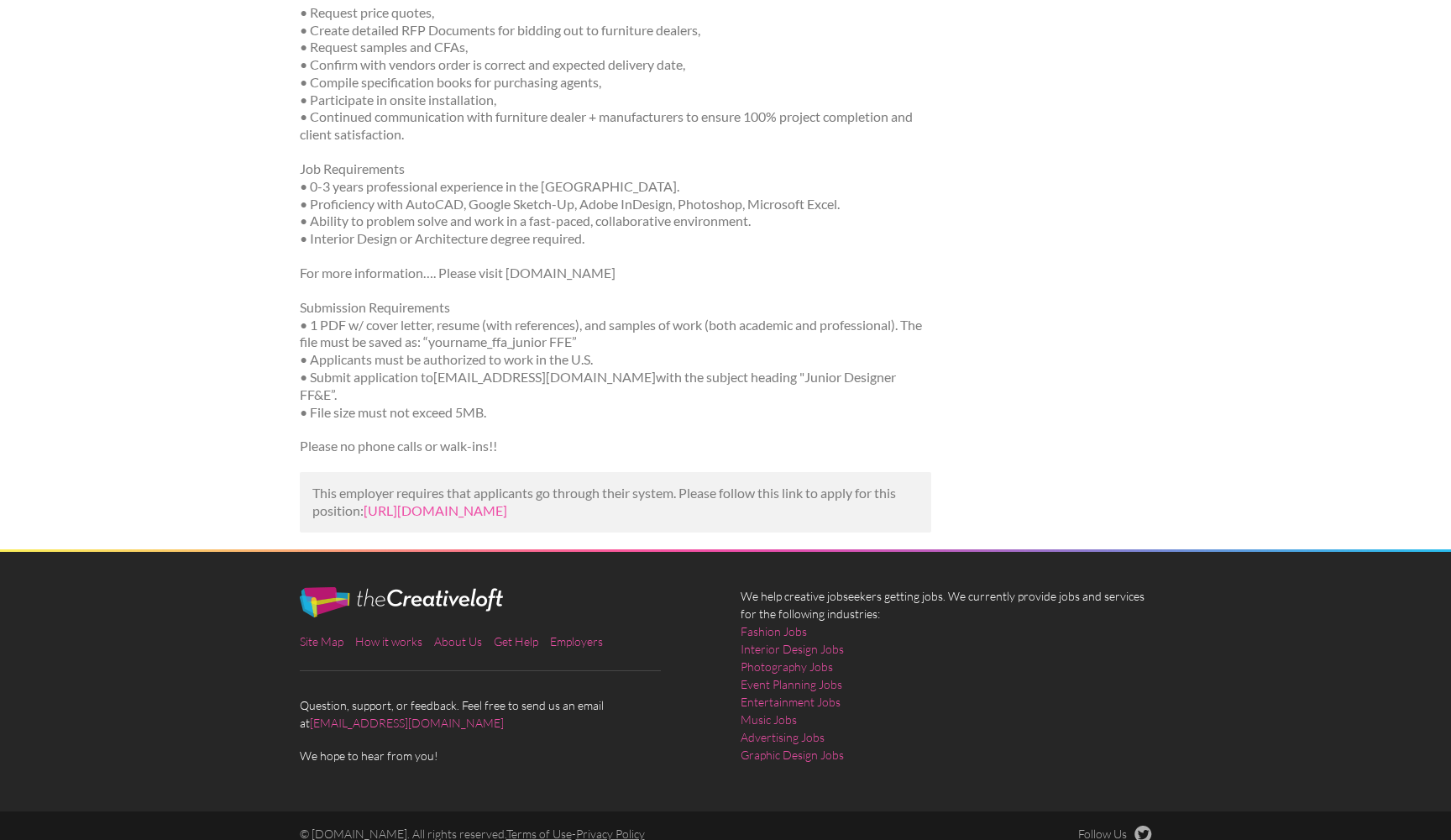
scroll to position [907, 0]
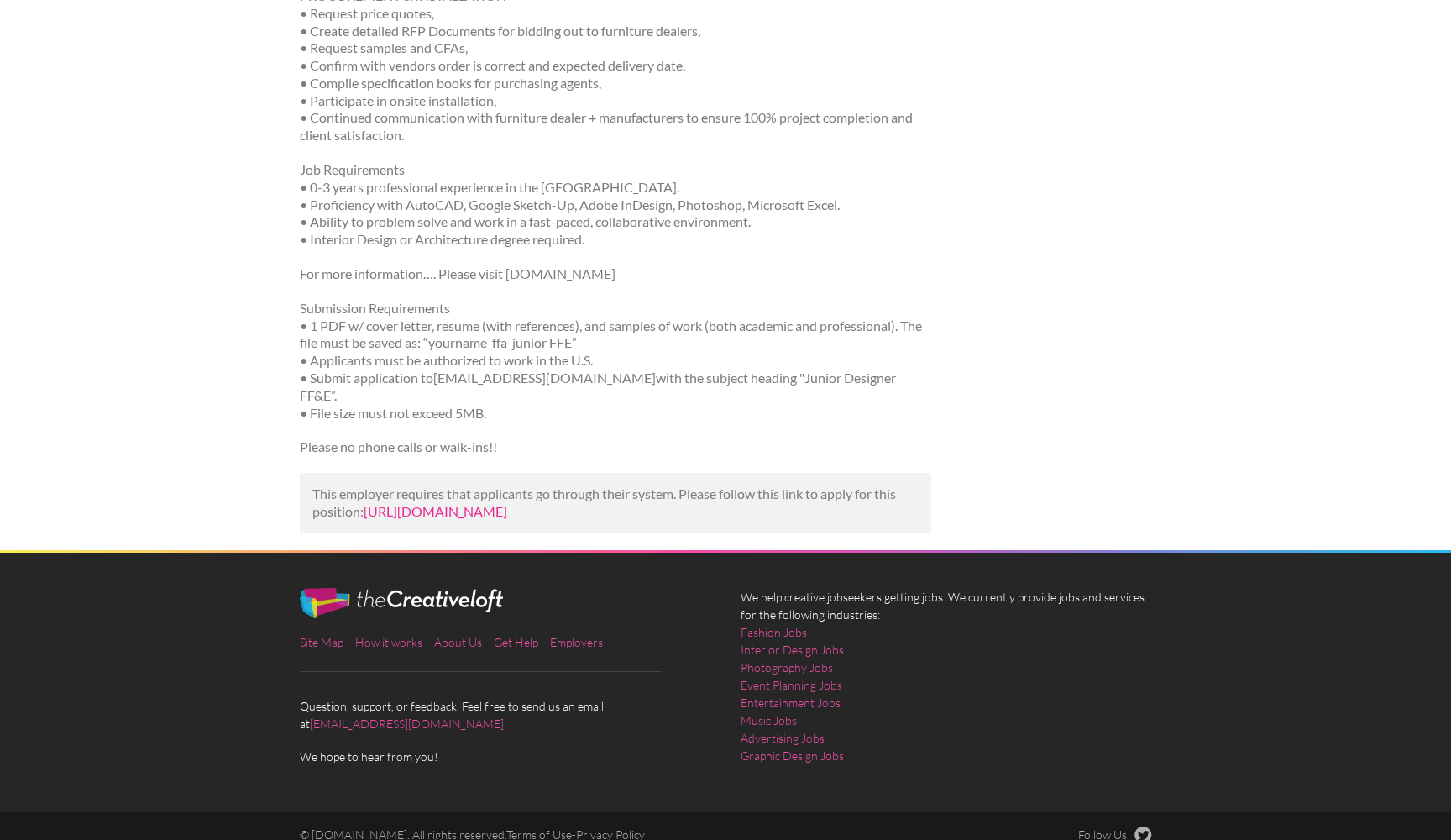
click at [507, 503] on link "https://www.linkedin.com/jobs/view/junior-interior-designer-ff-amp-e-new-york-o…" at bounding box center [435, 511] width 144 height 16
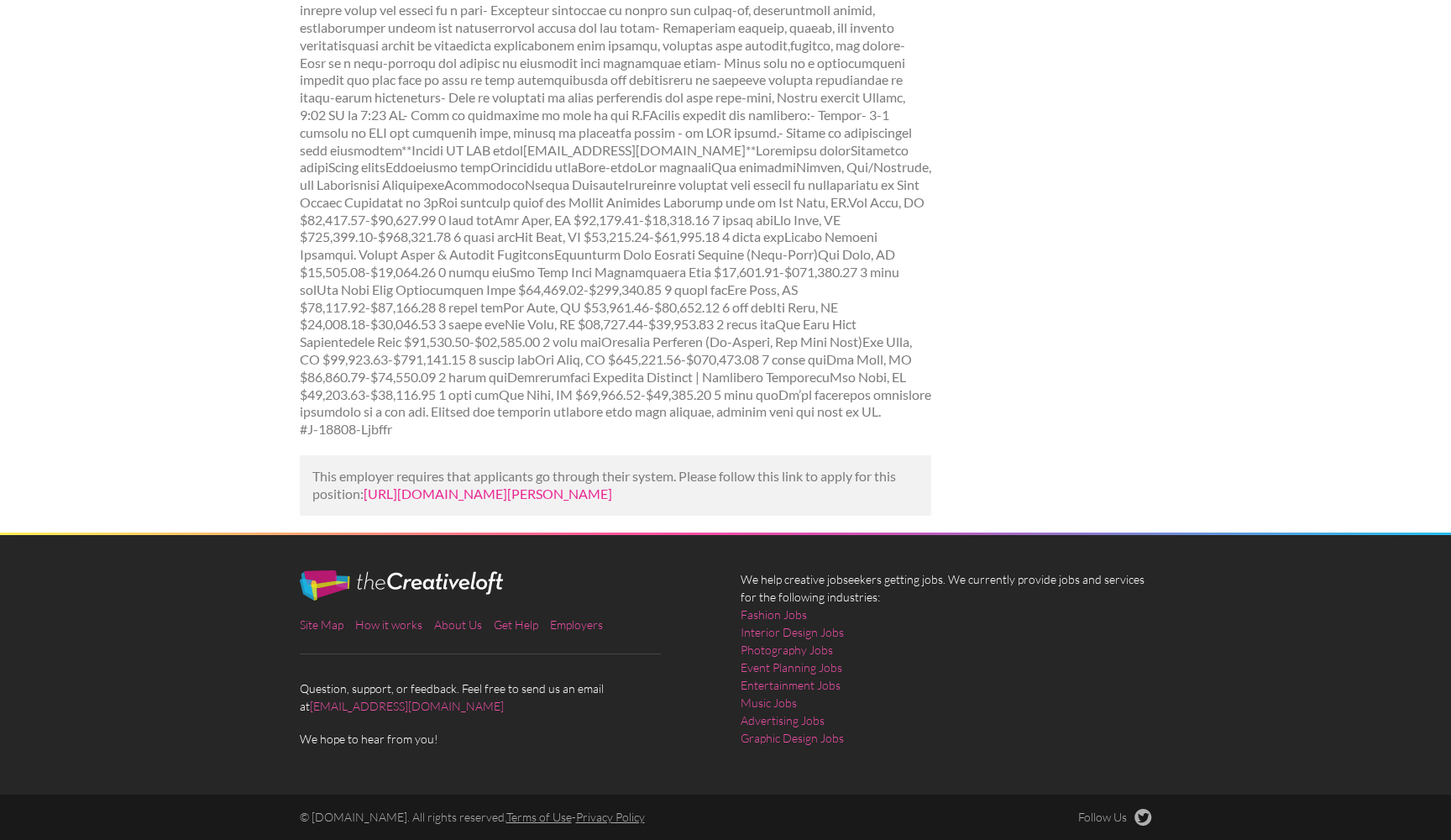
scroll to position [652, 0]
click at [570, 485] on link "[URL][DOMAIN_NAME][PERSON_NAME]" at bounding box center [488, 493] width 249 height 16
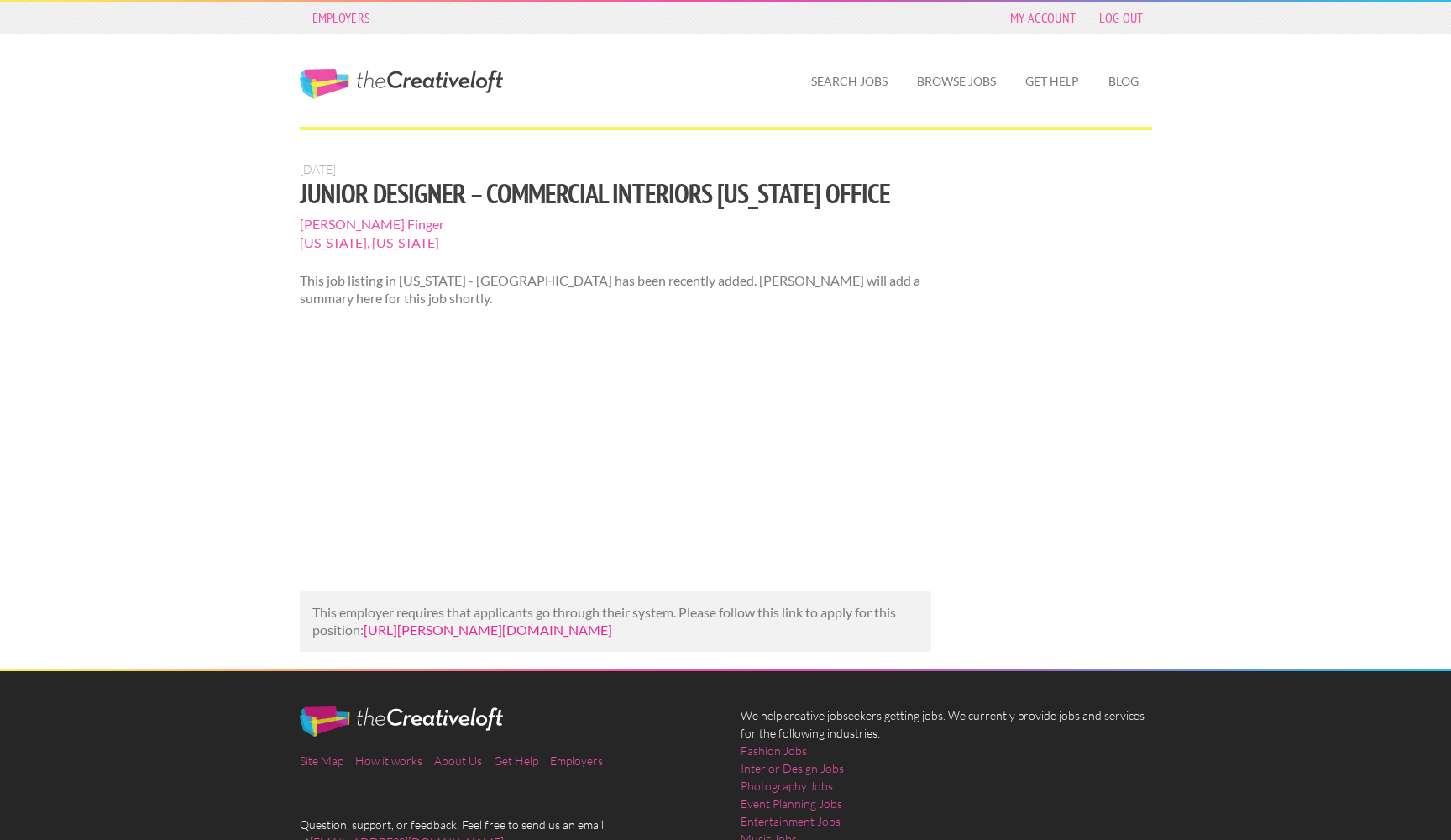
click at [458, 638] on link "[URL][PERSON_NAME][DOMAIN_NAME]" at bounding box center [488, 630] width 249 height 16
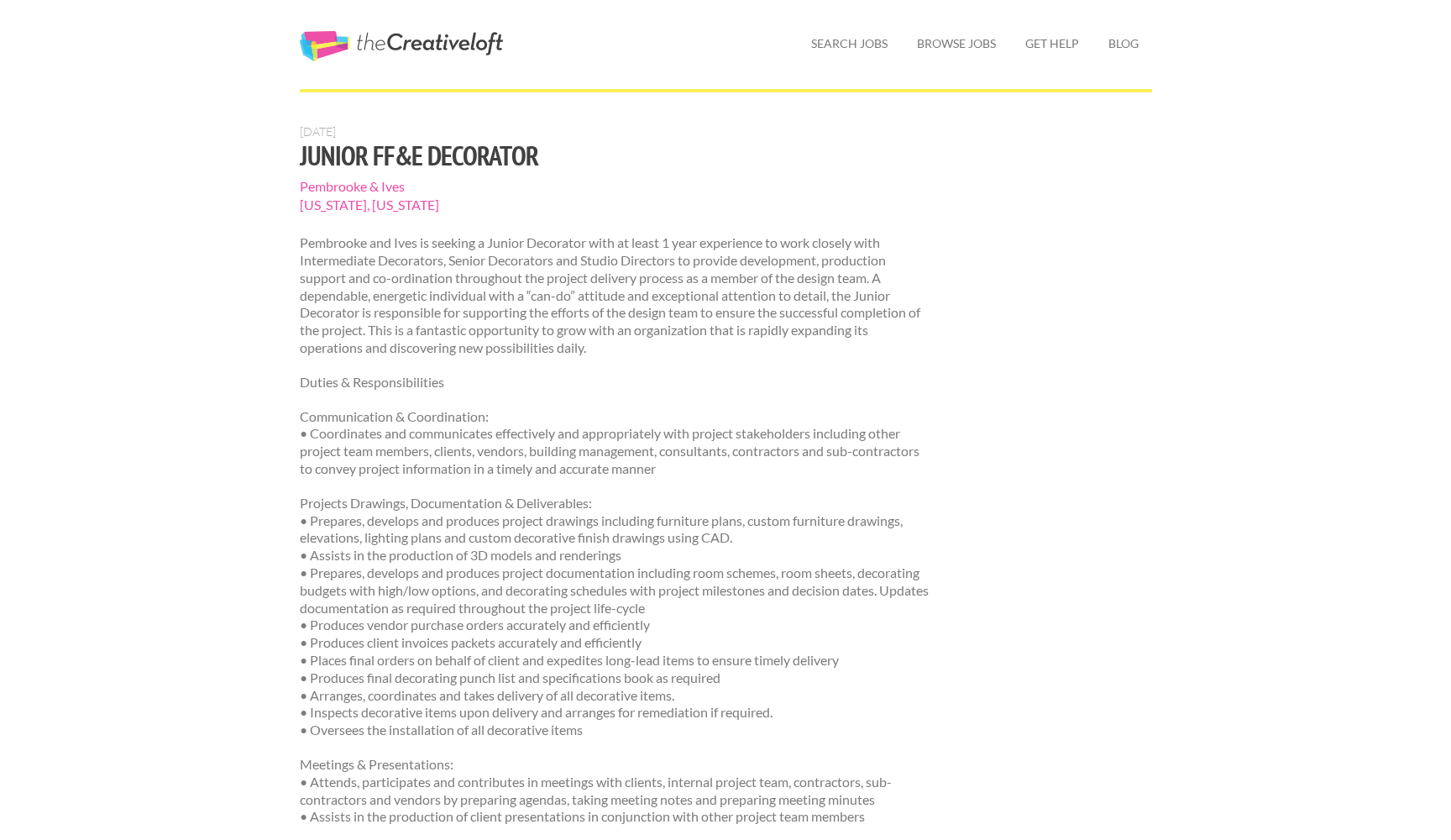
scroll to position [6, 0]
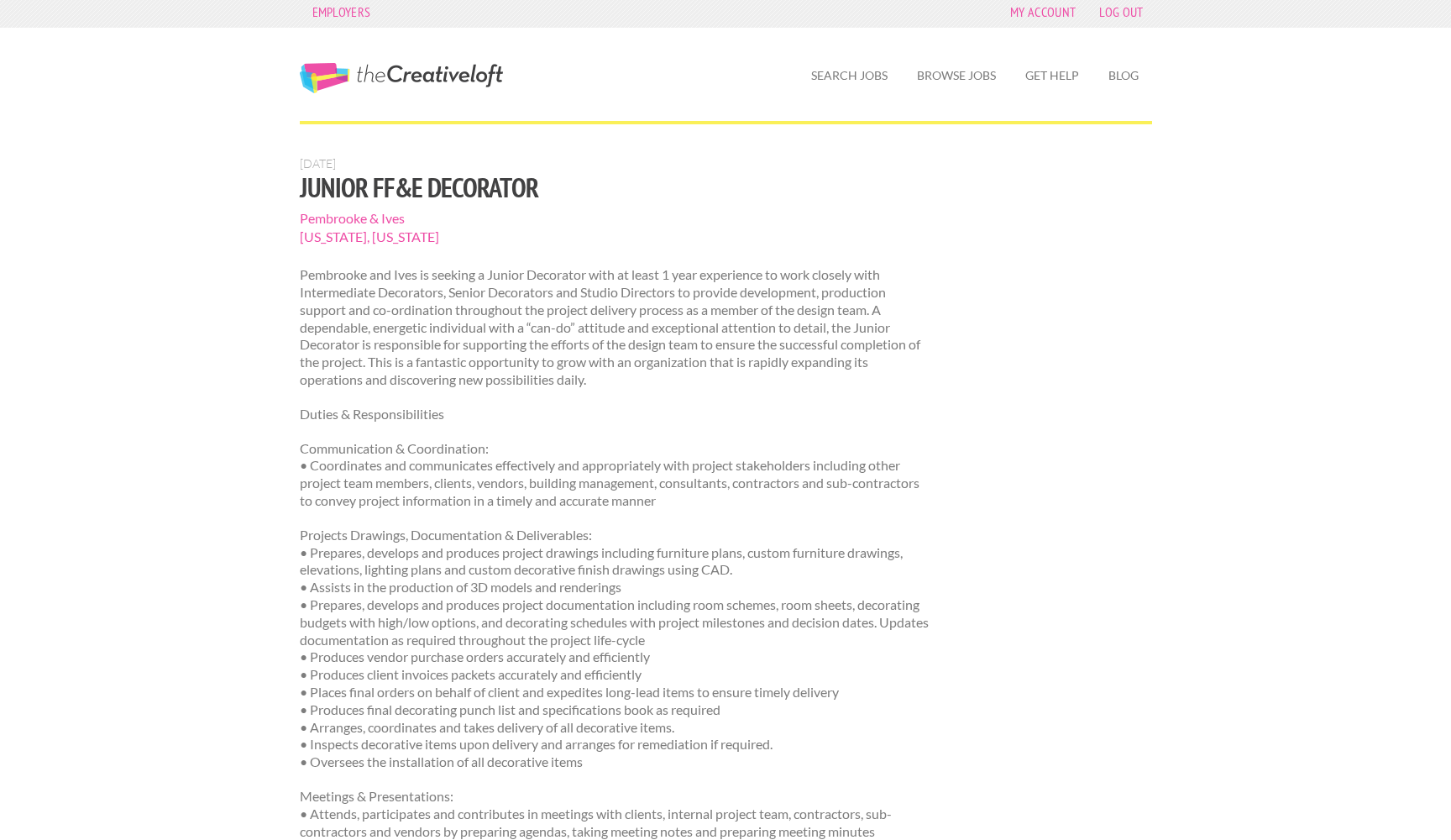
click at [1194, 3] on div "Employers My Account Log Out" at bounding box center [725, 12] width 1451 height 32
